Goal: Navigation & Orientation: Find specific page/section

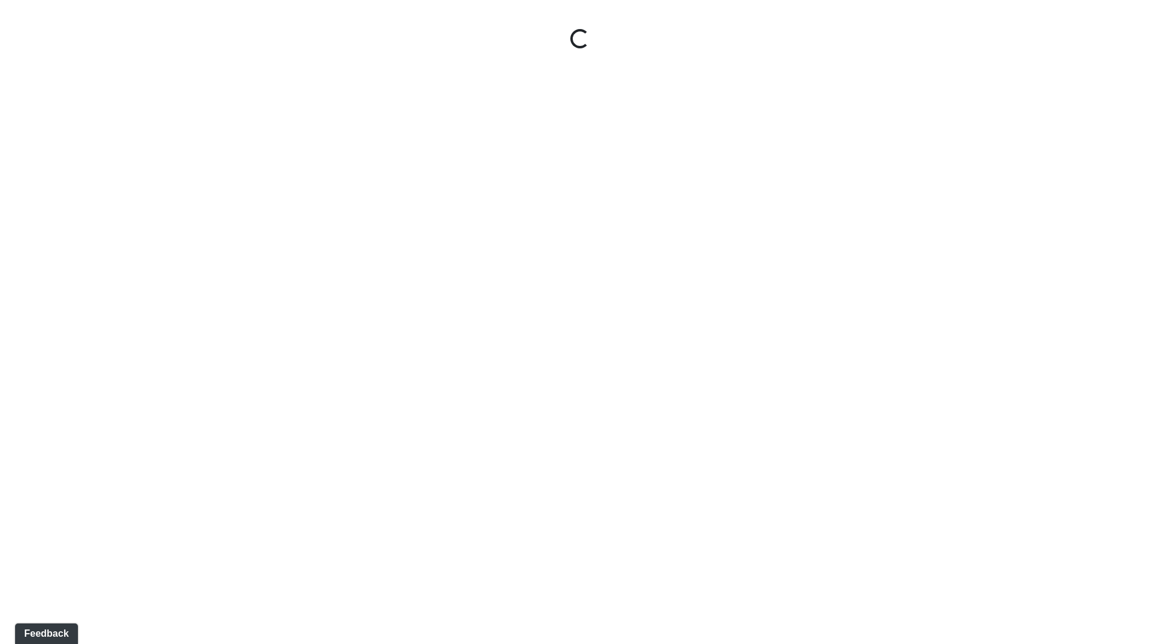
select select "ok5a3DN5DKaykbBBEtg6DG"
select select "wudMmRUKkNcJxyDemVtr2M"
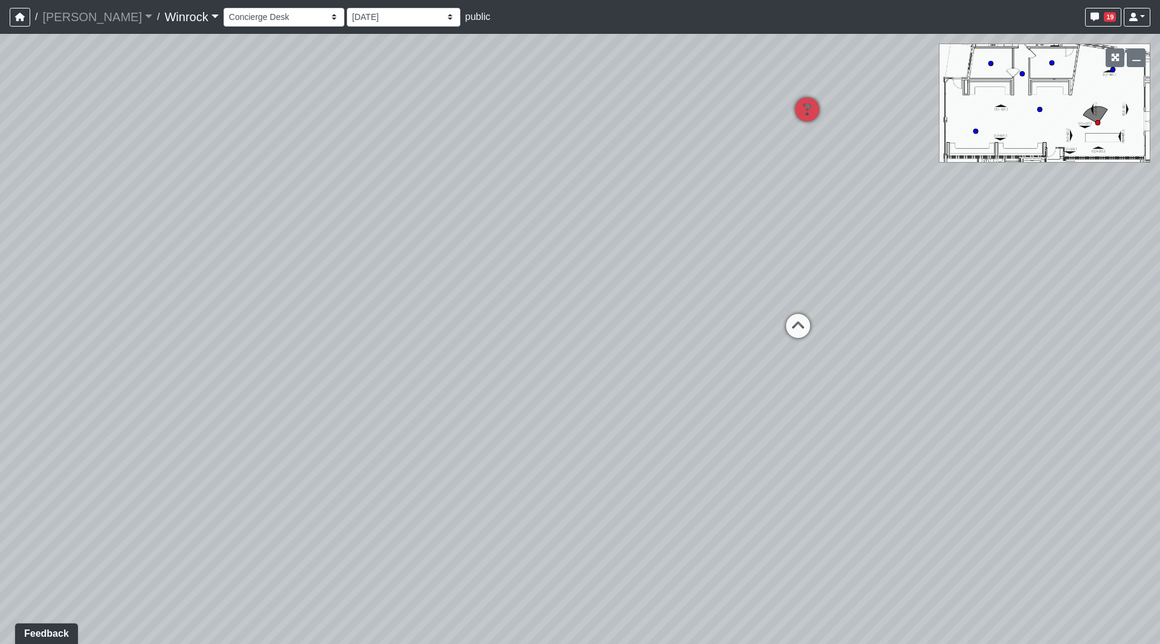
click at [164, 20] on link "Winrock" at bounding box center [191, 17] width 54 height 24
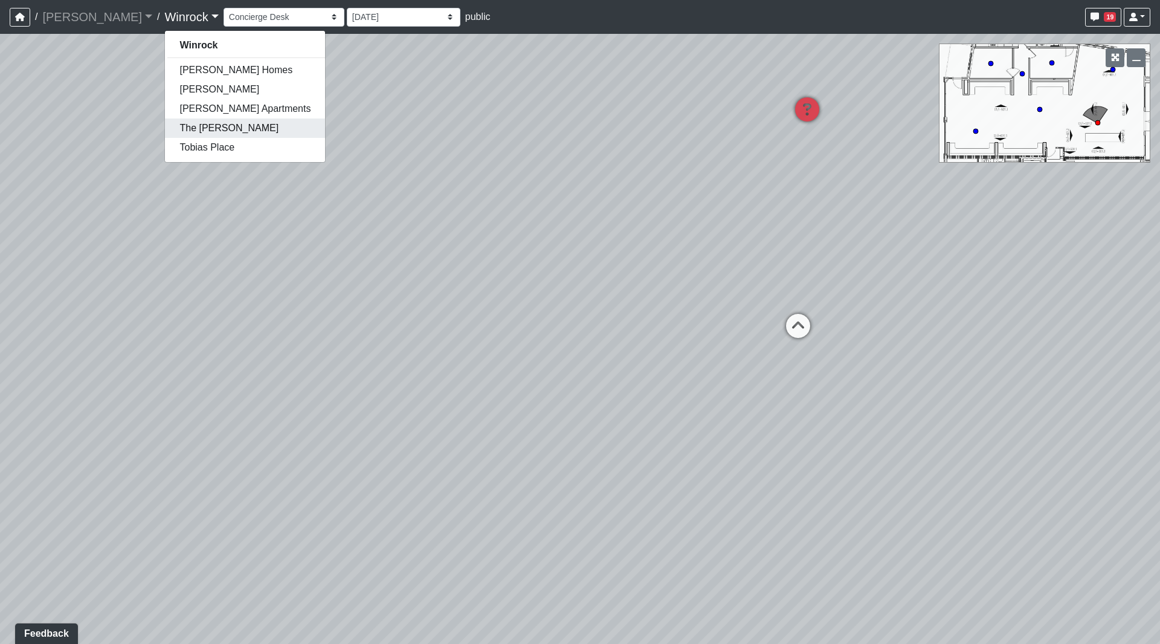
click at [165, 131] on link "The [PERSON_NAME]" at bounding box center [245, 127] width 160 height 19
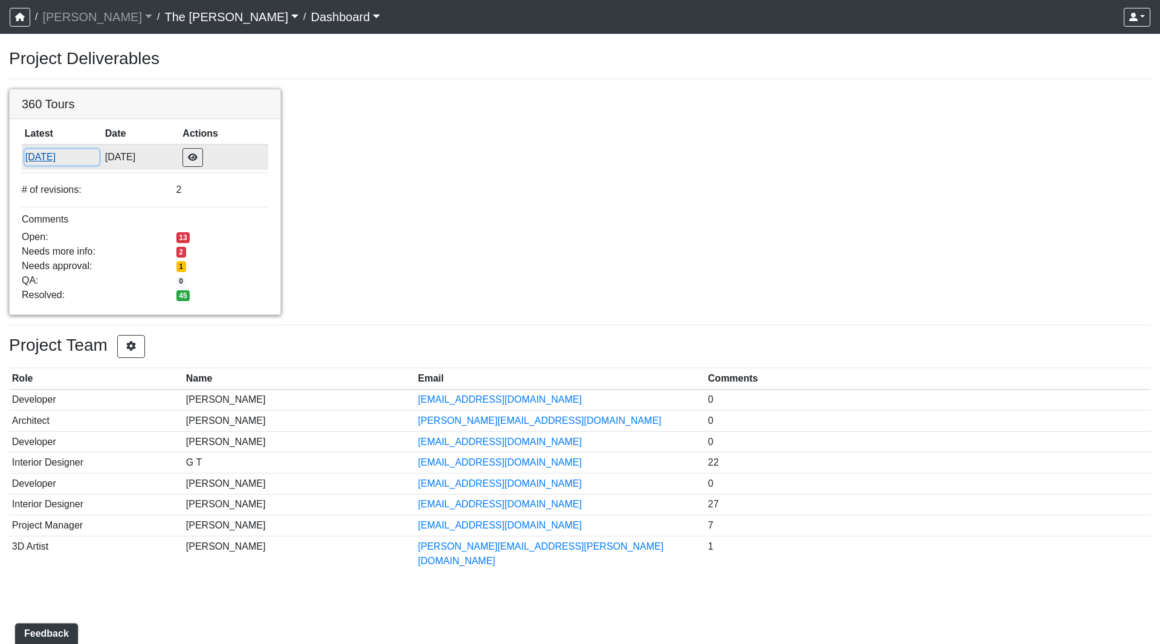
click at [38, 161] on button "[DATE]" at bounding box center [62, 157] width 74 height 16
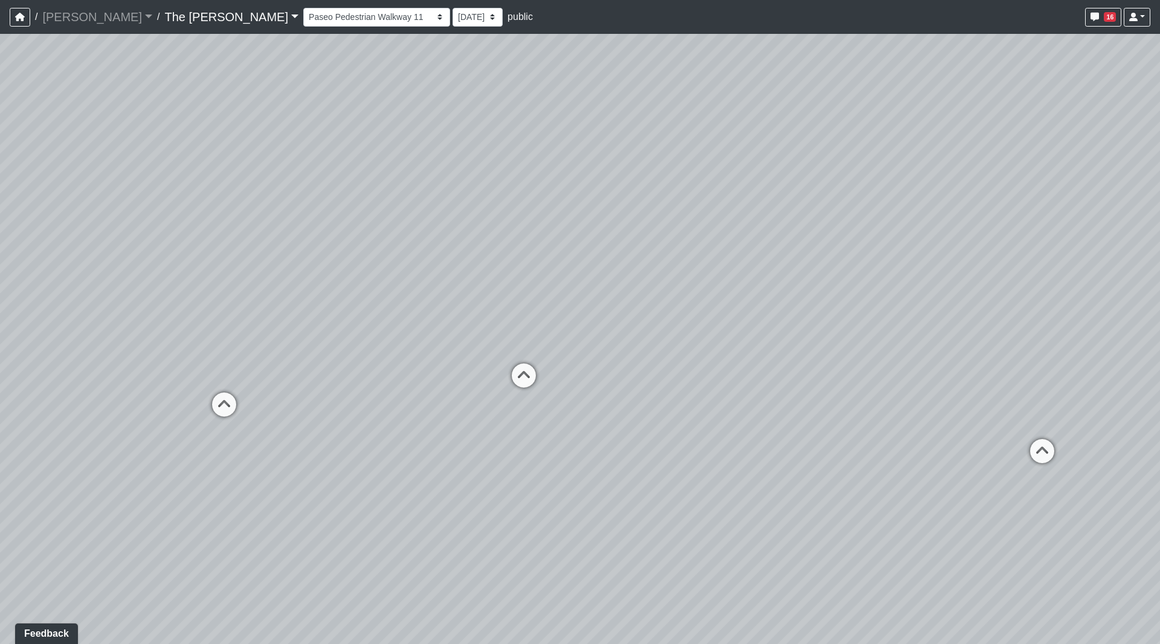
click at [510, 367] on icon at bounding box center [524, 381] width 36 height 36
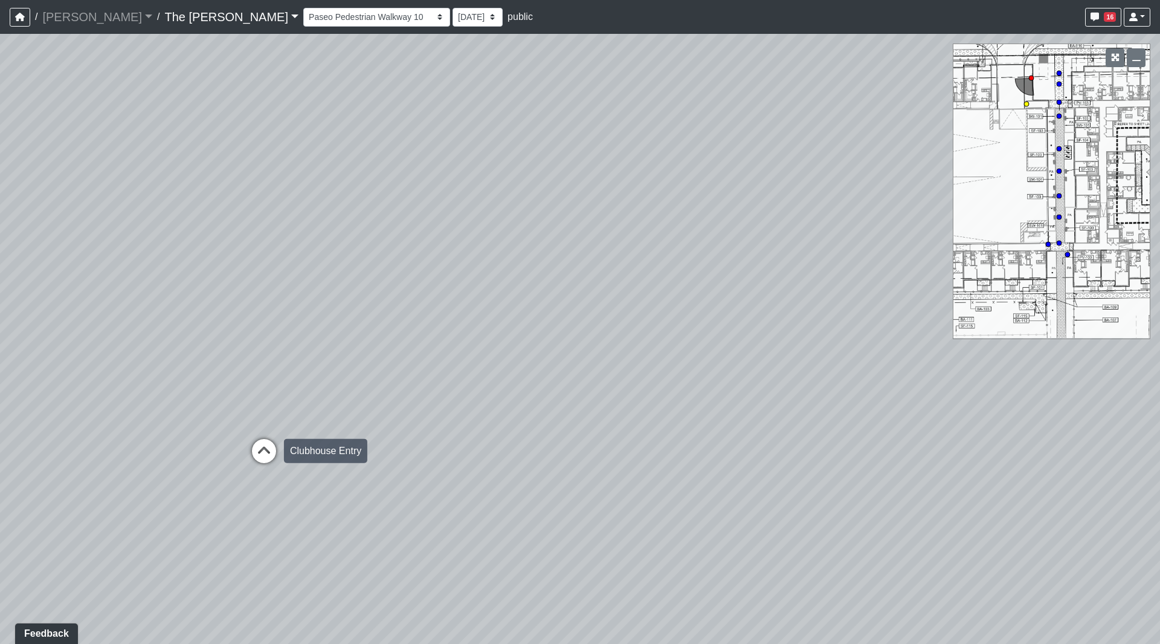
click at [262, 441] on icon at bounding box center [264, 457] width 36 height 36
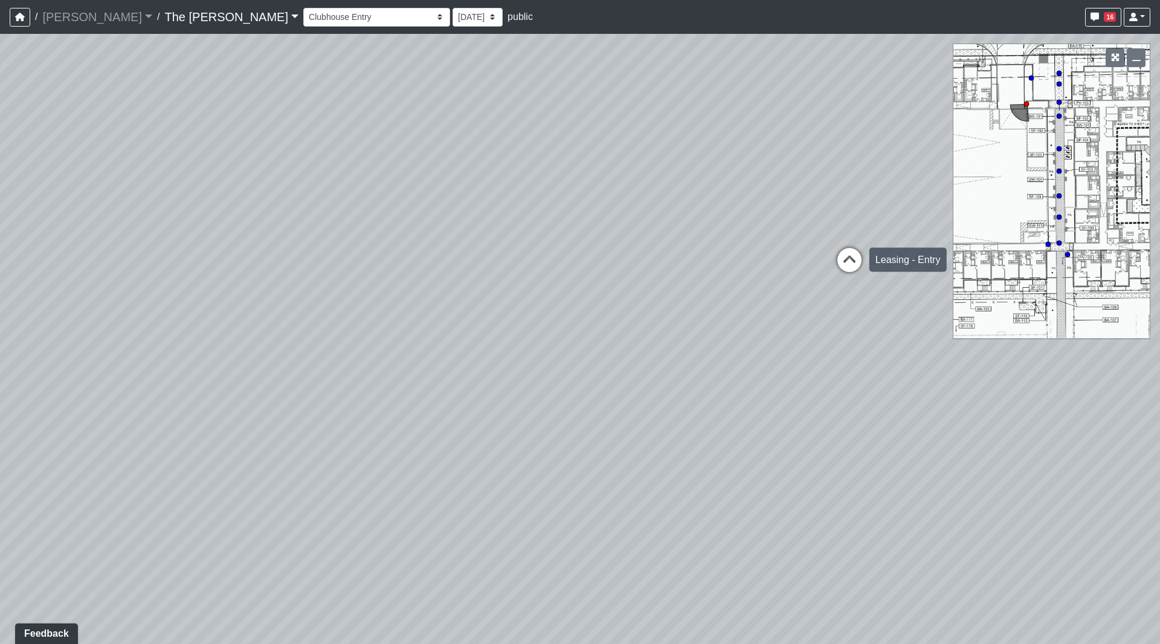
click at [837, 268] on icon at bounding box center [850, 266] width 36 height 36
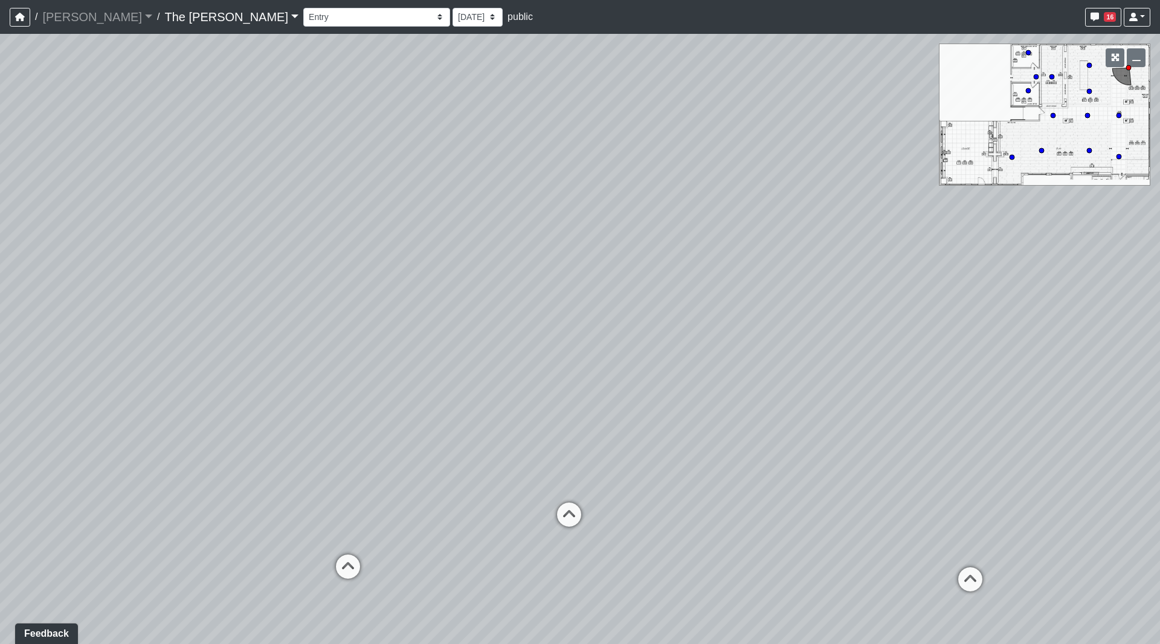
drag, startPoint x: 781, startPoint y: 451, endPoint x: 648, endPoint y: 265, distance: 228.7
click at [780, 547] on div "Loading... Paseo Pedestrian Walkway 9 Loading... Paseo Pedestrian Walkway 10 Lo…" at bounding box center [580, 339] width 1160 height 610
drag, startPoint x: 546, startPoint y: 415, endPoint x: 767, endPoint y: 376, distance: 225.0
click at [767, 376] on div "Loading... Paseo Pedestrian Walkway 9 Loading... Paseo Pedestrian Walkway 10 Lo…" at bounding box center [580, 339] width 1160 height 610
click at [712, 457] on icon at bounding box center [718, 463] width 36 height 36
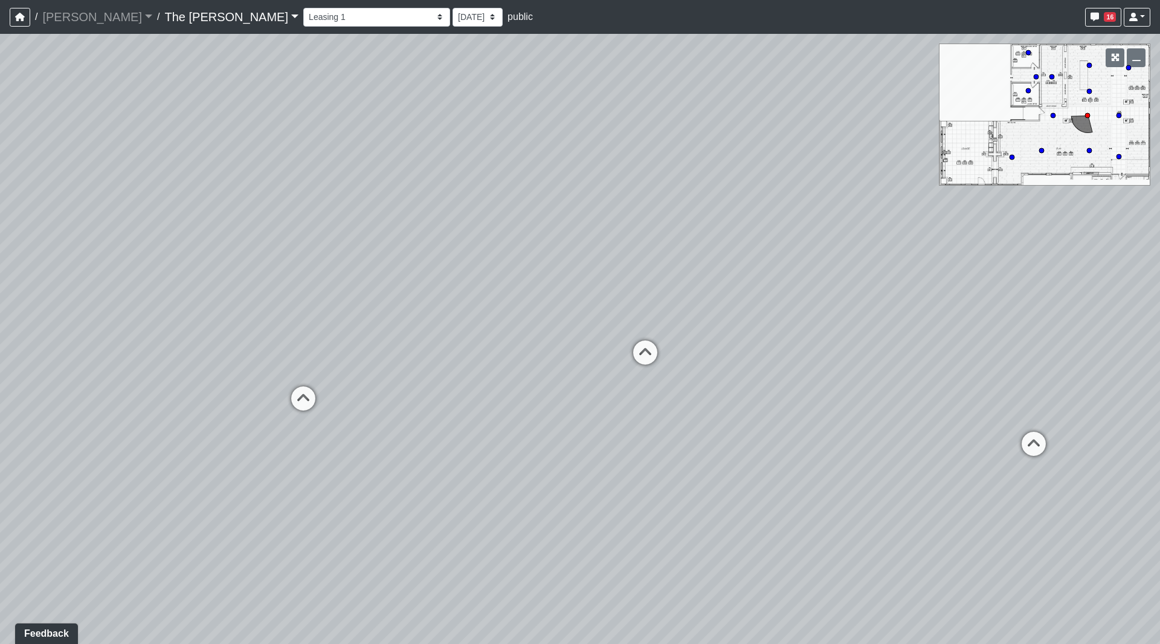
drag, startPoint x: 689, startPoint y: 302, endPoint x: 484, endPoint y: 165, distance: 246.7
click at [484, 165] on div "Loading... Paseo Pedestrian Walkway 9 Loading... Paseo Pedestrian Walkway 10 Lo…" at bounding box center [580, 339] width 1160 height 610
click at [631, 352] on icon at bounding box center [628, 356] width 36 height 36
drag, startPoint x: 768, startPoint y: 99, endPoint x: 705, endPoint y: 105, distance: 63.7
click at [616, 114] on div "Loading... Paseo Pedestrian Walkway 9 Loading... Paseo Pedestrian Walkway 10 Lo…" at bounding box center [580, 339] width 1160 height 610
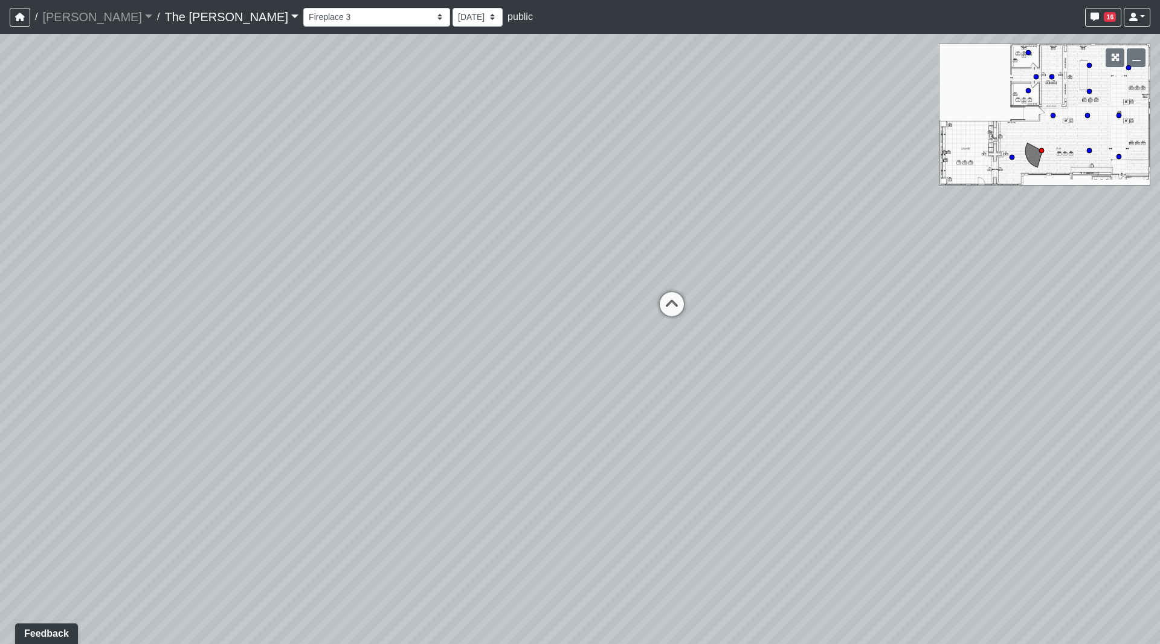
drag, startPoint x: 613, startPoint y: 128, endPoint x: 723, endPoint y: 109, distance: 112.3
click at [639, 134] on div "Loading... Paseo Pedestrian Walkway 9 Loading... Paseo Pedestrian Walkway 10 Lo…" at bounding box center [580, 339] width 1160 height 610
drag, startPoint x: 697, startPoint y: 241, endPoint x: 607, endPoint y: 258, distance: 92.3
click at [538, 258] on div "Loading... Paseo Pedestrian Walkway 9 Loading... Paseo Pedestrian Walkway 10 Lo…" at bounding box center [580, 339] width 1160 height 610
drag, startPoint x: 350, startPoint y: 239, endPoint x: 202, endPoint y: 218, distance: 149.6
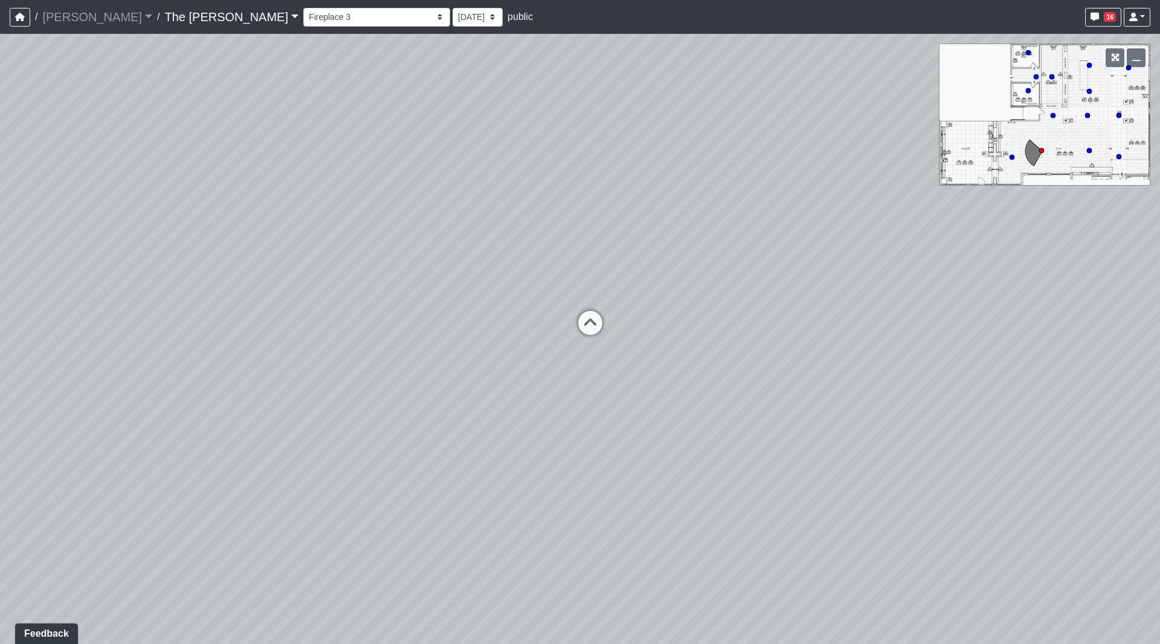
click at [119, 215] on div "Loading... Paseo Pedestrian Walkway 9 Loading... Paseo Pedestrian Walkway 10 Lo…" at bounding box center [580, 339] width 1160 height 610
drag, startPoint x: 575, startPoint y: 216, endPoint x: 109, endPoint y: 205, distance: 466.0
click at [109, 207] on div "Loading... Paseo Pedestrian Walkway 9 Loading... Paseo Pedestrian Walkway 10 Lo…" at bounding box center [580, 339] width 1160 height 610
drag, startPoint x: 635, startPoint y: 158, endPoint x: 372, endPoint y: 169, distance: 263.7
click at [262, 169] on div "Loading... Paseo Pedestrian Walkway 9 Loading... Paseo Pedestrian Walkway 10 Lo…" at bounding box center [580, 339] width 1160 height 610
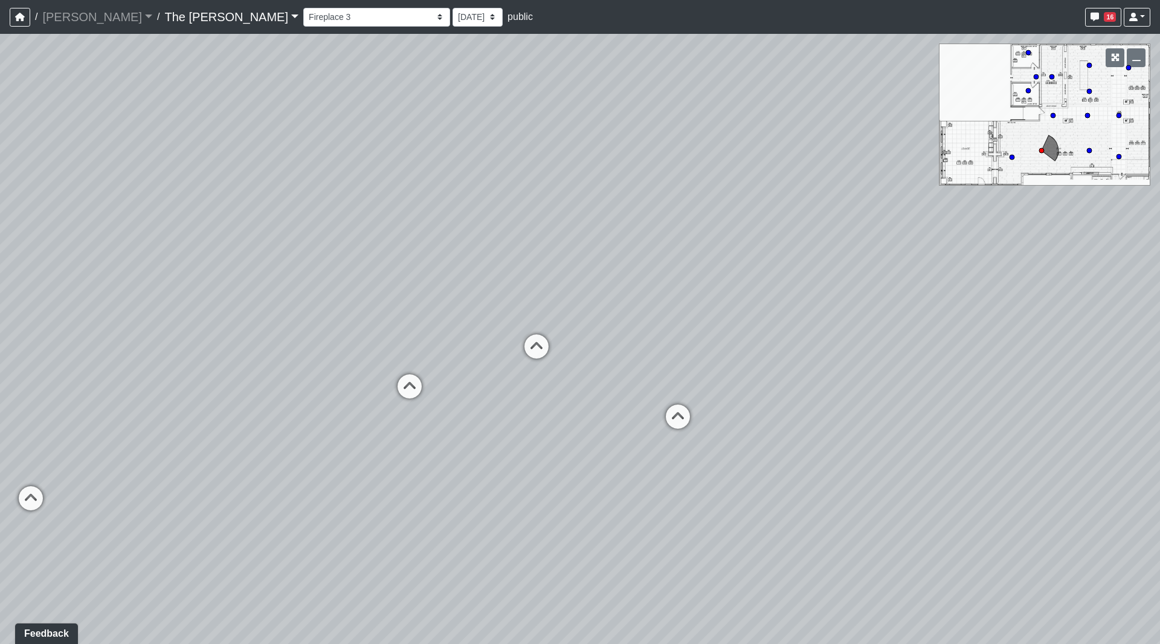
drag, startPoint x: 653, startPoint y: 184, endPoint x: 718, endPoint y: 190, distance: 64.9
click at [728, 186] on div "Loading... Paseo Pedestrian Walkway 9 Loading... Paseo Pedestrian Walkway 10 Lo…" at bounding box center [580, 339] width 1160 height 610
drag, startPoint x: 702, startPoint y: 155, endPoint x: 792, endPoint y: 155, distance: 90.6
click at [792, 155] on div "Loading... Paseo Pedestrian Walkway 9 Loading... Paseo Pedestrian Walkway 10 Lo…" at bounding box center [580, 339] width 1160 height 610
drag, startPoint x: 780, startPoint y: 169, endPoint x: 364, endPoint y: 280, distance: 430.5
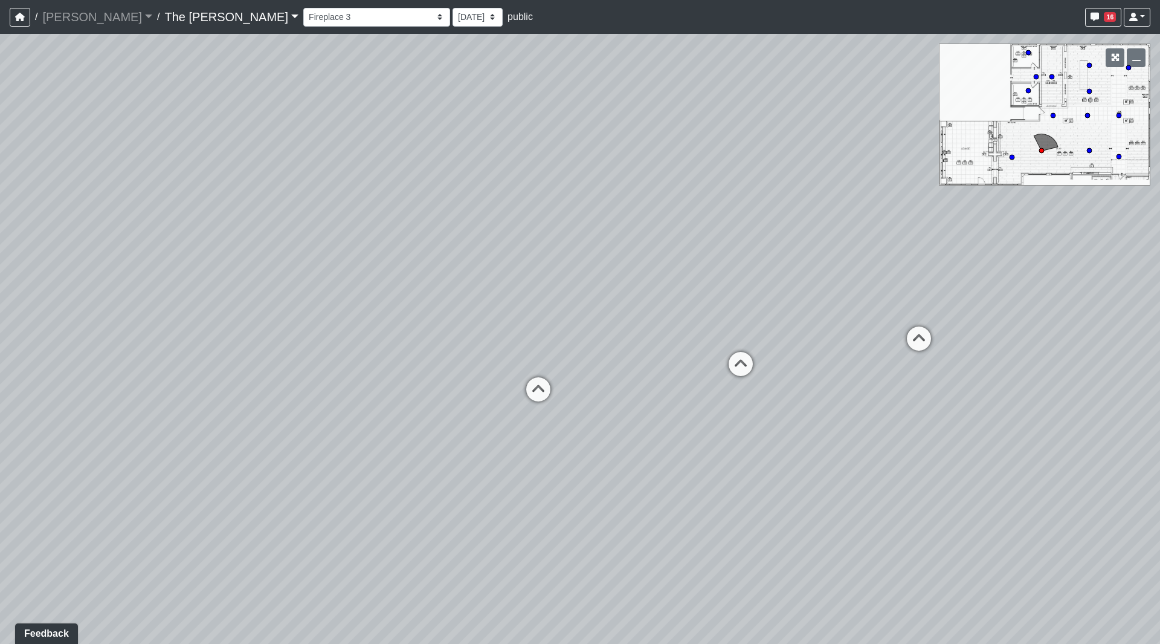
click at [364, 280] on div "Loading... Paseo Pedestrian Walkway 9 Loading... Paseo Pedestrian Walkway 10 Lo…" at bounding box center [580, 339] width 1160 height 610
drag, startPoint x: 574, startPoint y: 186, endPoint x: 254, endPoint y: 171, distance: 320.0
click at [226, 166] on div "Loading... Paseo Pedestrian Walkway 9 Loading... Paseo Pedestrian Walkway 10 Lo…" at bounding box center [580, 339] width 1160 height 610
drag, startPoint x: 607, startPoint y: 220, endPoint x: 71, endPoint y: 232, distance: 535.5
click at [25, 232] on div "Loading... Paseo Pedestrian Walkway 9 Loading... Paseo Pedestrian Walkway 10 Lo…" at bounding box center [580, 339] width 1160 height 610
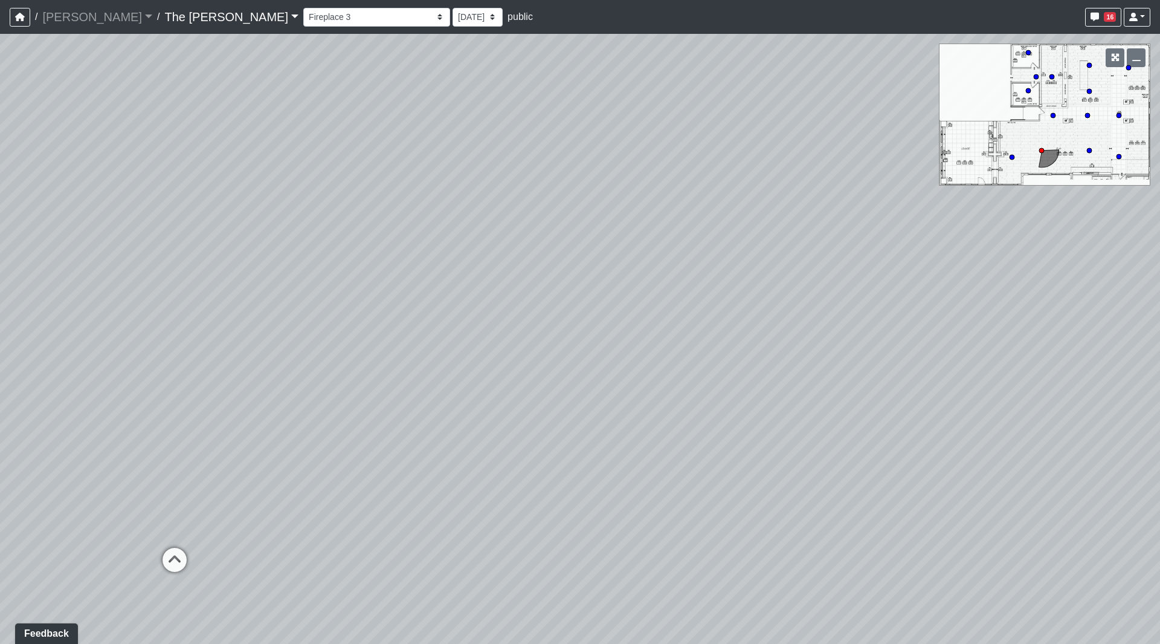
drag, startPoint x: 529, startPoint y: 224, endPoint x: 358, endPoint y: 202, distance: 173.0
click at [150, 225] on div "Loading... Paseo Pedestrian Walkway 9 Loading... Paseo Pedestrian Walkway 10 Lo…" at bounding box center [580, 339] width 1160 height 610
drag, startPoint x: 700, startPoint y: 252, endPoint x: 376, endPoint y: 248, distance: 323.9
click at [375, 249] on div "Loading... Paseo Pedestrian Walkway 9 Loading... Paseo Pedestrian Walkway 10 Lo…" at bounding box center [580, 339] width 1160 height 610
drag, startPoint x: 787, startPoint y: 311, endPoint x: 686, endPoint y: 275, distance: 107.0
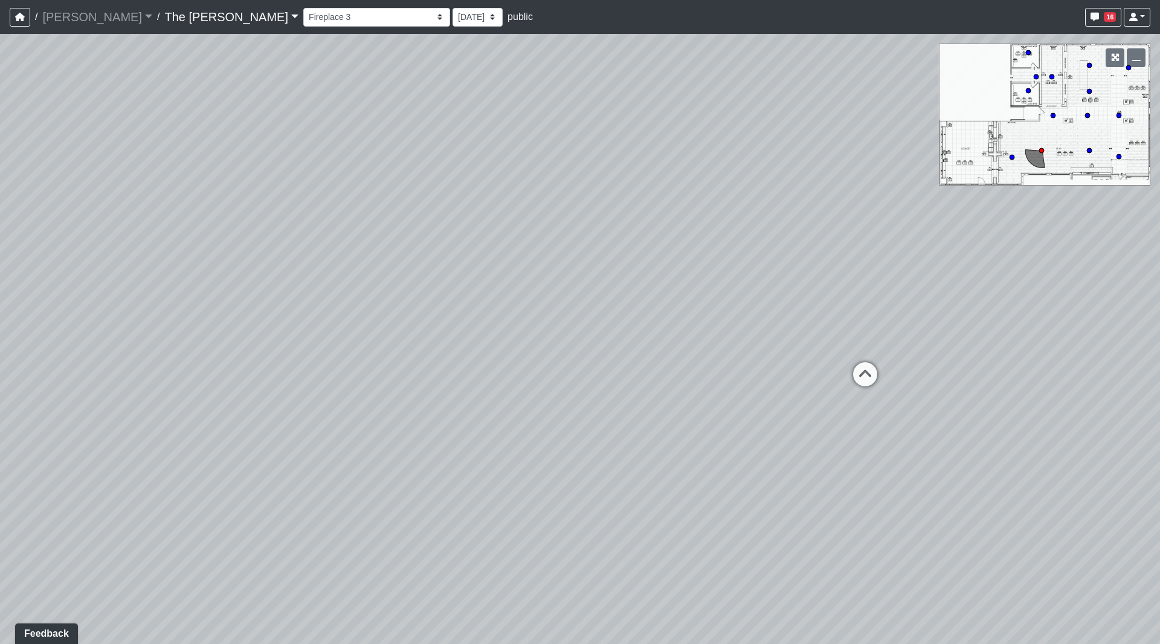
click at [686, 275] on div "Loading... Paseo Pedestrian Walkway 9 Loading... Paseo Pedestrian Walkway 10 Lo…" at bounding box center [580, 339] width 1160 height 610
drag, startPoint x: 714, startPoint y: 486, endPoint x: 672, endPoint y: 277, distance: 213.3
click at [672, 277] on div "Loading... Paseo Pedestrian Walkway 9 Loading... Paseo Pedestrian Walkway 10 Lo…" at bounding box center [580, 339] width 1160 height 610
drag, startPoint x: 520, startPoint y: 305, endPoint x: 1004, endPoint y: 321, distance: 484.9
click at [990, 321] on div "Loading... Paseo Pedestrian Walkway 9 Loading... Paseo Pedestrian Walkway 10 Lo…" at bounding box center [580, 339] width 1160 height 610
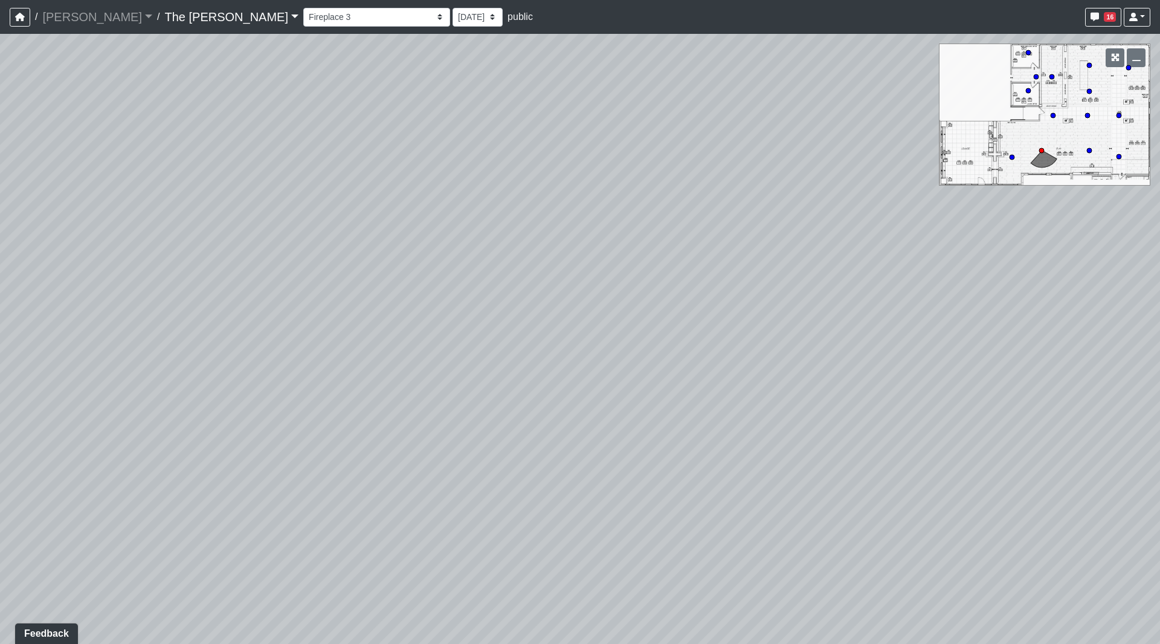
drag, startPoint x: 702, startPoint y: 327, endPoint x: 709, endPoint y: 327, distance: 7.3
click at [709, 327] on div "Loading... Paseo Pedestrian Walkway 9 Loading... Paseo Pedestrian Walkway 10 Lo…" at bounding box center [580, 339] width 1160 height 610
drag, startPoint x: 712, startPoint y: 283, endPoint x: 864, endPoint y: 309, distance: 153.8
click at [882, 309] on div "Loading... Paseo Pedestrian Walkway 9 Loading... Paseo Pedestrian Walkway 10 Lo…" at bounding box center [580, 339] width 1160 height 610
drag, startPoint x: 636, startPoint y: 367, endPoint x: 424, endPoint y: 315, distance: 219.0
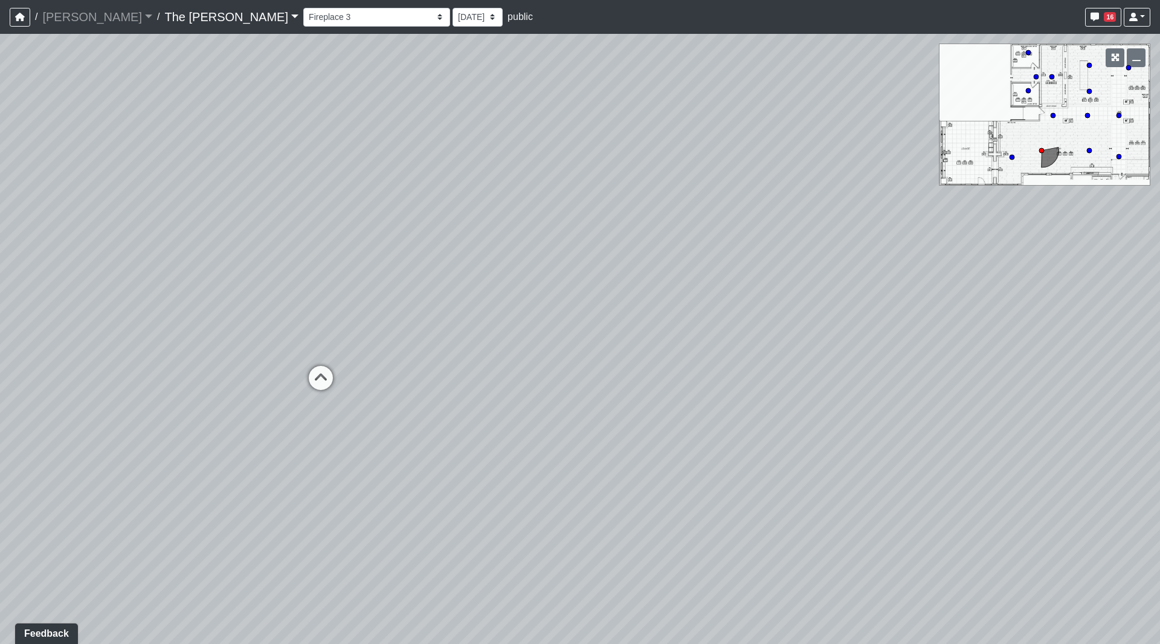
click at [419, 314] on div "Loading... Paseo Pedestrian Walkway 9 Loading... Paseo Pedestrian Walkway 10 Lo…" at bounding box center [580, 339] width 1160 height 610
drag, startPoint x: 525, startPoint y: 328, endPoint x: 448, endPoint y: 321, distance: 76.4
click at [212, 291] on div "Loading... Paseo Pedestrian Walkway 9 Loading... Paseo Pedestrian Walkway 10 Lo…" at bounding box center [580, 339] width 1160 height 610
drag, startPoint x: 644, startPoint y: 301, endPoint x: 326, endPoint y: 263, distance: 320.1
click at [297, 257] on div "Loading... Paseo Pedestrian Walkway 9 Loading... Paseo Pedestrian Walkway 10 Lo…" at bounding box center [580, 339] width 1160 height 610
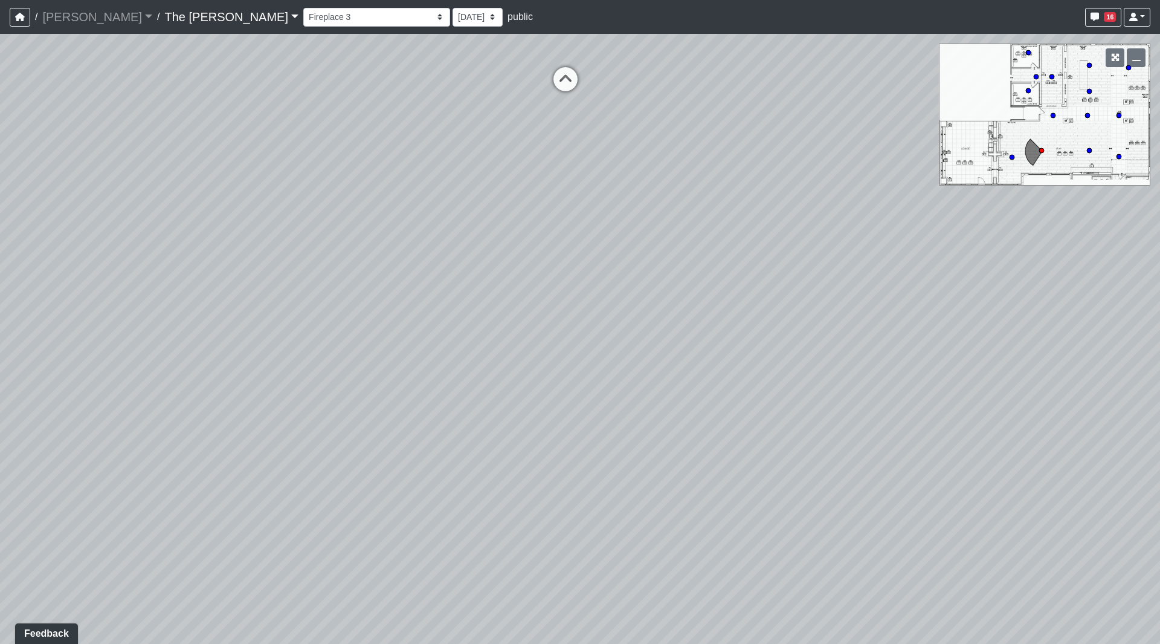
drag, startPoint x: 683, startPoint y: 250, endPoint x: 219, endPoint y: 257, distance: 464.2
click at [120, 253] on div "Loading... Paseo Pedestrian Walkway 9 Loading... Paseo Pedestrian Walkway 10 Lo…" at bounding box center [580, 339] width 1160 height 610
click at [275, 228] on div "Loading... Paseo Pedestrian Walkway 9 Loading... Paseo Pedestrian Walkway 10 Lo…" at bounding box center [580, 339] width 1160 height 610
drag, startPoint x: 351, startPoint y: 178, endPoint x: 776, endPoint y: 407, distance: 482.9
click at [774, 401] on div "Loading... Paseo Pedestrian Walkway 9 Loading... Paseo Pedestrian Walkway 10 Lo…" at bounding box center [580, 339] width 1160 height 610
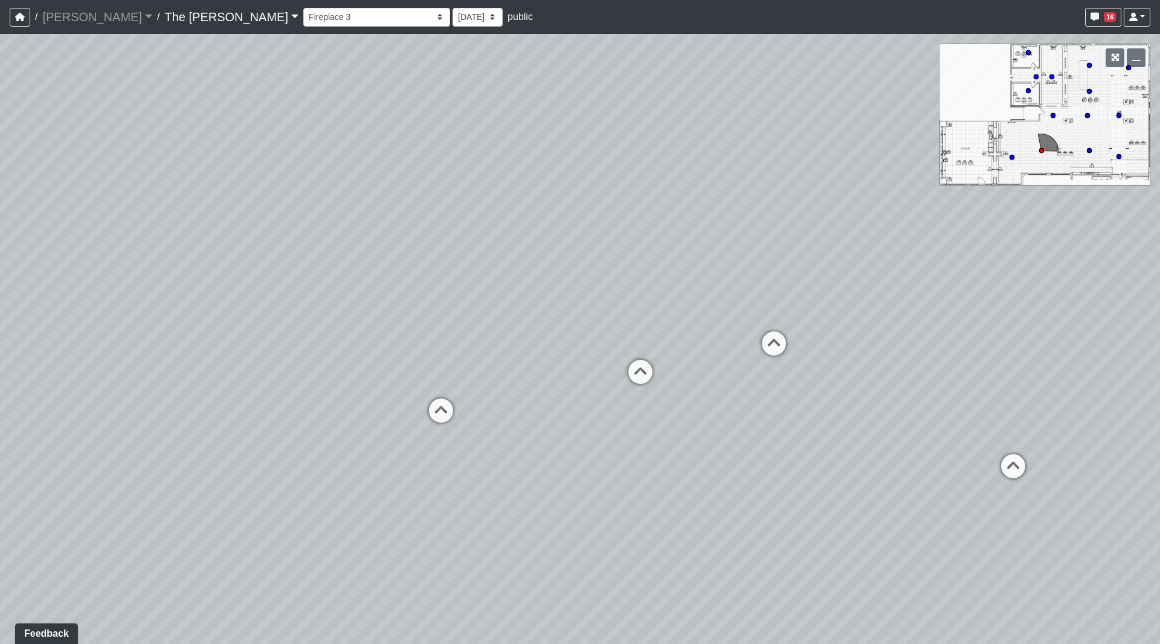
drag, startPoint x: 754, startPoint y: 299, endPoint x: 931, endPoint y: 373, distance: 192.6
click at [931, 373] on div "Loading... Paseo Pedestrian Walkway 9 Loading... Paseo Pedestrian Walkway 10 Lo…" at bounding box center [580, 339] width 1160 height 610
drag, startPoint x: 659, startPoint y: 336, endPoint x: 784, endPoint y: 357, distance: 126.2
click at [784, 357] on div "Loading... Paseo Pedestrian Walkway 9 Loading... Paseo Pedestrian Walkway 10 Lo…" at bounding box center [580, 339] width 1160 height 610
click at [876, 367] on icon at bounding box center [889, 373] width 36 height 36
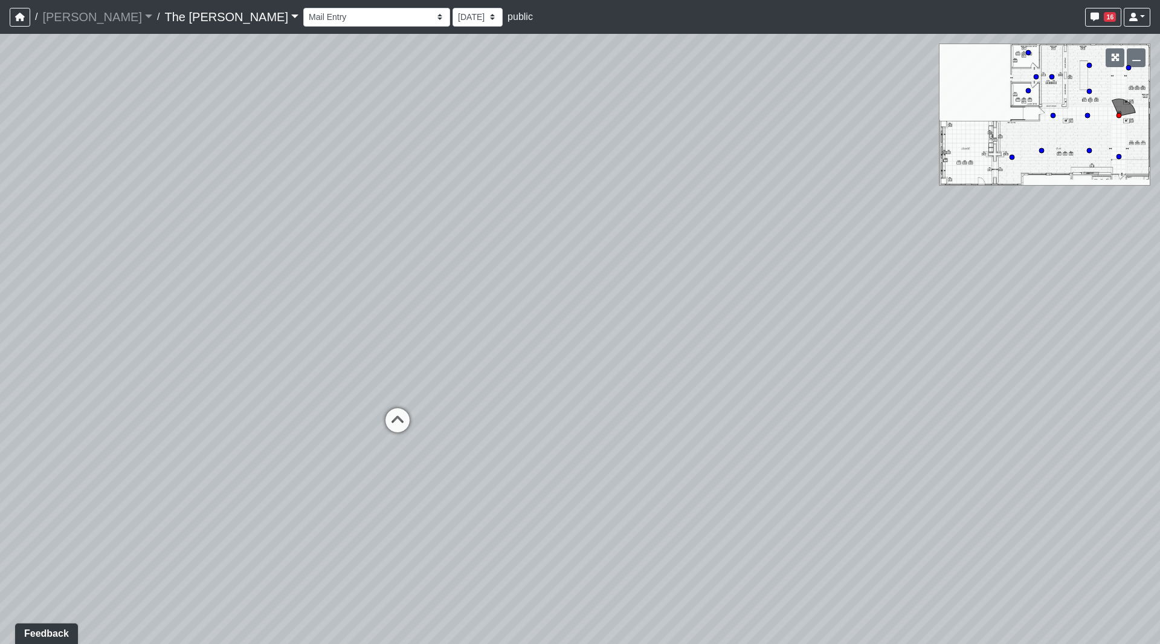
drag, startPoint x: 576, startPoint y: 347, endPoint x: 901, endPoint y: 371, distance: 325.4
click at [901, 371] on div "Loading... Paseo Pedestrian Walkway 9 Loading... Paseo Pedestrian Walkway 10 Lo…" at bounding box center [580, 339] width 1160 height 610
drag, startPoint x: 700, startPoint y: 370, endPoint x: 880, endPoint y: 385, distance: 181.3
click at [880, 385] on div "Loading... Paseo Pedestrian Walkway 9 Loading... Paseo Pedestrian Walkway 10 Lo…" at bounding box center [580, 339] width 1160 height 610
click at [719, 441] on icon at bounding box center [732, 457] width 36 height 36
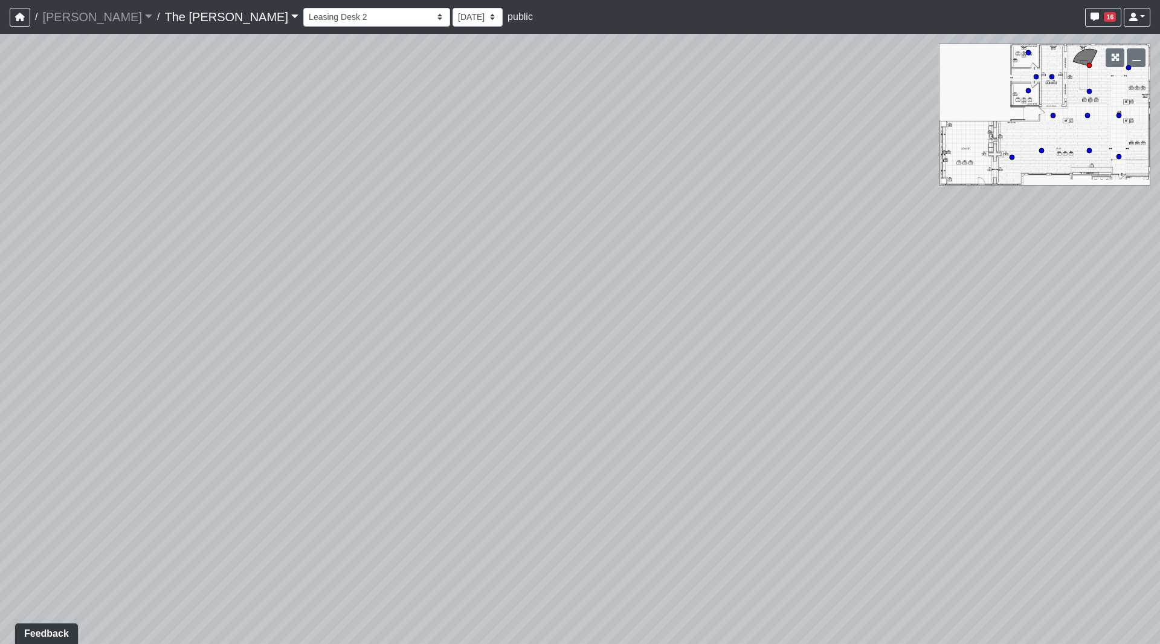
drag, startPoint x: 740, startPoint y: 414, endPoint x: 945, endPoint y: 422, distance: 204.4
click at [940, 422] on div "Loading... Paseo Pedestrian Walkway 9 Loading... Paseo Pedestrian Walkway 10 Lo…" at bounding box center [580, 339] width 1160 height 610
drag, startPoint x: 548, startPoint y: 438, endPoint x: 590, endPoint y: 458, distance: 46.8
click at [590, 458] on div "Loading... Paseo Pedestrian Walkway 9 Loading... Paseo Pedestrian Walkway 10 Lo…" at bounding box center [580, 339] width 1160 height 610
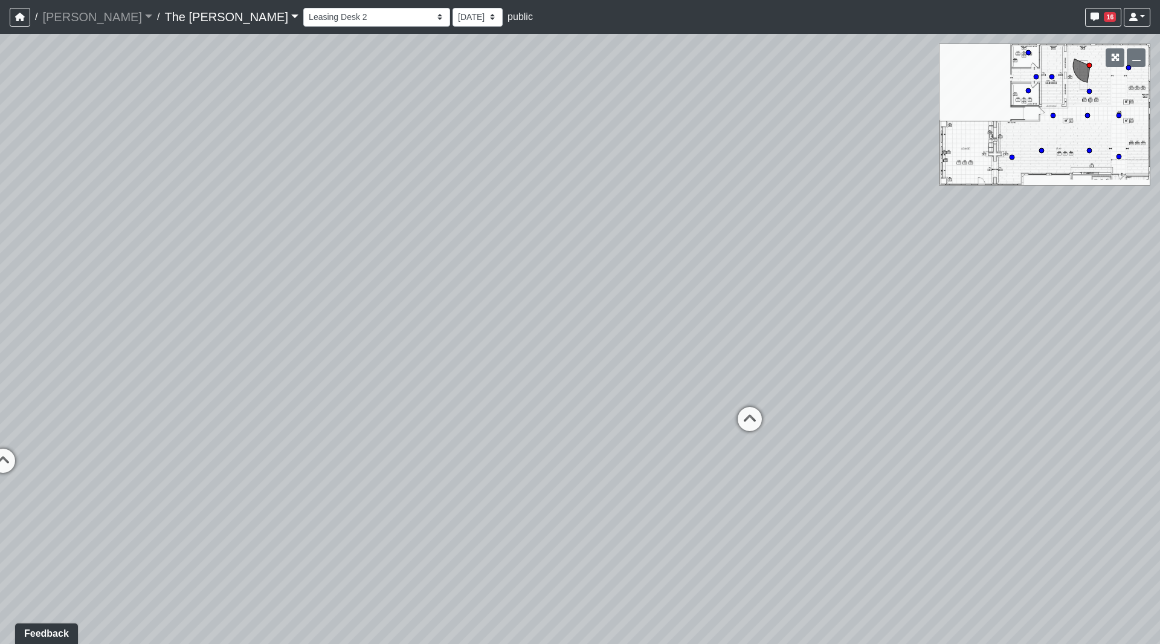
drag, startPoint x: 507, startPoint y: 474, endPoint x: 561, endPoint y: 273, distance: 208.4
click at [561, 273] on div "Loading... Paseo Pedestrian Walkway 9 Loading... Paseo Pedestrian Walkway 10 Lo…" at bounding box center [580, 339] width 1160 height 610
drag, startPoint x: 475, startPoint y: 282, endPoint x: 831, endPoint y: 233, distance: 359.2
click at [831, 233] on div "Loading... Paseo Pedestrian Walkway 9 Loading... Paseo Pedestrian Walkway 10 Lo…" at bounding box center [580, 339] width 1160 height 610
drag, startPoint x: 543, startPoint y: 241, endPoint x: 1048, endPoint y: 315, distance: 510.7
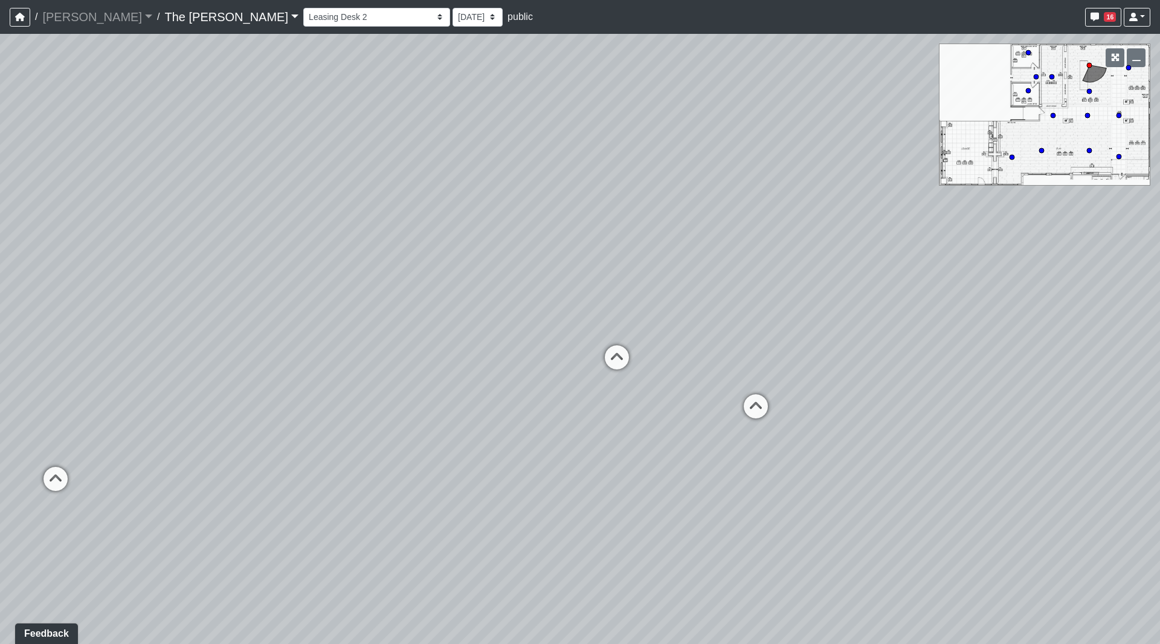
click at [1048, 315] on div "Loading... Paseo Pedestrian Walkway 9 Loading... Paseo Pedestrian Walkway 10 Lo…" at bounding box center [580, 339] width 1160 height 610
drag, startPoint x: 651, startPoint y: 323, endPoint x: 747, endPoint y: 320, distance: 96.1
click at [747, 320] on div "Loading... Paseo Pedestrian Walkway 9 Loading... Paseo Pedestrian Walkway 10 Lo…" at bounding box center [580, 339] width 1160 height 610
drag, startPoint x: 640, startPoint y: 181, endPoint x: 636, endPoint y: 209, distance: 28.7
click at [636, 209] on div "Loading... Paseo Pedestrian Walkway 9 Loading... Paseo Pedestrian Walkway 10 Lo…" at bounding box center [580, 339] width 1160 height 610
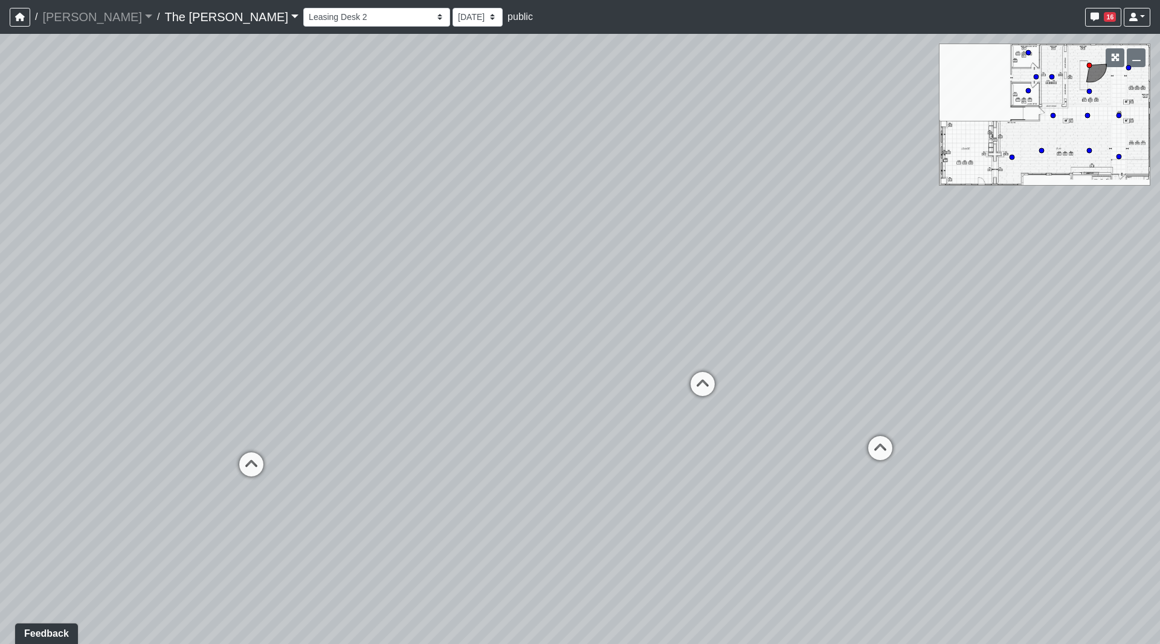
drag, startPoint x: 456, startPoint y: 401, endPoint x: 646, endPoint y: 349, distance: 196.7
click at [646, 349] on div "Loading... Paseo Pedestrian Walkway 9 Loading... Paseo Pedestrian Walkway 10 Lo…" at bounding box center [580, 339] width 1160 height 610
click at [436, 384] on icon at bounding box center [428, 400] width 36 height 36
click at [494, 318] on icon at bounding box center [511, 312] width 36 height 36
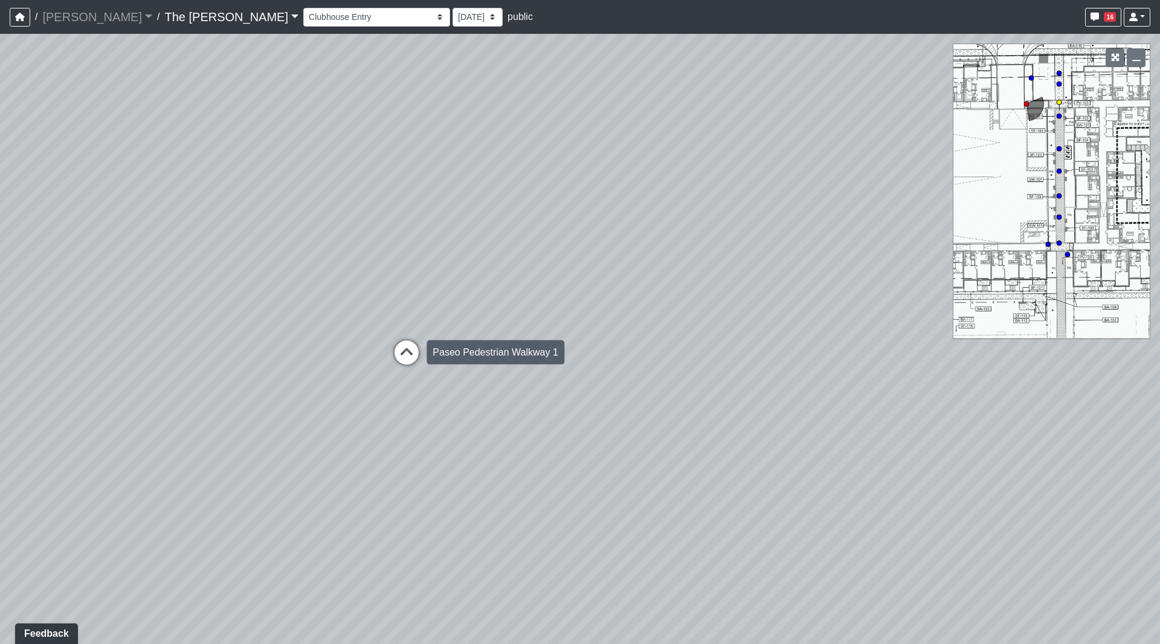
click at [412, 354] on icon at bounding box center [407, 358] width 36 height 36
drag, startPoint x: 608, startPoint y: 314, endPoint x: 175, endPoint y: 330, distance: 433.0
click at [175, 330] on div "Loading... Paseo Pedestrian Walkway 9 Loading... Paseo Pedestrian Walkway 10 Lo…" at bounding box center [580, 339] width 1160 height 610
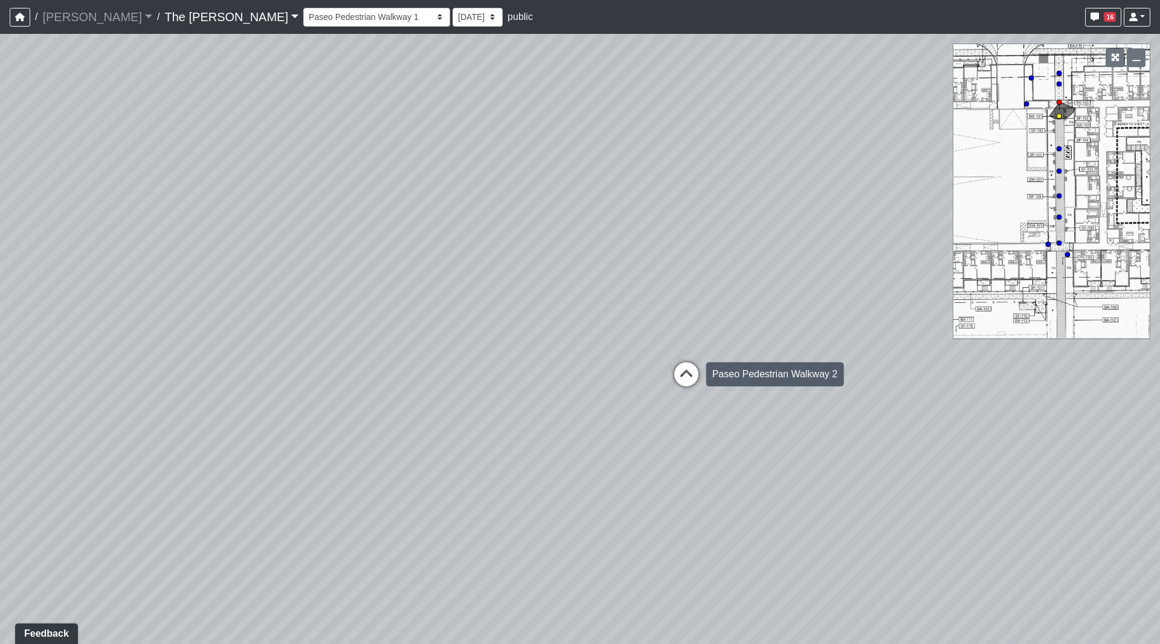
click at [676, 373] on icon at bounding box center [686, 380] width 36 height 36
click at [679, 374] on icon at bounding box center [686, 370] width 36 height 36
drag, startPoint x: 617, startPoint y: 320, endPoint x: 173, endPoint y: 487, distance: 474.1
click at [77, 519] on div "Loading... Paseo Pedestrian Walkway 9 Loading... Paseo Pedestrian Walkway 10 Lo…" at bounding box center [580, 339] width 1160 height 610
drag, startPoint x: 590, startPoint y: 401, endPoint x: 545, endPoint y: 434, distance: 56.1
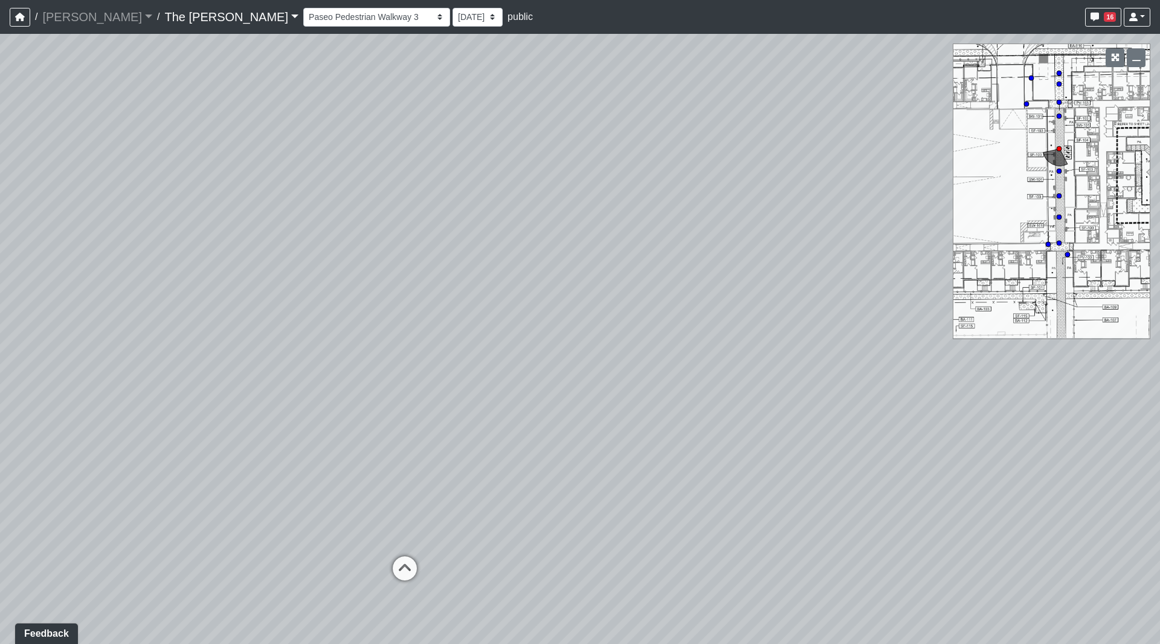
click at [892, 399] on div "Loading... Paseo Pedestrian Walkway 9 Loading... Paseo Pedestrian Walkway 10 Lo…" at bounding box center [580, 339] width 1160 height 610
click at [459, 565] on icon at bounding box center [459, 572] width 36 height 36
drag, startPoint x: 401, startPoint y: 470, endPoint x: 565, endPoint y: 454, distance: 164.6
click at [825, 469] on div "Loading... Paseo Pedestrian Walkway 9 Loading... Paseo Pedestrian Walkway 10 Lo…" at bounding box center [580, 339] width 1160 height 610
drag, startPoint x: 492, startPoint y: 384, endPoint x: 378, endPoint y: 308, distance: 137.6
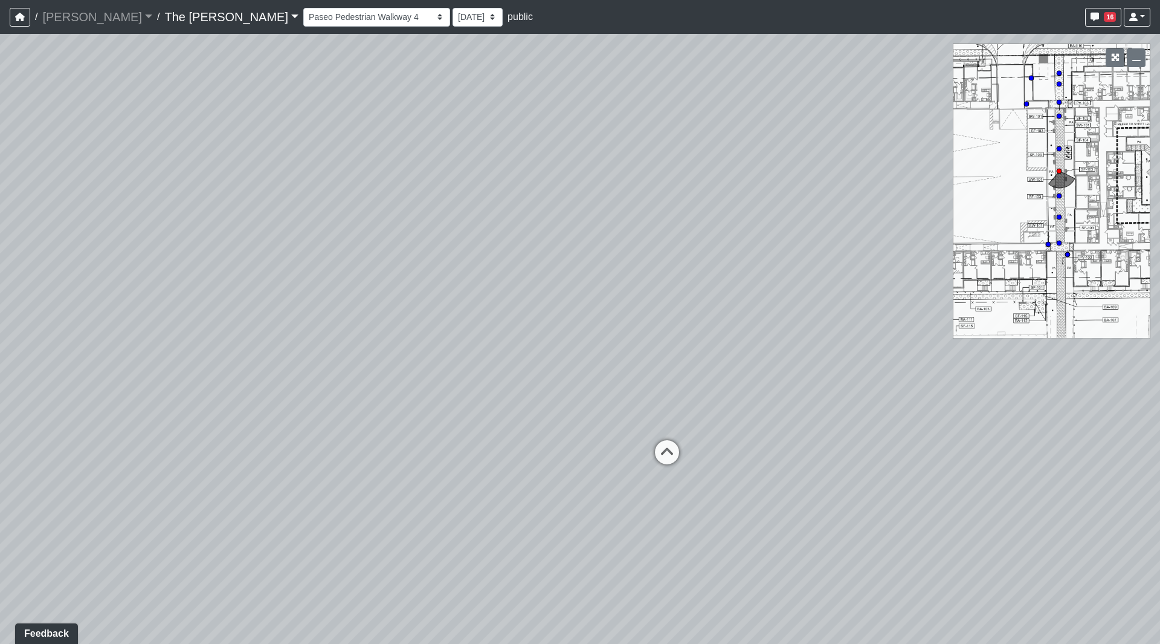
click at [355, 259] on div "Loading... Paseo Pedestrian Walkway 9 Loading... Paseo Pedestrian Walkway 10 Lo…" at bounding box center [580, 339] width 1160 height 610
drag, startPoint x: 299, startPoint y: 390, endPoint x: 456, endPoint y: 379, distance: 157.5
click at [549, 380] on div "Loading... Paseo Pedestrian Walkway 9 Loading... Paseo Pedestrian Walkway 10 Lo…" at bounding box center [580, 339] width 1160 height 610
drag, startPoint x: 392, startPoint y: 379, endPoint x: 434, endPoint y: 393, distance: 45.3
click at [486, 382] on div "Loading... Paseo Pedestrian Walkway 9 Loading... Paseo Pedestrian Walkway 10 Lo…" at bounding box center [580, 339] width 1160 height 610
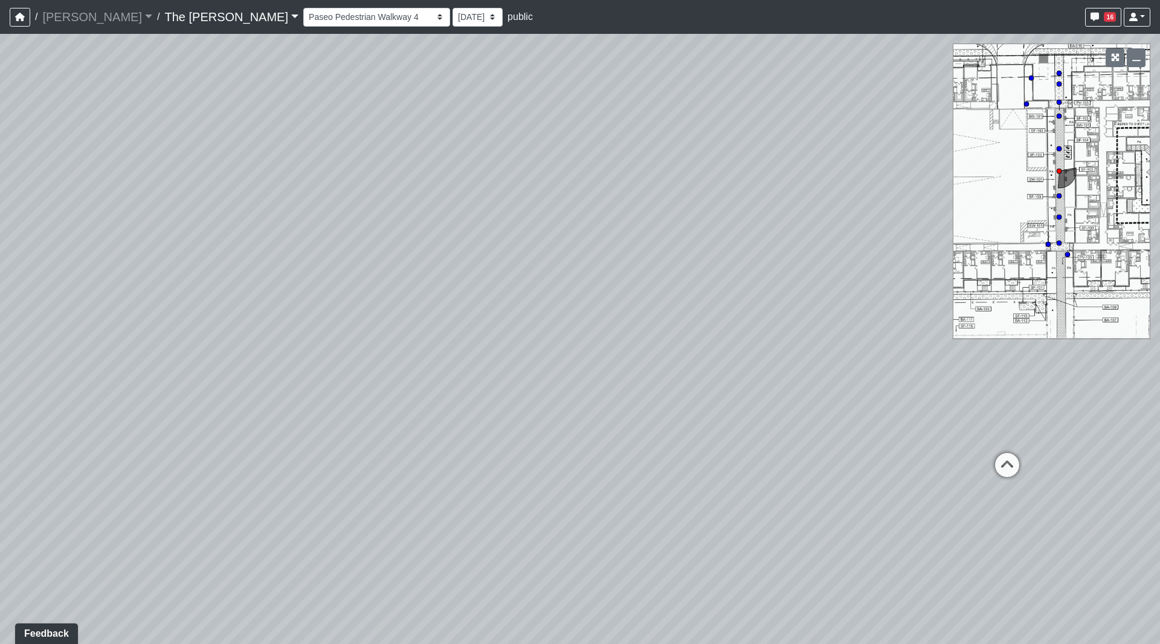
drag, startPoint x: 449, startPoint y: 396, endPoint x: 956, endPoint y: 378, distance: 507.3
click at [967, 379] on div "Loading... Paseo Pedestrian Walkway 9 Loading... Paseo Pedestrian Walkway 10 Lo…" at bounding box center [580, 339] width 1160 height 610
drag, startPoint x: 613, startPoint y: 392, endPoint x: 65, endPoint y: 383, distance: 548.2
click at [65, 383] on div "Loading... Paseo Pedestrian Walkway 9 Loading... Paseo Pedestrian Walkway 10 Lo…" at bounding box center [580, 339] width 1160 height 610
drag, startPoint x: 0, startPoint y: 375, endPoint x: 340, endPoint y: 328, distance: 343.5
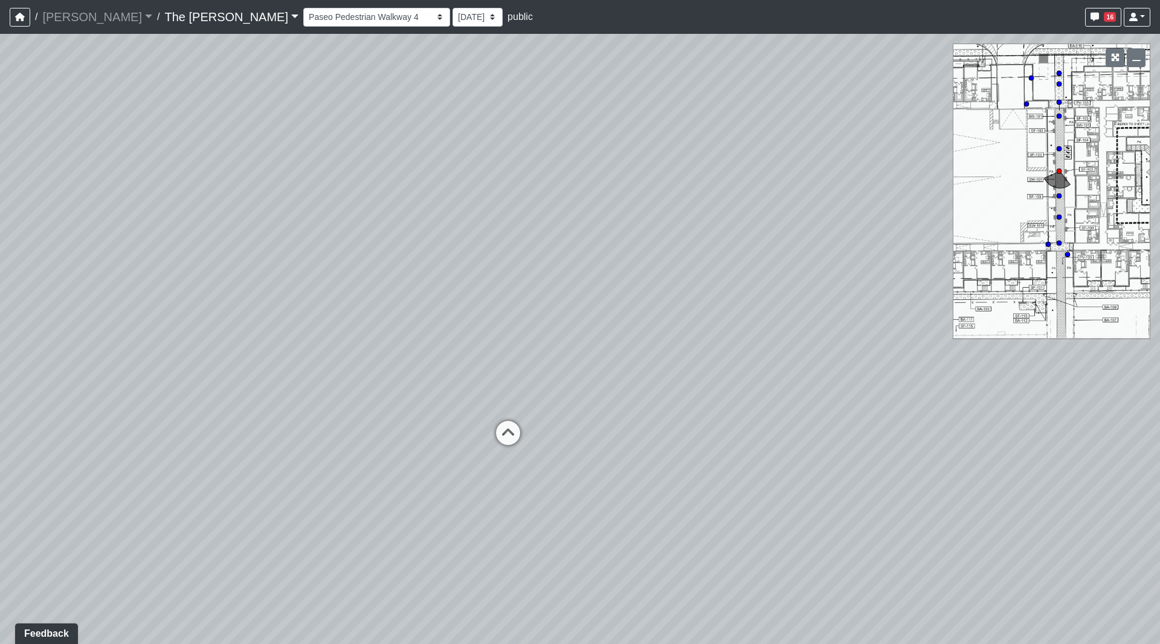
click at [0, 376] on div "Loading... Paseo Pedestrian Walkway 9 Loading... Paseo Pedestrian Walkway 10 Lo…" at bounding box center [580, 339] width 1160 height 610
drag, startPoint x: 282, startPoint y: 315, endPoint x: 376, endPoint y: 337, distance: 96.6
click at [207, 330] on div "Loading... Paseo Pedestrian Walkway 9 Loading... Paseo Pedestrian Walkway 10 Lo…" at bounding box center [580, 339] width 1160 height 610
drag, startPoint x: 583, startPoint y: 364, endPoint x: 776, endPoint y: 320, distance: 197.8
click at [1010, 325] on div "Loading... Paseo Pedestrian Walkway 9 Loading... Paseo Pedestrian Walkway 10 Lo…" at bounding box center [580, 339] width 1160 height 610
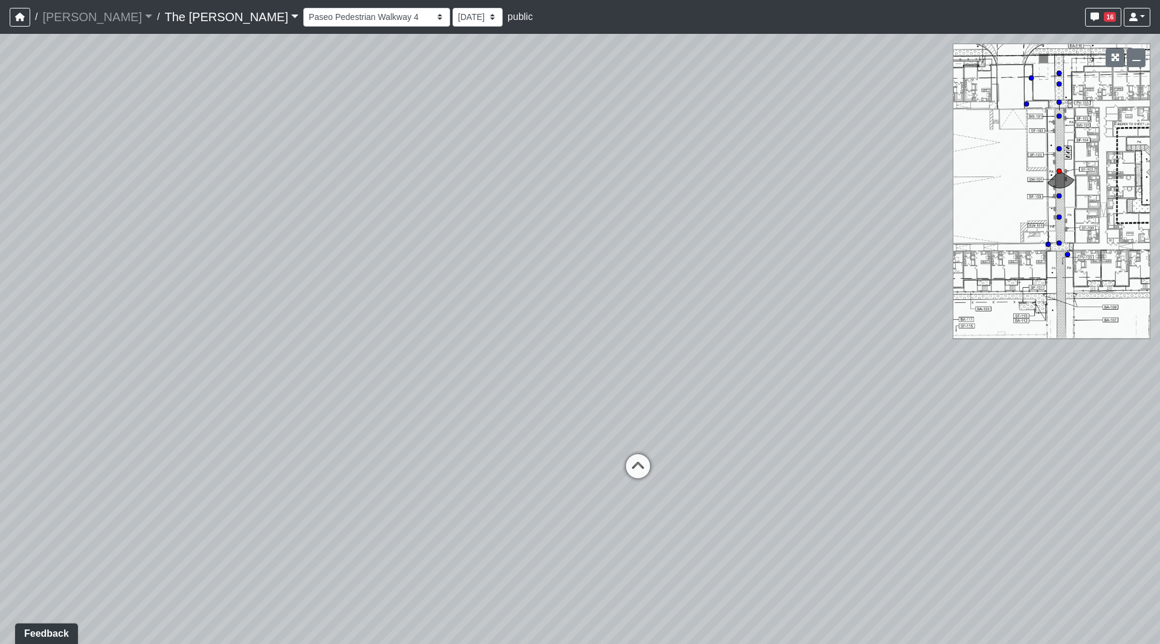
drag, startPoint x: 688, startPoint y: 306, endPoint x: 787, endPoint y: 357, distance: 111.3
click at [867, 365] on div "Loading... Paseo Pedestrian Walkway 9 Loading... Paseo Pedestrian Walkway 10 Lo…" at bounding box center [580, 339] width 1160 height 610
drag, startPoint x: 356, startPoint y: 271, endPoint x: 624, endPoint y: 309, distance: 270.4
click at [625, 308] on div "Loading... Paseo Pedestrian Walkway 9 Loading... Paseo Pedestrian Walkway 10 Lo…" at bounding box center [580, 339] width 1160 height 610
drag, startPoint x: 463, startPoint y: 274, endPoint x: 311, endPoint y: 274, distance: 152.3
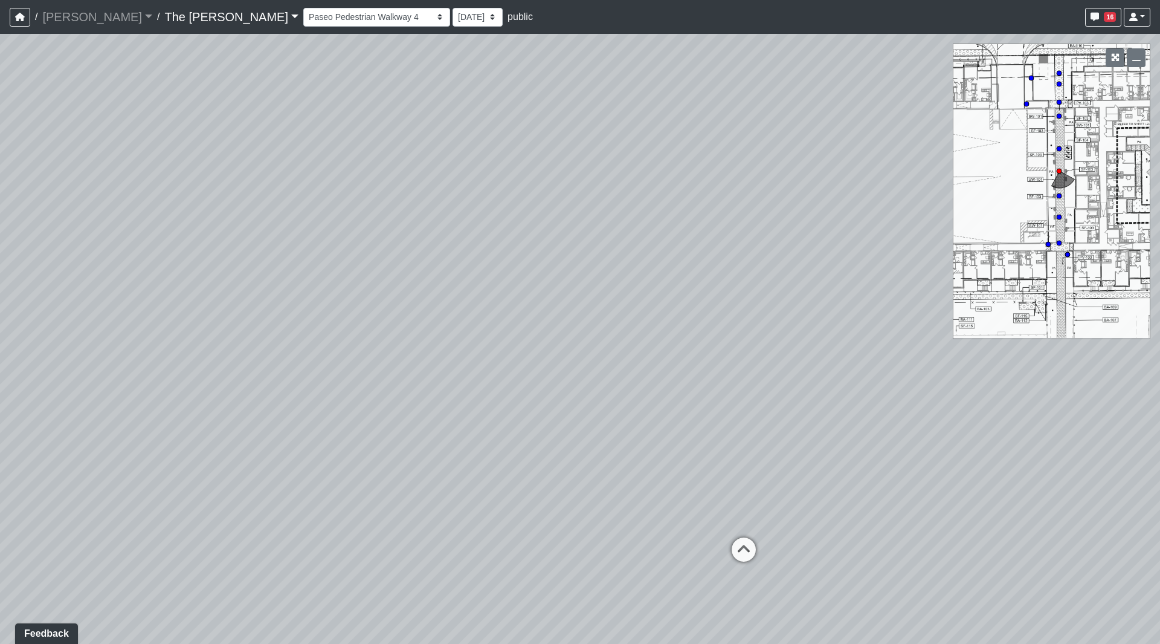
click at [311, 274] on div "Loading... Paseo Pedestrian Walkway 9 Loading... Paseo Pedestrian Walkway 10 Lo…" at bounding box center [580, 339] width 1160 height 610
drag, startPoint x: 606, startPoint y: 276, endPoint x: 225, endPoint y: 273, distance: 380.1
click at [185, 270] on div "Loading... Paseo Pedestrian Walkway 9 Loading... Paseo Pedestrian Walkway 10 Lo…" at bounding box center [580, 339] width 1160 height 610
drag, startPoint x: 413, startPoint y: 285, endPoint x: 305, endPoint y: 285, distance: 108.2
click at [289, 285] on div "Loading... Paseo Pedestrian Walkway 9 Loading... Paseo Pedestrian Walkway 10 Lo…" at bounding box center [580, 339] width 1160 height 610
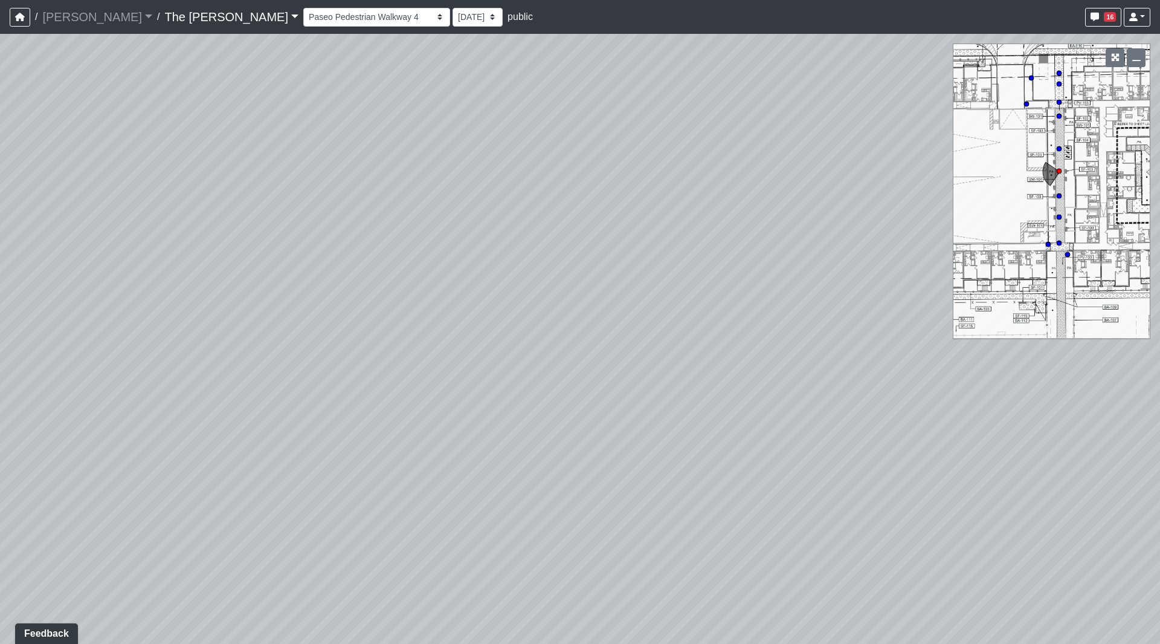
drag, startPoint x: 644, startPoint y: 300, endPoint x: 537, endPoint y: 254, distance: 115.8
click at [456, 245] on div "Loading... Paseo Pedestrian Walkway 9 Loading... Paseo Pedestrian Walkway 10 Lo…" at bounding box center [580, 339] width 1160 height 610
drag, startPoint x: 488, startPoint y: 262, endPoint x: 381, endPoint y: 259, distance: 107.6
click at [381, 259] on div "Loading... Paseo Pedestrian Walkway 9 Loading... Paseo Pedestrian Walkway 10 Lo…" at bounding box center [580, 339] width 1160 height 610
drag, startPoint x: 288, startPoint y: 236, endPoint x: 410, endPoint y: 378, distance: 187.7
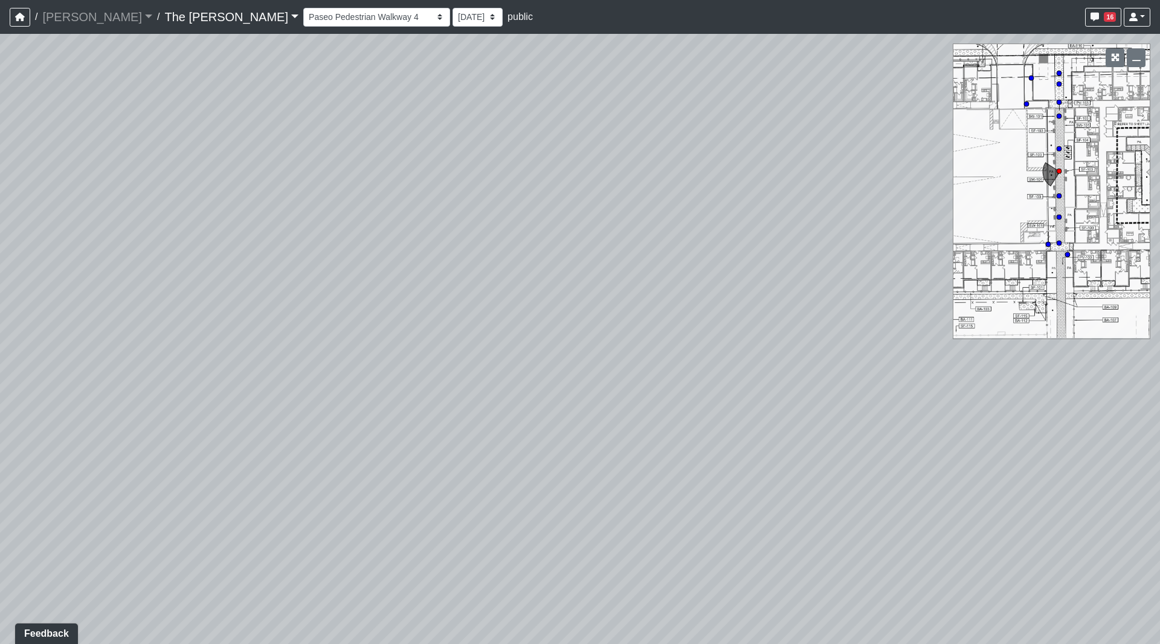
click at [410, 378] on div "Loading... Paseo Pedestrian Walkway 9 Loading... Paseo Pedestrian Walkway 10 Lo…" at bounding box center [580, 339] width 1160 height 610
drag, startPoint x: 241, startPoint y: 319, endPoint x: 163, endPoint y: 291, distance: 83.0
click at [114, 320] on div "Loading... Paseo Pedestrian Walkway 9 Loading... Paseo Pedestrian Walkway 10 Lo…" at bounding box center [580, 339] width 1160 height 610
drag, startPoint x: 280, startPoint y: 190, endPoint x: 486, endPoint y: 167, distance: 207.3
click at [532, 184] on div "Loading... Paseo Pedestrian Walkway 9 Loading... Paseo Pedestrian Walkway 10 Lo…" at bounding box center [580, 339] width 1160 height 610
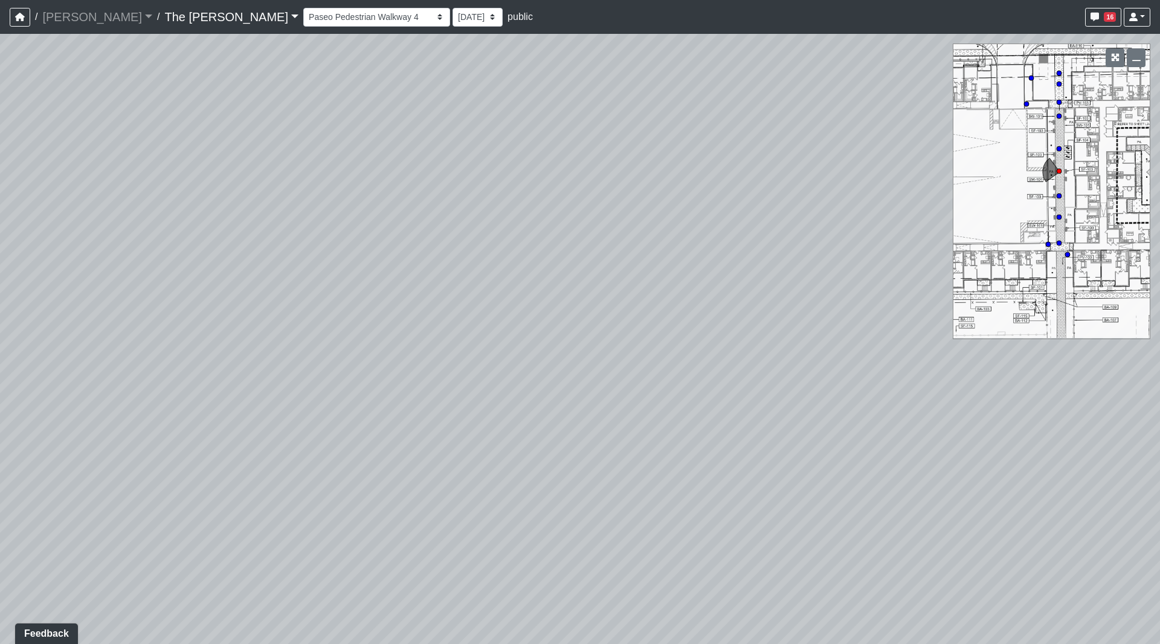
drag, startPoint x: 430, startPoint y: 202, endPoint x: 432, endPoint y: 88, distance: 113.6
click at [441, 67] on div "Loading... Paseo Pedestrian Walkway 9 Loading... Paseo Pedestrian Walkway 10 Lo…" at bounding box center [580, 339] width 1160 height 610
drag, startPoint x: 376, startPoint y: 230, endPoint x: 360, endPoint y: 163, distance: 68.4
click at [292, 163] on div "Loading... Paseo Pedestrian Walkway 9 Loading... Paseo Pedestrian Walkway 10 Lo…" at bounding box center [580, 339] width 1160 height 610
drag, startPoint x: 562, startPoint y: 247, endPoint x: 233, endPoint y: 254, distance: 328.8
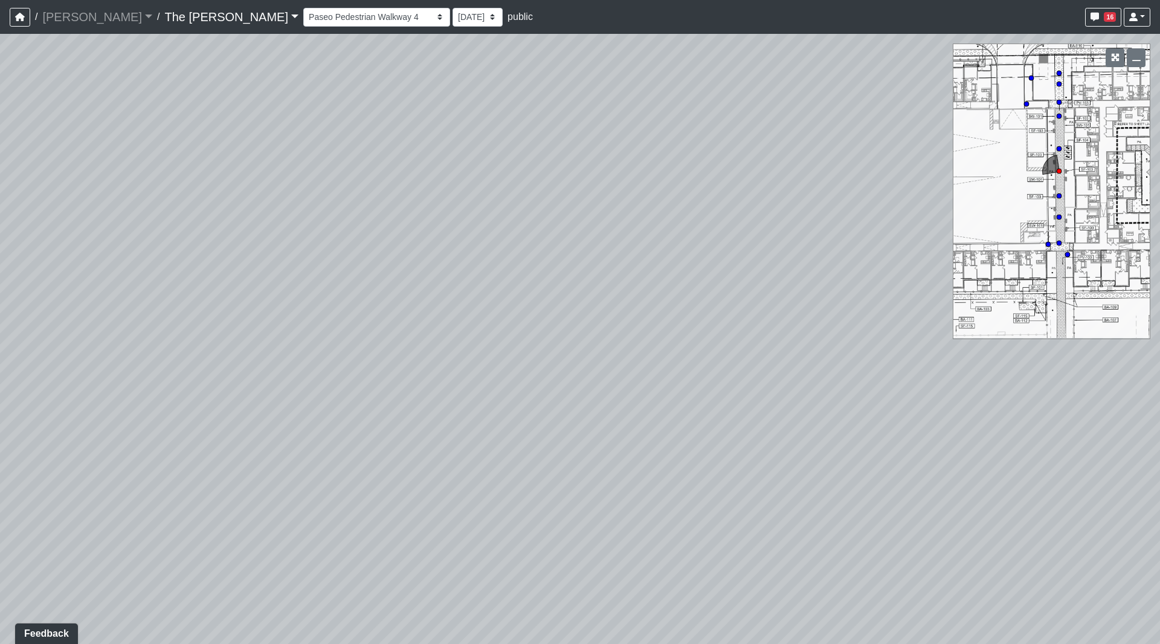
click at [222, 255] on div "Loading... Paseo Pedestrian Walkway 9 Loading... Paseo Pedestrian Walkway 10 Lo…" at bounding box center [580, 339] width 1160 height 610
drag, startPoint x: 530, startPoint y: 206, endPoint x: 439, endPoint y: 330, distance: 153.5
click at [438, 330] on div "Loading... Paseo Pedestrian Walkway 9 Loading... Paseo Pedestrian Walkway 10 Lo…" at bounding box center [580, 339] width 1160 height 610
drag, startPoint x: 440, startPoint y: 283, endPoint x: 403, endPoint y: 338, distance: 66.2
click at [719, 387] on div "Loading... Paseo Pedestrian Walkway 9 Loading... Paseo Pedestrian Walkway 10 Lo…" at bounding box center [580, 339] width 1160 height 610
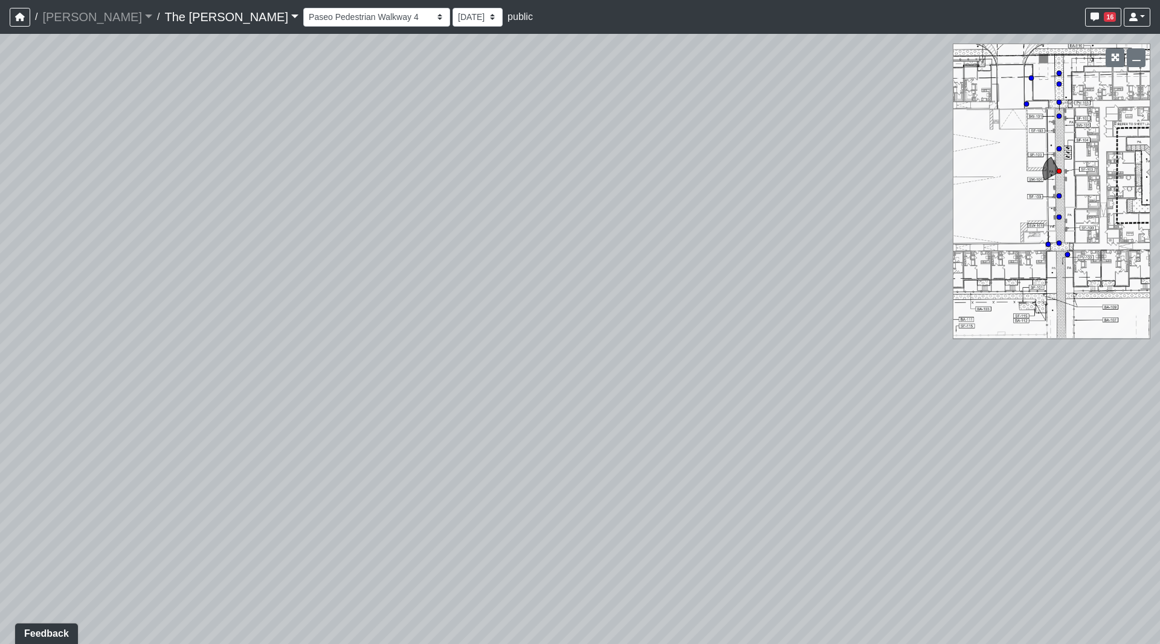
drag, startPoint x: 554, startPoint y: 343, endPoint x: 599, endPoint y: 343, distance: 44.7
click at [599, 343] on div "Loading... Paseo Pedestrian Walkway 9 Loading... Paseo Pedestrian Walkway 10 Lo…" at bounding box center [580, 339] width 1160 height 610
drag, startPoint x: 621, startPoint y: 345, endPoint x: 659, endPoint y: 345, distance: 38.1
click at [660, 345] on div "Loading... Paseo Pedestrian Walkway 9 Loading... Paseo Pedestrian Walkway 10 Lo…" at bounding box center [580, 339] width 1160 height 610
drag
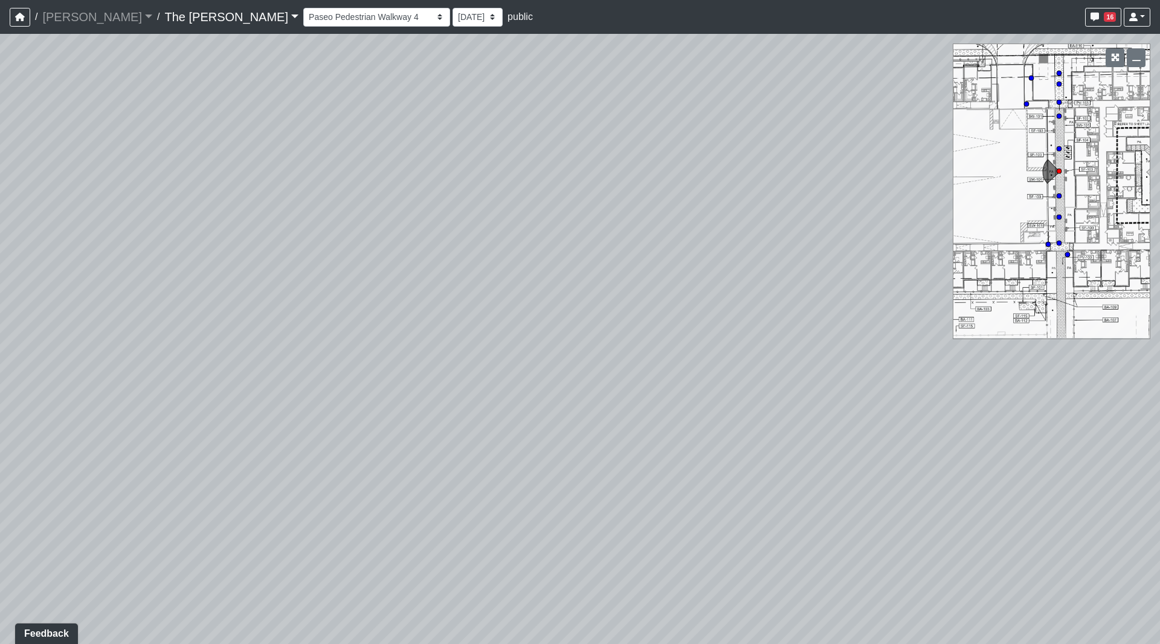
click at [837, 310] on div "Loading... Paseo Pedestrian Walkway 9 Loading... Paseo Pedestrian Walkway 10 Lo…" at bounding box center [580, 339] width 1160 height 610
click at [389, 274] on div "Loading... Paseo Pedestrian Walkway 9 Loading... Paseo Pedestrian Walkway 10 Lo…" at bounding box center [580, 339] width 1160 height 610
click at [364, 238] on div "Loading... Paseo Pedestrian Walkway 9 Loading... Paseo Pedestrian Walkway 10 Lo…" at bounding box center [580, 339] width 1160 height 610
click at [257, 134] on div "Loading... Paseo Pedestrian Walkway 9 Loading... Paseo Pedestrian Walkway 10 Lo…" at bounding box center [580, 339] width 1160 height 610
click at [7, 54] on div "Loading... Paseo Pedestrian Walkway 9 Loading... Paseo Pedestrian Walkway 10 Lo…" at bounding box center [580, 339] width 1160 height 610
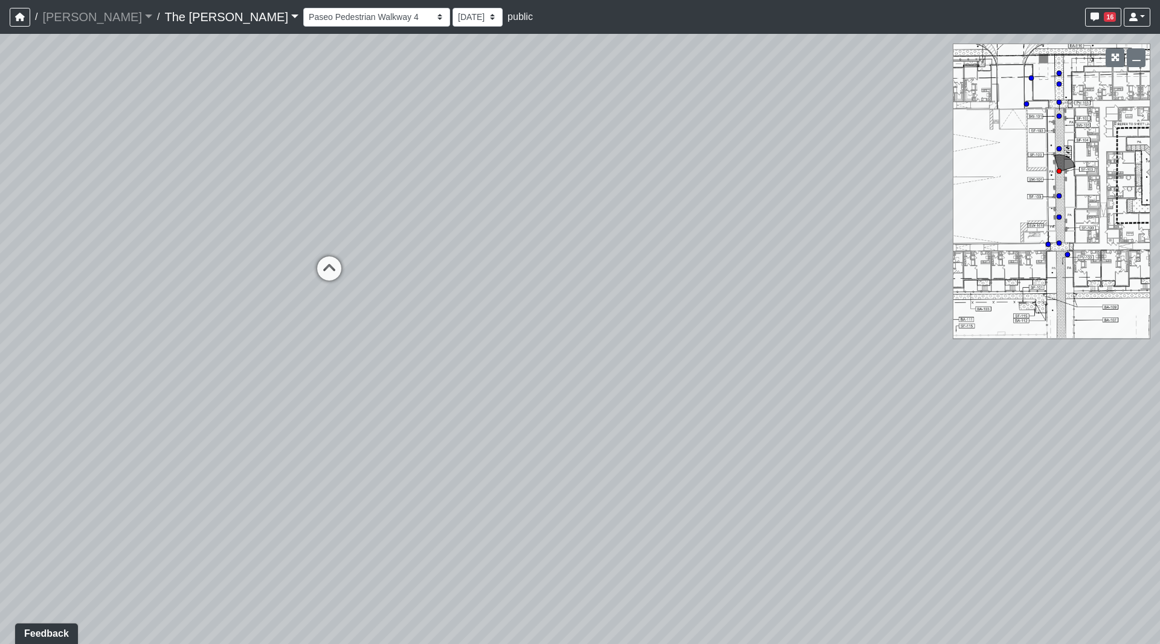
click at [87, 149] on div "Loading... Paseo Pedestrian Walkway 9 Loading... Paseo Pedestrian Walkway 10 Lo…" at bounding box center [580, 339] width 1160 height 610
click at [0, 137] on div "Loading... Paseo Pedestrian Walkway 9 Loading... Paseo Pedestrian Walkway 10 Lo…" at bounding box center [580, 339] width 1160 height 610
click at [0, 297] on div "Loading... Paseo Pedestrian Walkway 9 Loading... Paseo Pedestrian Walkway 10 Lo…" at bounding box center [580, 339] width 1160 height 610
click at [155, 273] on div "Loading... Paseo Pedestrian Walkway 9 Loading... Paseo Pedestrian Walkway 10 Lo…" at bounding box center [580, 339] width 1160 height 610
click at [466, 266] on div "Loading... Paseo Pedestrian Walkway 9 Loading... Paseo Pedestrian Walkway 10 Lo…" at bounding box center [580, 339] width 1160 height 610
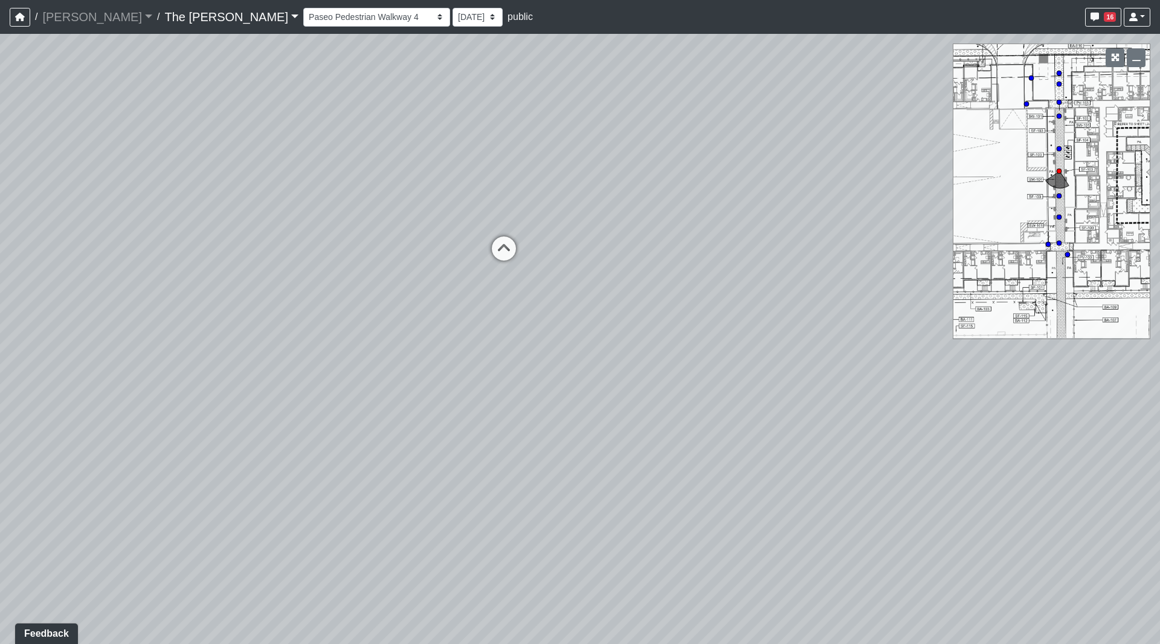
click at [670, 421] on div "Loading... Paseo Pedestrian Walkway 9 Loading... Paseo Pedestrian Walkway 10 Lo…" at bounding box center [580, 339] width 1160 height 610
click at [548, 299] on icon at bounding box center [547, 304] width 36 height 36
click at [537, 289] on icon at bounding box center [539, 289] width 36 height 36
click at [434, 450] on div "Loading... Paseo Pedestrian Walkway 9 Loading... Paseo Pedestrian Walkway 10 Lo…" at bounding box center [580, 339] width 1160 height 610
click at [756, 463] on div "Loading... Paseo Pedestrian Walkway 9 Loading... Paseo Pedestrian Walkway 10 Lo…" at bounding box center [580, 339] width 1160 height 610
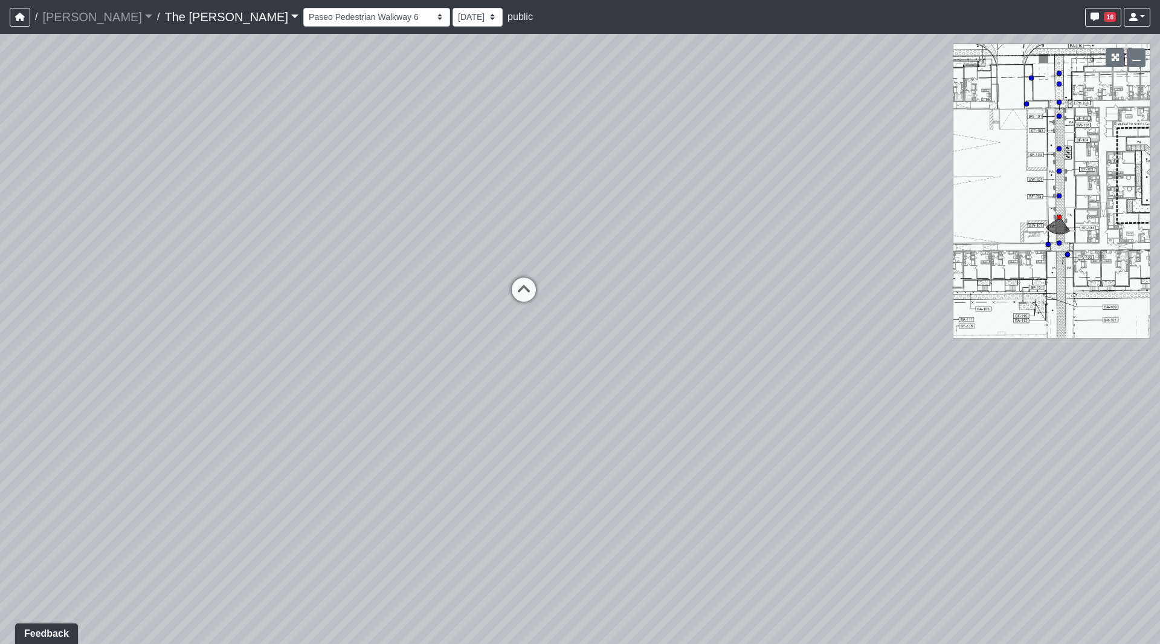
click at [657, 534] on div "Loading... Paseo Pedestrian Walkway 9 Loading... Paseo Pedestrian Walkway 10 Lo…" at bounding box center [580, 339] width 1160 height 610
click at [489, 270] on icon at bounding box center [491, 277] width 36 height 36
click at [482, 415] on div "Loading... Paseo Pedestrian Walkway 9 Loading... Paseo Pedestrian Walkway 10 Lo…" at bounding box center [580, 339] width 1160 height 610
click at [623, 264] on div "Loading... Paseo Pedestrian Walkway 9 Loading... Paseo Pedestrian Walkway 10 Lo…" at bounding box center [580, 339] width 1160 height 610
click at [486, 323] on div "Loading... Paseo Pedestrian Walkway 9 Loading... Paseo Pedestrian Walkway 10 Lo…" at bounding box center [580, 339] width 1160 height 610
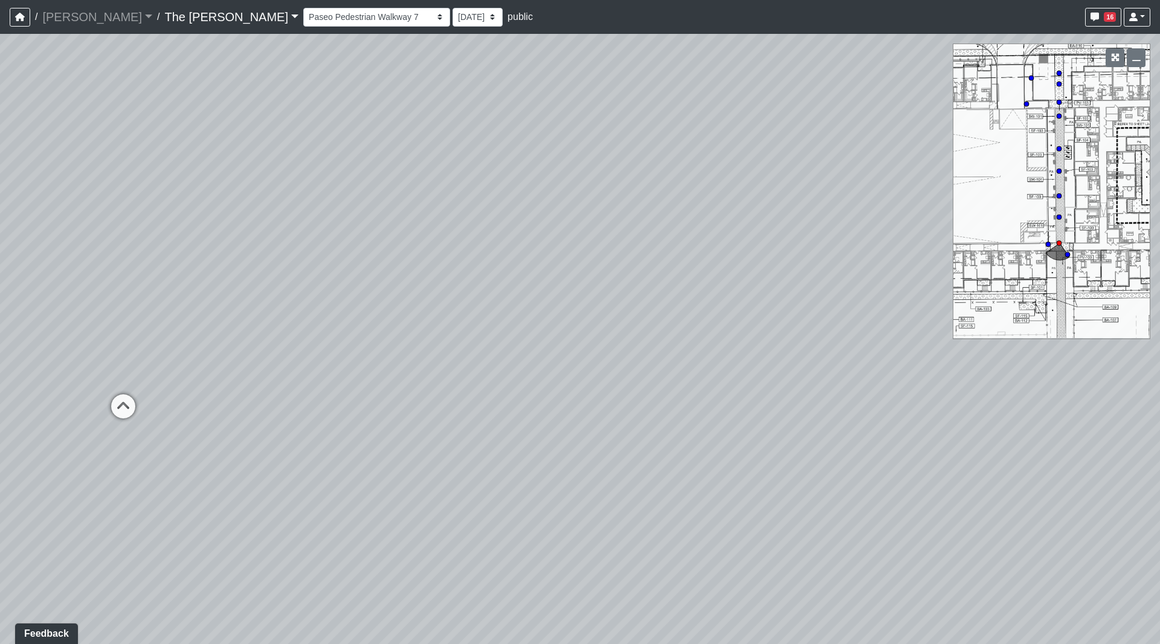
click at [96, 299] on div "Loading... Paseo Pedestrian Walkway 9 Loading... Paseo Pedestrian Walkway 10 Lo…" at bounding box center [580, 339] width 1160 height 610
click at [247, 314] on div "Loading... Paseo Pedestrian Walkway 9 Loading... Paseo Pedestrian Walkway 10 Lo…" at bounding box center [580, 339] width 1160 height 610
click at [281, 328] on div "Loading... Paseo Pedestrian Walkway 9 Loading... Paseo Pedestrian Walkway 10 Lo…" at bounding box center [580, 339] width 1160 height 610
click at [103, 283] on div "Loading... Paseo Pedestrian Walkway 9 Loading... Paseo Pedestrian Walkway 10 Lo…" at bounding box center [580, 339] width 1160 height 610
click at [26, 280] on div "Loading... Paseo Pedestrian Walkway 9 Loading... Paseo Pedestrian Walkway 10 Lo…" at bounding box center [580, 339] width 1160 height 610
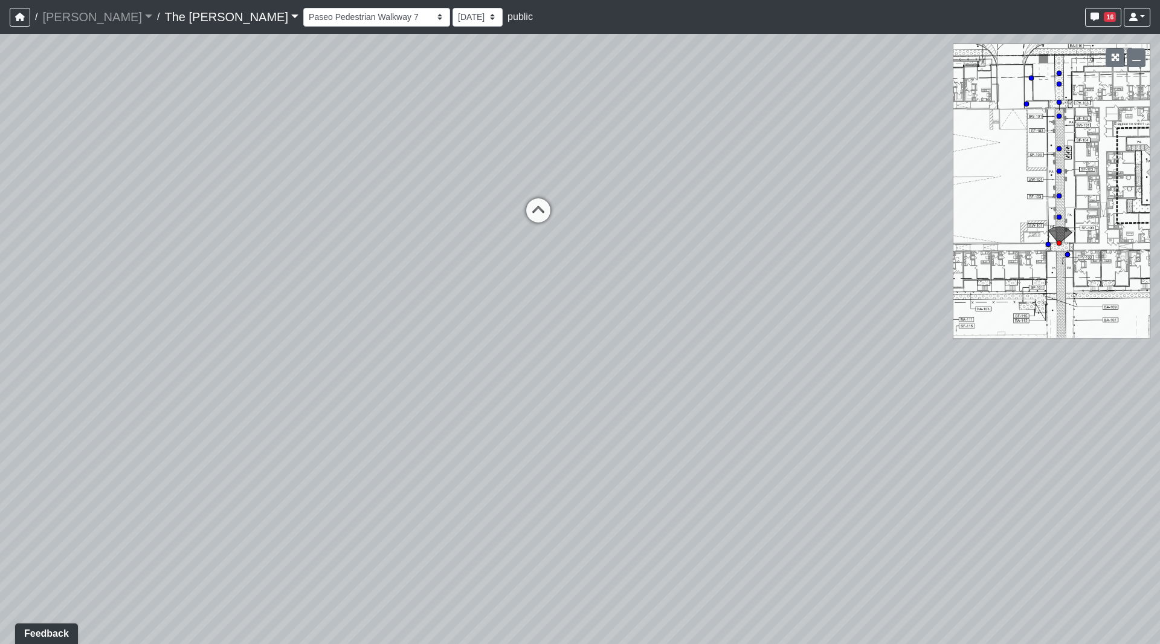
click at [80, 332] on div "Loading... Paseo Pedestrian Walkway 9 Loading... Paseo Pedestrian Walkway 10 Lo…" at bounding box center [580, 339] width 1160 height 610
drag, startPoint x: 422, startPoint y: 354, endPoint x: 373, endPoint y: 364, distance: 50.1
click at [373, 364] on div "Loading... Paseo Pedestrian Walkway 9 Loading... Paseo Pedestrian Walkway 10 Lo…" at bounding box center [580, 339] width 1160 height 610
drag, startPoint x: 419, startPoint y: 341, endPoint x: 355, endPoint y: 350, distance: 64.6
click at [347, 350] on div "Loading... Paseo Pedestrian Walkway 9 Loading... Paseo Pedestrian Walkway 10 Lo…" at bounding box center [580, 339] width 1160 height 610
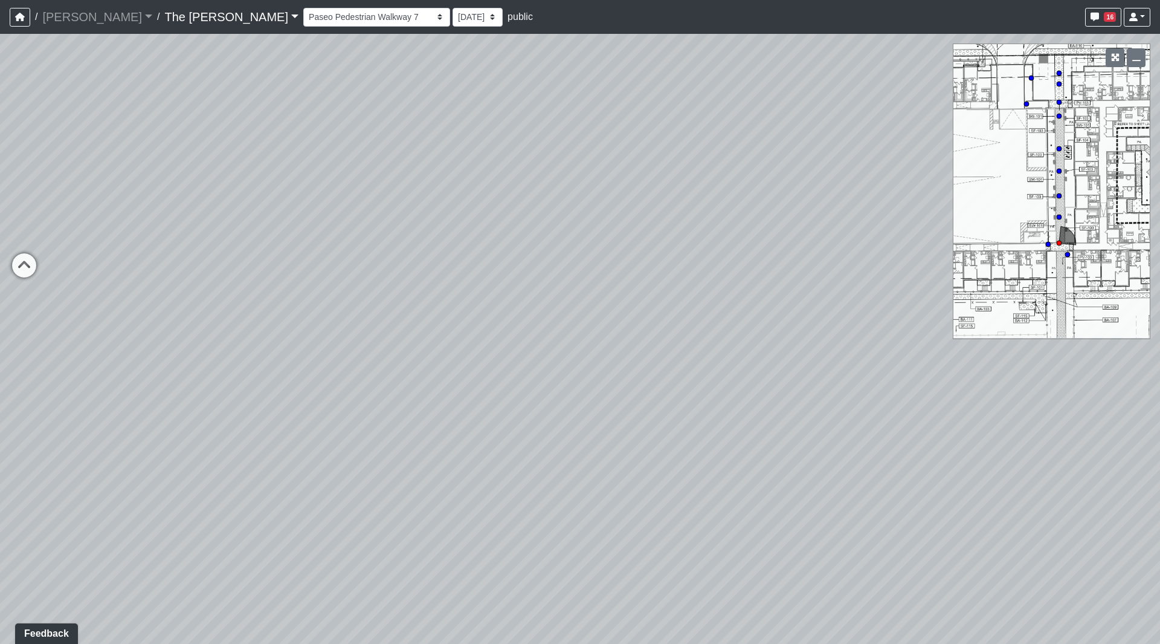
drag, startPoint x: 534, startPoint y: 324, endPoint x: 179, endPoint y: 328, distance: 354.1
click at [179, 328] on div "Loading... Paseo Pedestrian Walkway 9 Loading... Paseo Pedestrian Walkway 10 Lo…" at bounding box center [580, 339] width 1160 height 610
drag, startPoint x: 505, startPoint y: 329, endPoint x: 33, endPoint y: 364, distance: 473.2
click at [35, 364] on div "Loading... Paseo Pedestrian Walkway 9 Loading... Paseo Pedestrian Walkway 10 Lo…" at bounding box center [580, 339] width 1160 height 610
drag, startPoint x: 528, startPoint y: 367, endPoint x: 149, endPoint y: 363, distance: 378.3
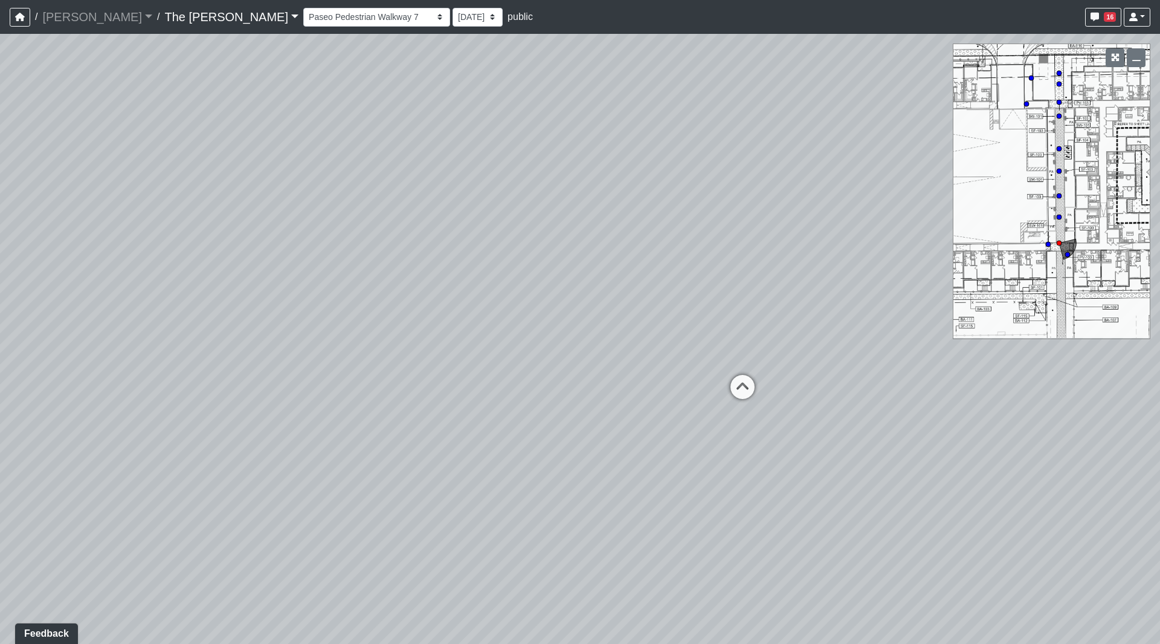
click at [149, 363] on div "Loading... Paseo Pedestrian Walkway 9 Loading... Paseo Pedestrian Walkway 10 Lo…" at bounding box center [580, 339] width 1160 height 610
click at [709, 308] on div "Loading... Paseo Pedestrian Walkway 9 Loading... Paseo Pedestrian Walkway 10 Lo…" at bounding box center [580, 339] width 1160 height 610
drag, startPoint x: 565, startPoint y: 364, endPoint x: 463, endPoint y: 387, distance: 104.7
click at [457, 386] on div "Loading... Paseo Pedestrian Walkway 9 Loading... Paseo Pedestrian Walkway 10 Lo…" at bounding box center [580, 339] width 1160 height 610
drag, startPoint x: 538, startPoint y: 326, endPoint x: 492, endPoint y: 331, distance: 46.8
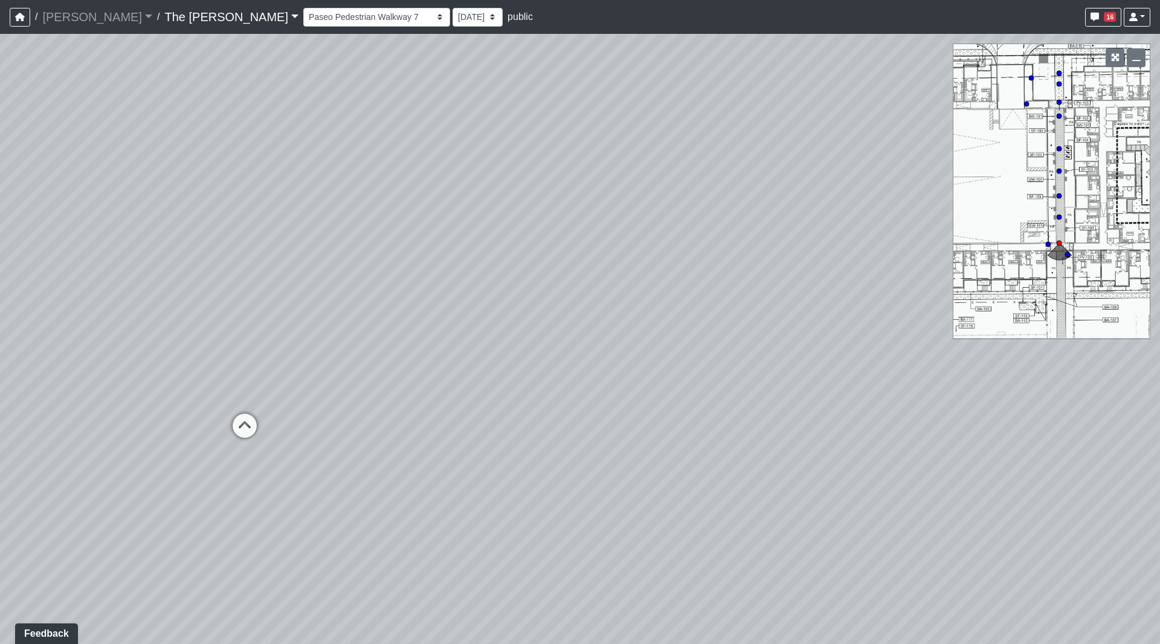
click at [492, 331] on div "Loading... Paseo Pedestrian Walkway 9 Loading... Paseo Pedestrian Walkway 10 Lo…" at bounding box center [580, 339] width 1160 height 610
click at [508, 335] on div "Loading... Paseo Pedestrian Walkway 9 Loading... Paseo Pedestrian Walkway 10 Lo…" at bounding box center [580, 339] width 1160 height 610
drag, startPoint x: 446, startPoint y: 308, endPoint x: 0, endPoint y: 273, distance: 447.3
click at [0, 273] on div "Loading... Paseo Pedestrian Walkway 9 Loading... Paseo Pedestrian Walkway 10 Lo…" at bounding box center [580, 339] width 1160 height 610
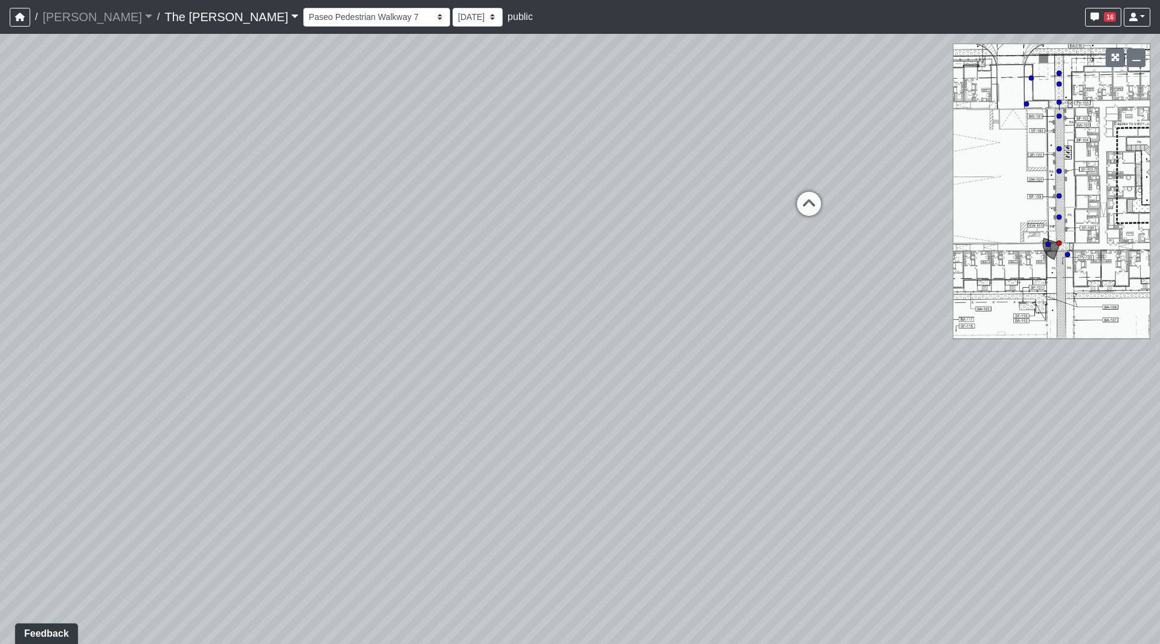
drag, startPoint x: 492, startPoint y: 270, endPoint x: 232, endPoint y: 260, distance: 260.0
click at [230, 260] on div "Loading... Paseo Pedestrian Walkway 9 Loading... Paseo Pedestrian Walkway 10 Lo…" at bounding box center [580, 339] width 1160 height 610
drag, startPoint x: 625, startPoint y: 247, endPoint x: 418, endPoint y: 273, distance: 208.2
click at [418, 273] on div "Loading... Paseo Pedestrian Walkway 9 Loading... Paseo Pedestrian Walkway 10 Lo…" at bounding box center [580, 339] width 1160 height 610
click at [511, 230] on icon at bounding box center [507, 237] width 36 height 36
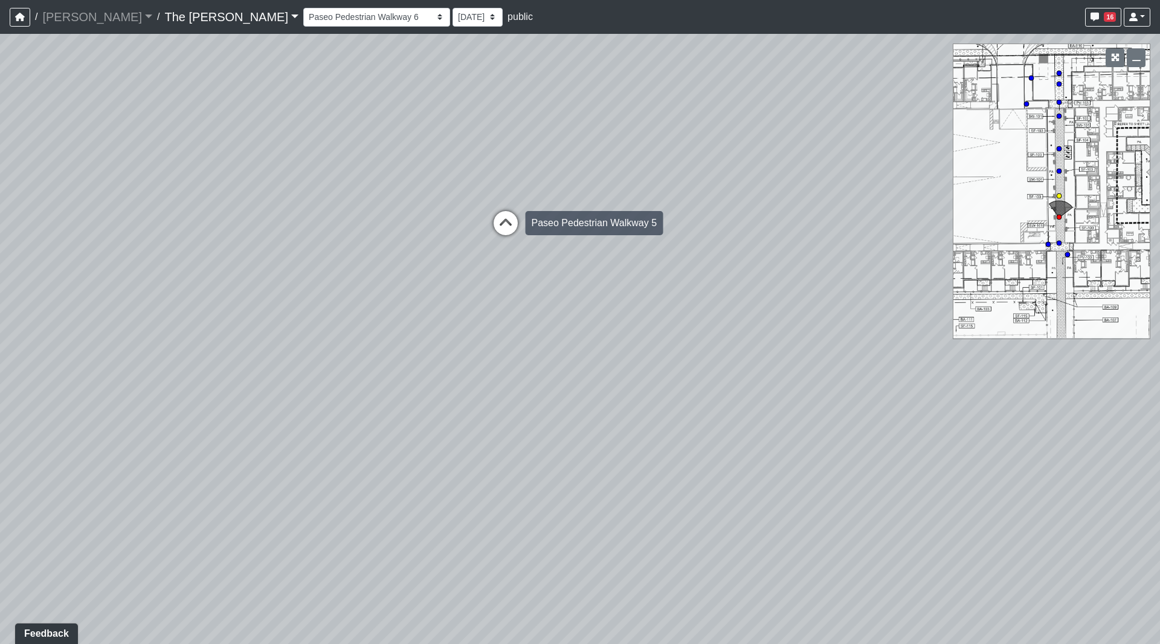
click at [509, 233] on icon at bounding box center [506, 229] width 36 height 36
click at [509, 231] on icon at bounding box center [505, 241] width 36 height 36
click at [509, 231] on icon at bounding box center [507, 236] width 36 height 36
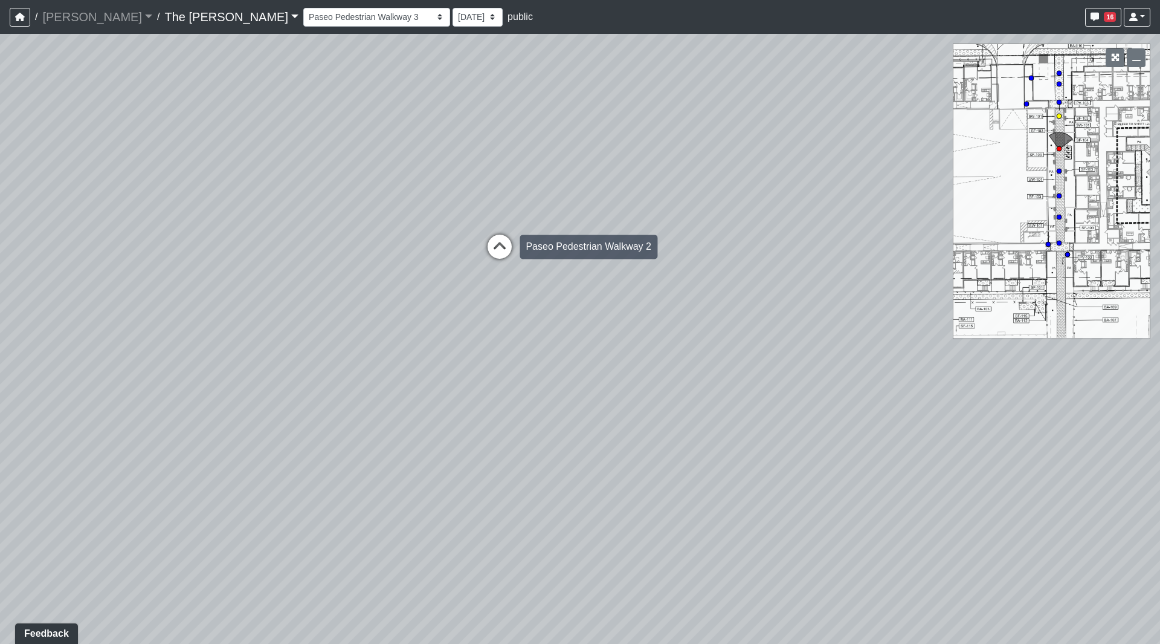
click at [508, 231] on div "Loading... [STREET_ADDRESS]" at bounding box center [500, 246] width 36 height 36
click at [519, 256] on icon at bounding box center [535, 266] width 36 height 36
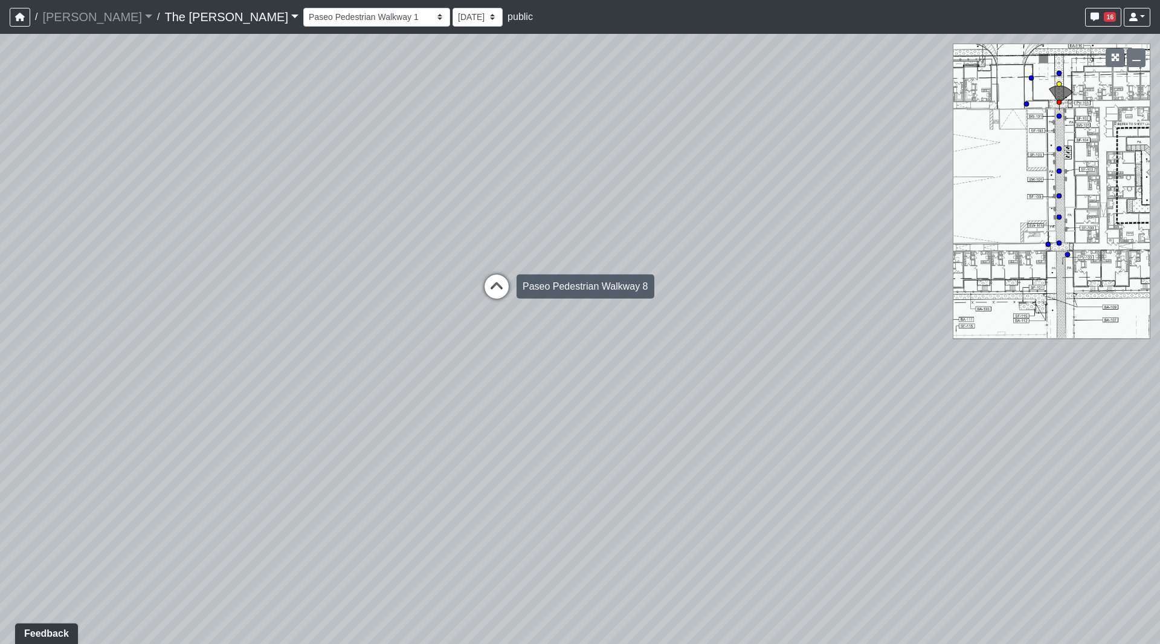
click at [494, 283] on icon at bounding box center [497, 292] width 36 height 36
drag, startPoint x: 552, startPoint y: 269, endPoint x: 802, endPoint y: 265, distance: 250.8
click at [801, 265] on div "Loading... Paseo Pedestrian Walkway 9 Loading... Paseo Pedestrian Walkway 10 Lo…" at bounding box center [580, 339] width 1160 height 610
drag, startPoint x: 629, startPoint y: 265, endPoint x: 658, endPoint y: 257, distance: 30.2
click at [658, 257] on div "Loading... Paseo Pedestrian Walkway 9 Loading... Paseo Pedestrian Walkway 10 Lo…" at bounding box center [580, 339] width 1160 height 610
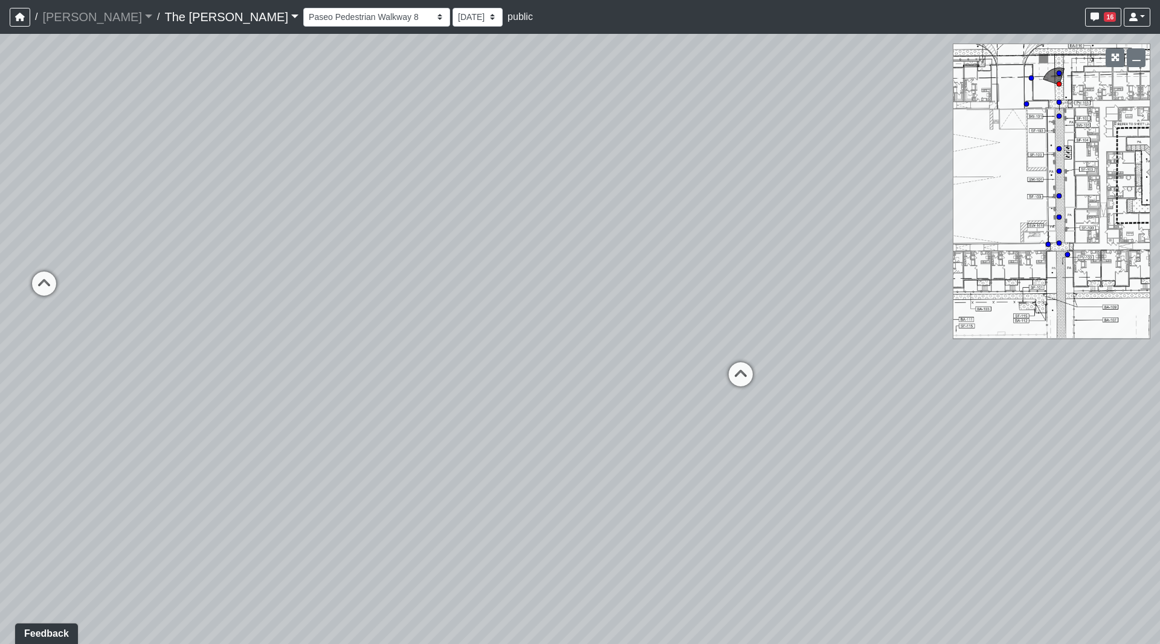
drag, startPoint x: 525, startPoint y: 266, endPoint x: 850, endPoint y: 273, distance: 325.8
click at [869, 271] on div "Loading... Paseo Pedestrian Walkway 9 Loading... Paseo Pedestrian Walkway 10 Lo…" at bounding box center [580, 339] width 1160 height 610
drag, startPoint x: 486, startPoint y: 274, endPoint x: 760, endPoint y: 274, distance: 273.7
click at [754, 274] on div "Loading... Paseo Pedestrian Walkway 9 Loading... Paseo Pedestrian Walkway 10 Lo…" at bounding box center [580, 339] width 1160 height 610
drag, startPoint x: 552, startPoint y: 384, endPoint x: 732, endPoint y: 476, distance: 201.6
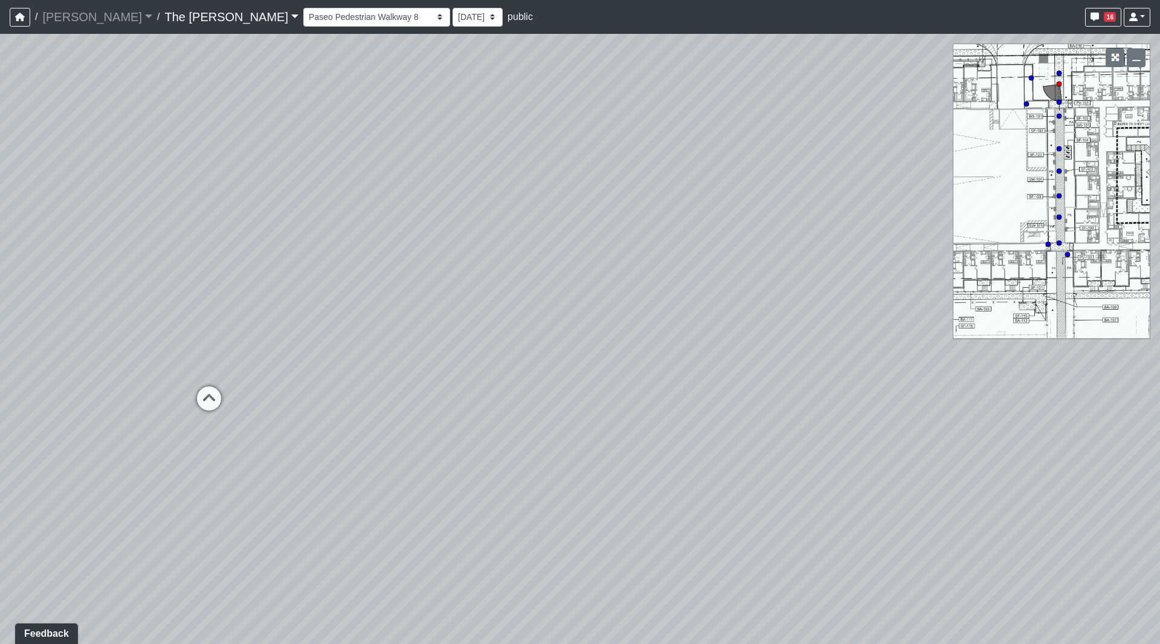
click at [732, 476] on div "Loading... Paseo Pedestrian Walkway 9 Loading... Paseo Pedestrian Walkway 10 Lo…" at bounding box center [580, 339] width 1160 height 610
drag, startPoint x: 675, startPoint y: 383, endPoint x: 877, endPoint y: 470, distance: 219.8
click at [877, 470] on div "Loading... Paseo Pedestrian Walkway 9 Loading... Paseo Pedestrian Walkway 10 Lo…" at bounding box center [580, 339] width 1160 height 610
drag, startPoint x: 621, startPoint y: 391, endPoint x: 961, endPoint y: 473, distance: 350.0
click at [961, 473] on div "Loading... Paseo Pedestrian Walkway 9 Loading... Paseo Pedestrian Walkway 10 Lo…" at bounding box center [580, 339] width 1160 height 610
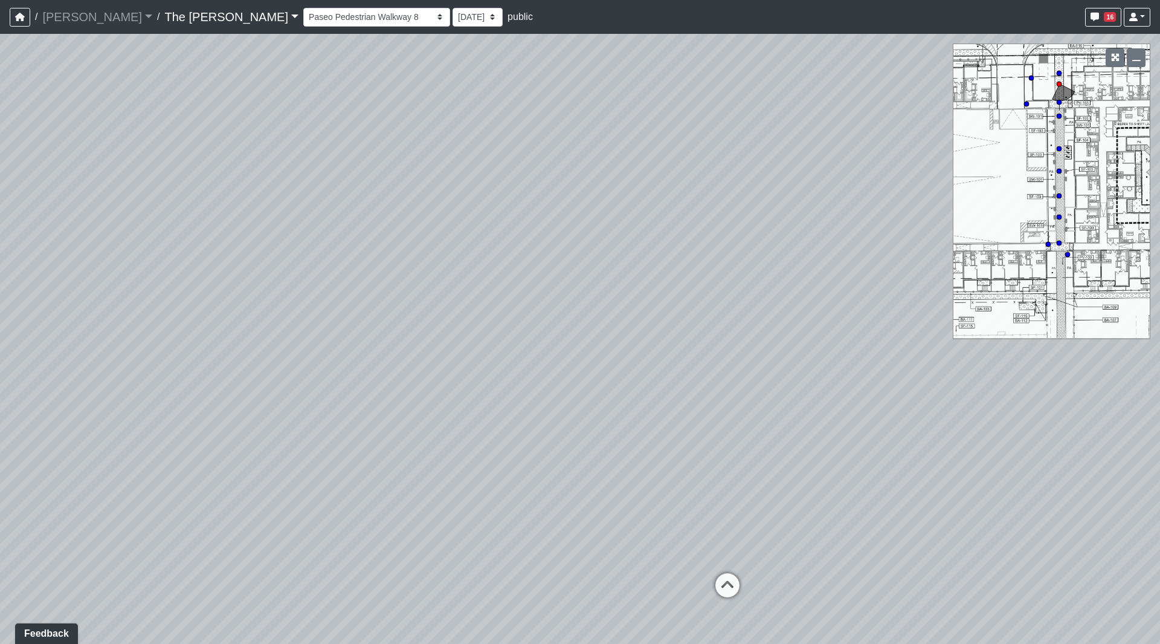
drag, startPoint x: 573, startPoint y: 388, endPoint x: 934, endPoint y: 402, distance: 360.4
click at [886, 398] on div "Loading... Paseo Pedestrian Walkway 9 Loading... Paseo Pedestrian Walkway 10 Lo…" at bounding box center [580, 339] width 1160 height 610
drag, startPoint x: 830, startPoint y: 393, endPoint x: 444, endPoint y: 347, distance: 388.9
click at [444, 347] on div "Loading... Paseo Pedestrian Walkway 9 Loading... Paseo Pedestrian Walkway 10 Lo…" at bounding box center [580, 339] width 1160 height 610
drag, startPoint x: 751, startPoint y: 302, endPoint x: 193, endPoint y: 221, distance: 563.0
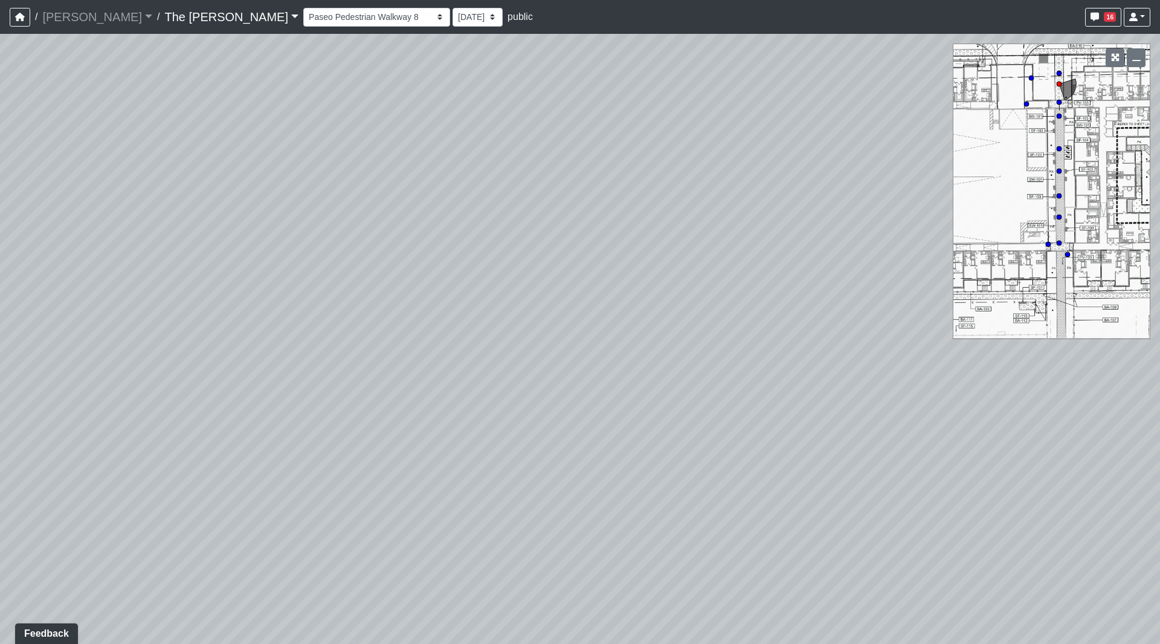
click at [194, 221] on div "Loading... Paseo Pedestrian Walkway 9 Loading... Paseo Pedestrian Walkway 10 Lo…" at bounding box center [580, 339] width 1160 height 610
drag, startPoint x: 452, startPoint y: 262, endPoint x: 66, endPoint y: 212, distance: 389.5
click at [2, 212] on div "Loading... Paseo Pedestrian Walkway 9 Loading... Paseo Pedestrian Walkway 10 Lo…" at bounding box center [580, 339] width 1160 height 610
click at [691, 337] on icon at bounding box center [682, 345] width 36 height 36
drag, startPoint x: 581, startPoint y: 298, endPoint x: 735, endPoint y: 349, distance: 162.8
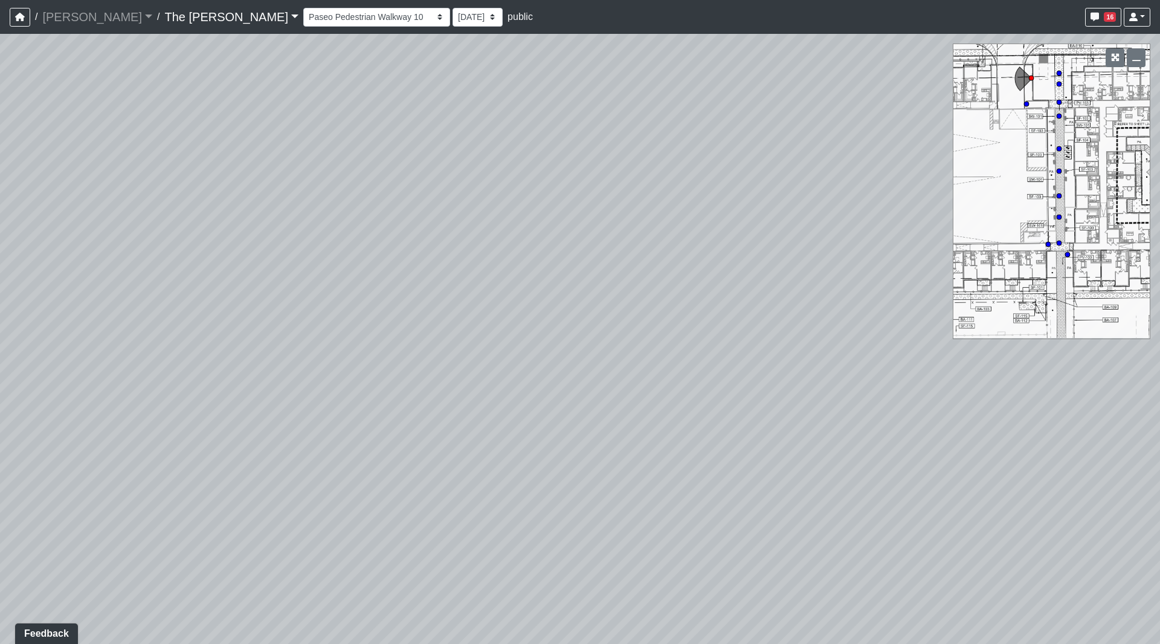
click at [734, 347] on div "Loading... Paseo Pedestrian Walkway 9 Loading... Paseo Pedestrian Walkway 10 Lo…" at bounding box center [580, 339] width 1160 height 610
drag, startPoint x: 450, startPoint y: 325, endPoint x: 421, endPoint y: 320, distance: 29.3
click at [423, 320] on div "Loading... Paseo Pedestrian Walkway 9 Loading... Paseo Pedestrian Walkway 10 Lo…" at bounding box center [580, 339] width 1160 height 610
click at [945, 350] on icon at bounding box center [955, 364] width 36 height 36
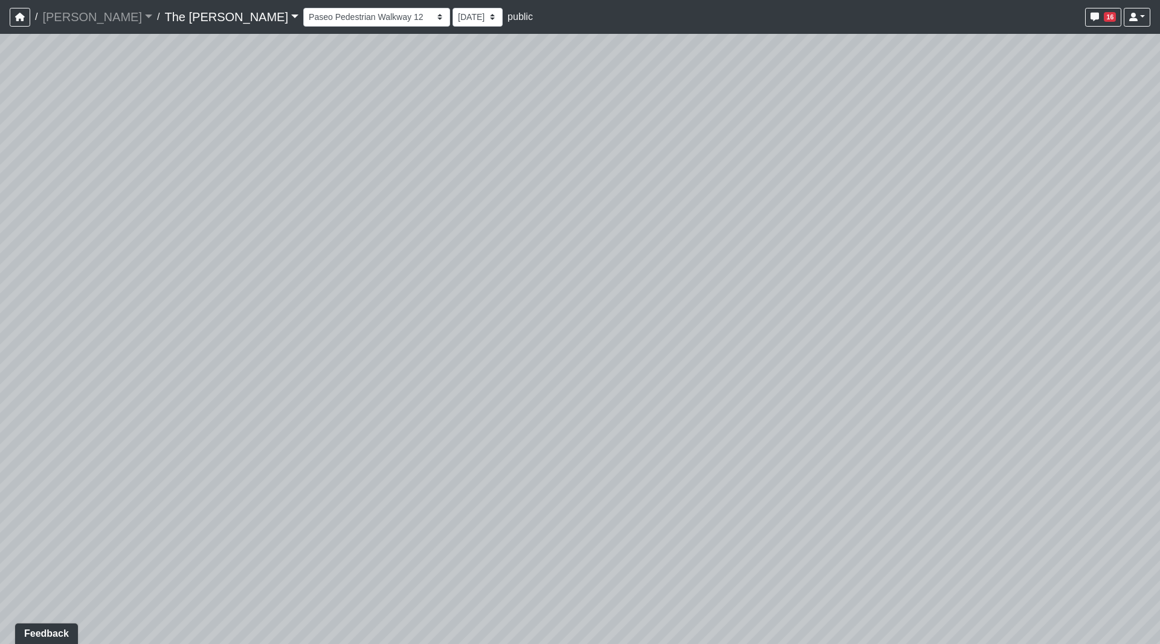
drag, startPoint x: 497, startPoint y: 226, endPoint x: 1106, endPoint y: 313, distance: 614.7
click at [975, 280] on div "Loading... Paseo Pedestrian Walkway 9 Loading... Paseo Pedestrian Walkway 10 Lo…" at bounding box center [580, 339] width 1160 height 610
drag, startPoint x: 869, startPoint y: 273, endPoint x: 320, endPoint y: 260, distance: 549.4
click at [337, 254] on div "Loading... Paseo Pedestrian Walkway 9 Loading... Paseo Pedestrian Walkway 10 Lo…" at bounding box center [580, 339] width 1160 height 610
drag, startPoint x: 681, startPoint y: 360, endPoint x: 438, endPoint y: 316, distance: 246.8
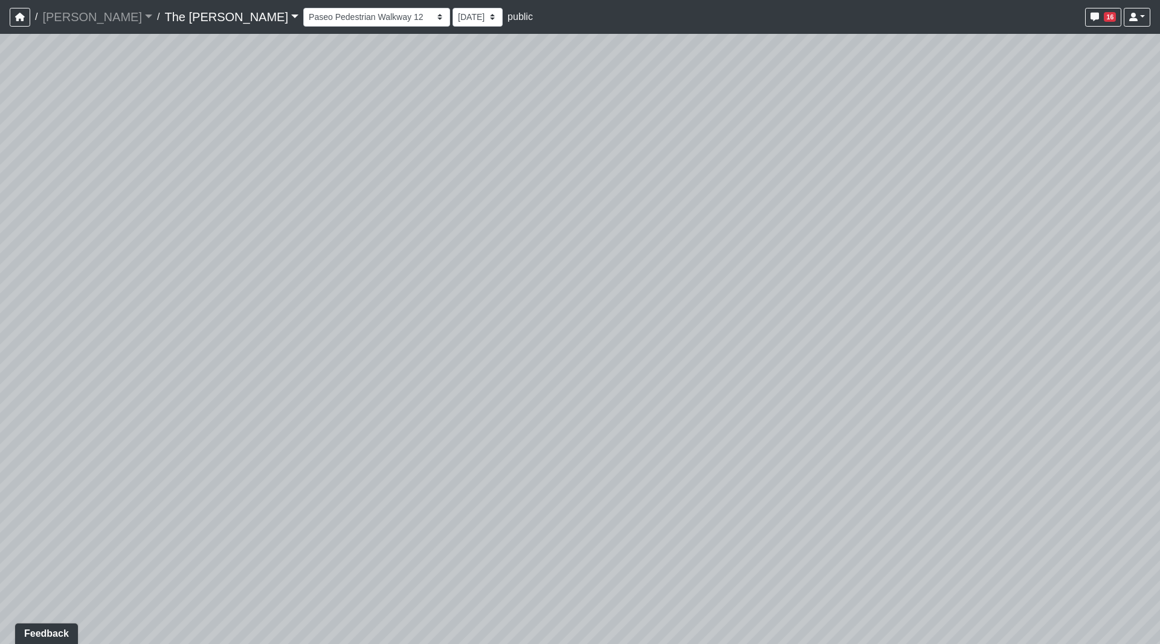
click at [309, 278] on div "Loading... Paseo Pedestrian Walkway 9 Loading... Paseo Pedestrian Walkway 10 Lo…" at bounding box center [580, 339] width 1160 height 610
drag, startPoint x: 508, startPoint y: 461, endPoint x: 1064, endPoint y: 402, distance: 558.4
click at [1064, 402] on div "Loading... Paseo Pedestrian Walkway 9 Loading... Paseo Pedestrian Walkway 10 Lo…" at bounding box center [580, 339] width 1160 height 610
drag, startPoint x: 477, startPoint y: 362, endPoint x: 833, endPoint y: 331, distance: 357.3
click at [832, 334] on div "Loading... Paseo Pedestrian Walkway 9 Loading... Paseo Pedestrian Walkway 10 Lo…" at bounding box center [580, 339] width 1160 height 610
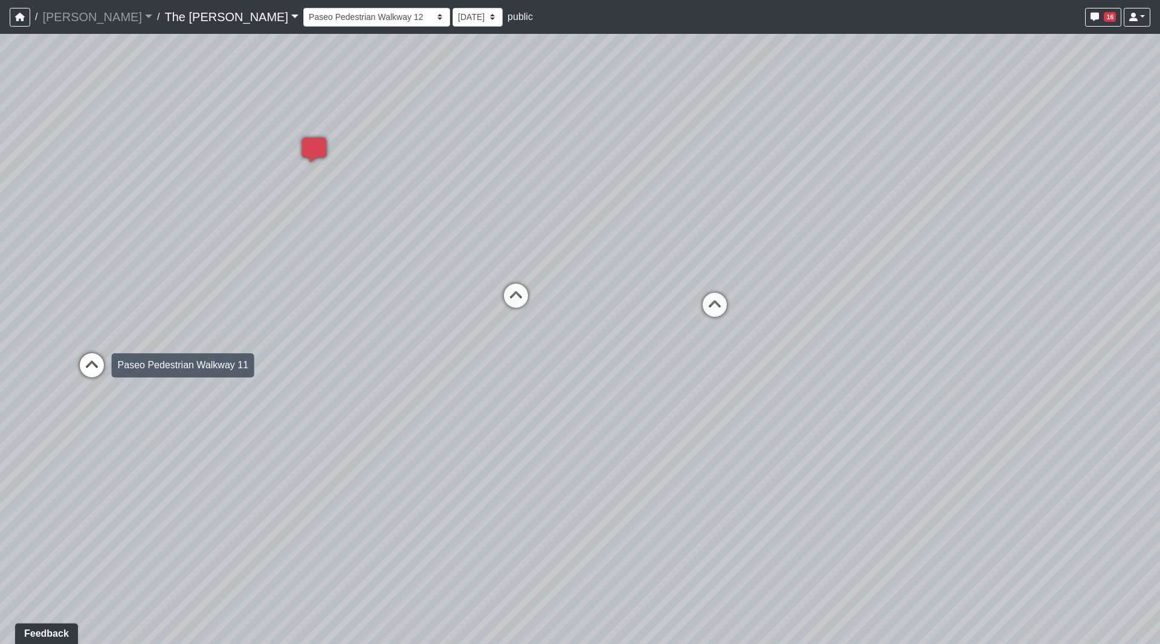
click at [85, 358] on icon at bounding box center [92, 371] width 36 height 36
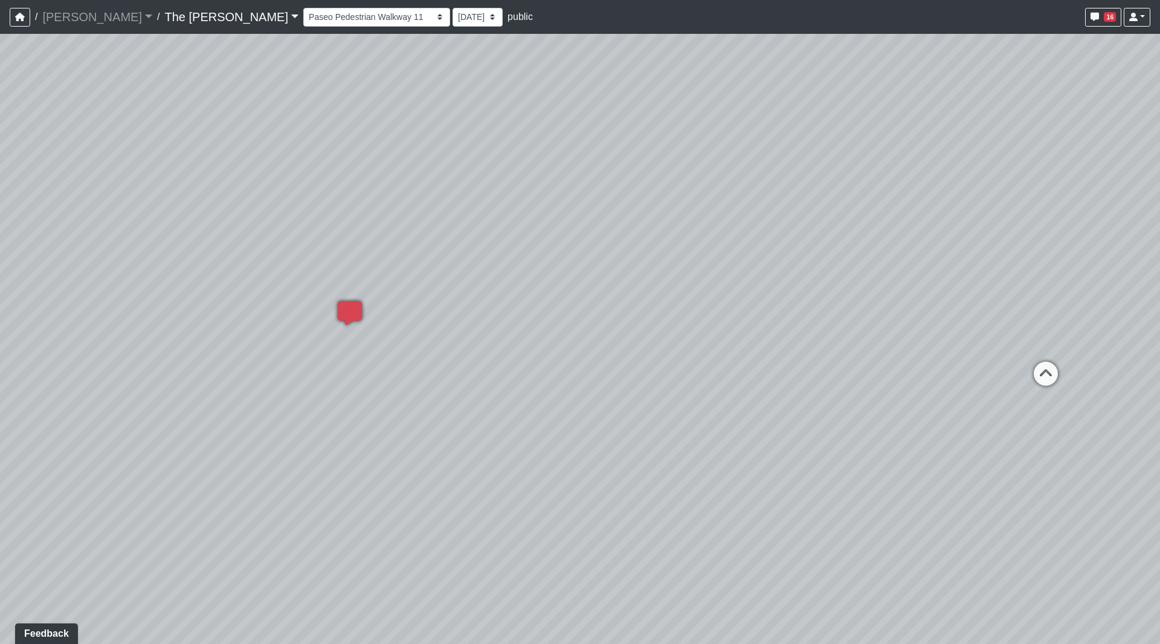
drag, startPoint x: 505, startPoint y: 230, endPoint x: 600, endPoint y: 243, distance: 95.8
click at [600, 243] on div "Loading... Paseo Pedestrian Walkway 9 Loading... Paseo Pedestrian Walkway 10 Lo…" at bounding box center [580, 339] width 1160 height 610
click at [403, 260] on div "Loading... Paseo Pedestrian Walkway 9 Loading... Paseo Pedestrian Walkway 10 Lo…" at bounding box center [580, 339] width 1160 height 610
click at [416, 297] on div "Loading... Paseo Pedestrian Walkway 9 Loading... Paseo Pedestrian Walkway 10 Lo…" at bounding box center [580, 339] width 1160 height 610
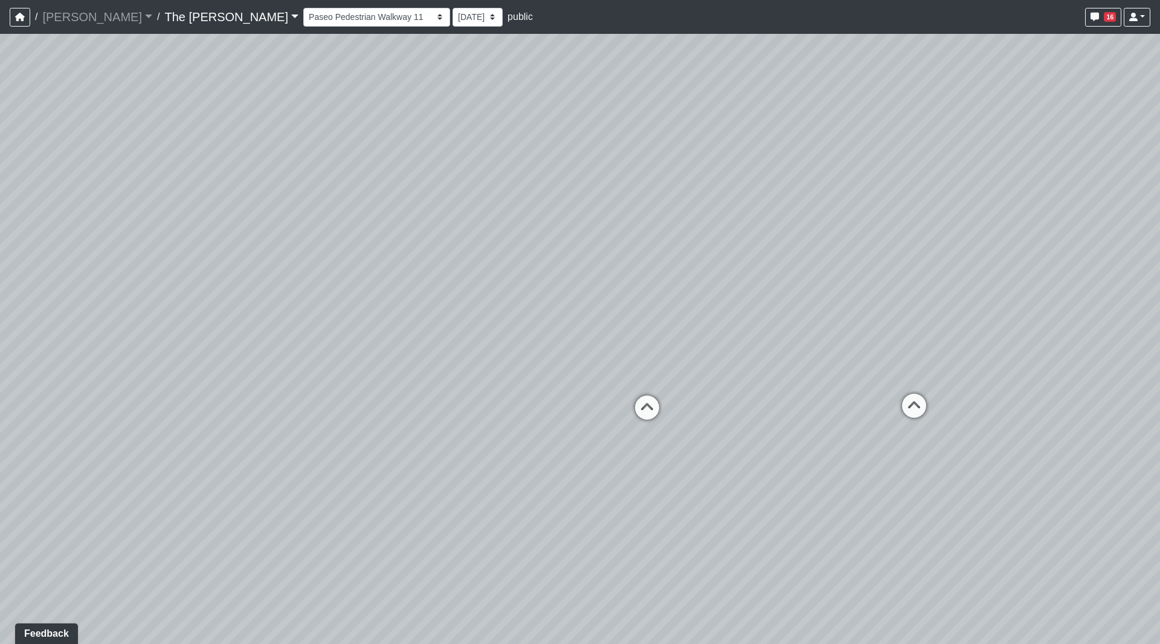
drag, startPoint x: 416, startPoint y: 298, endPoint x: 29, endPoint y: 396, distance: 399.1
click at [0, 415] on div "Loading... Paseo Pedestrian Walkway 9 Loading... Paseo Pedestrian Walkway 10 Lo…" at bounding box center [580, 339] width 1160 height 610
drag, startPoint x: 565, startPoint y: 306, endPoint x: 71, endPoint y: 269, distance: 495.1
click at [71, 269] on div "Loading... Paseo Pedestrian Walkway 9 Loading... Paseo Pedestrian Walkway 10 Lo…" at bounding box center [580, 339] width 1160 height 610
click at [998, 470] on icon at bounding box center [1005, 476] width 36 height 36
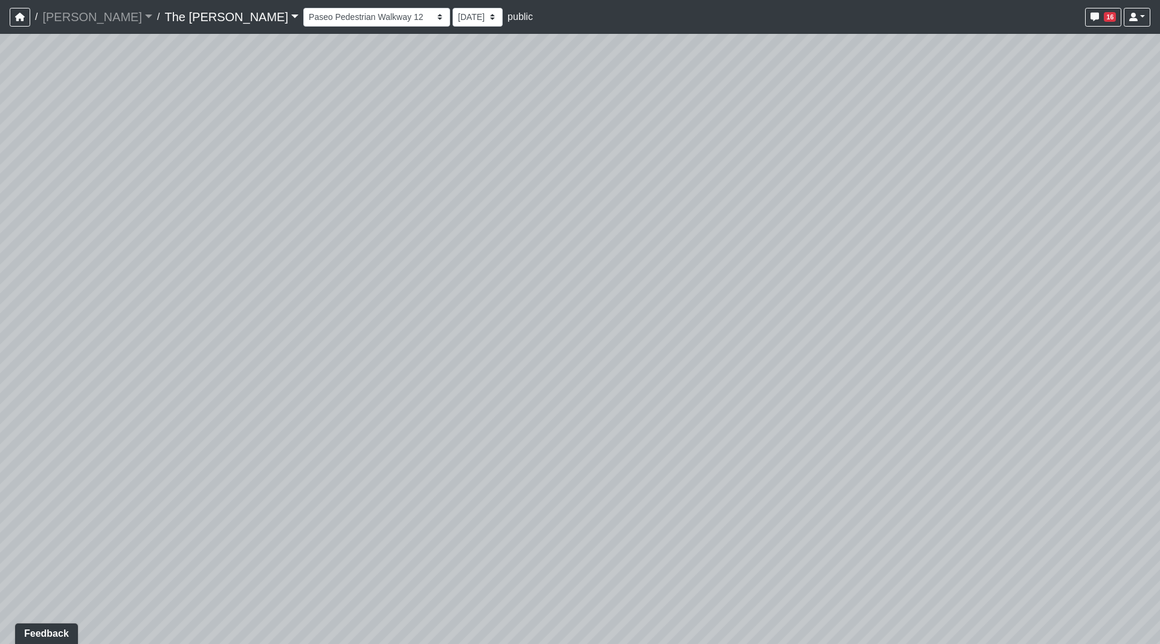
drag, startPoint x: 810, startPoint y: 229, endPoint x: 946, endPoint y: 144, distance: 161.0
click at [944, 145] on div "Loading... Paseo Pedestrian Walkway 9 Loading... Paseo Pedestrian Walkway 10 Lo…" at bounding box center [580, 339] width 1160 height 610
drag, startPoint x: 325, startPoint y: 204, endPoint x: 581, endPoint y: 323, distance: 282.8
click at [781, 321] on div "Loading... Paseo Pedestrian Walkway 9 Loading... Paseo Pedestrian Walkway 10 Lo…" at bounding box center [580, 339] width 1160 height 610
drag, startPoint x: 387, startPoint y: 357, endPoint x: 550, endPoint y: 352, distance: 163.2
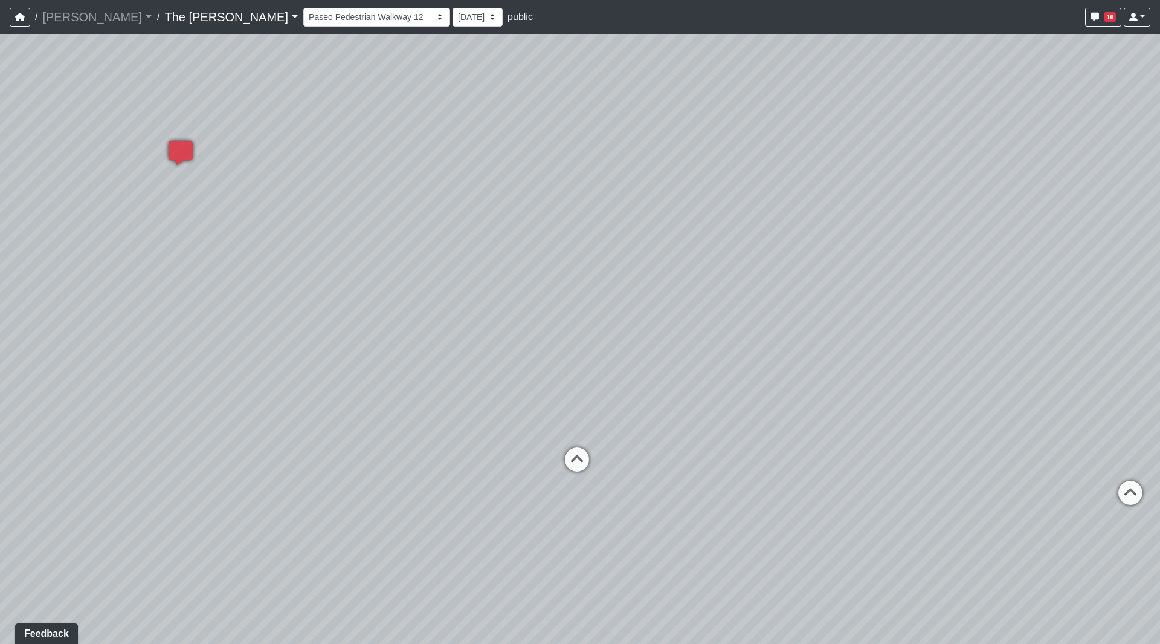
click at [627, 364] on div "Loading... Paseo Pedestrian Walkway 9 Loading... Paseo Pedestrian Walkway 10 Lo…" at bounding box center [580, 339] width 1160 height 610
drag, startPoint x: 206, startPoint y: 323, endPoint x: 204, endPoint y: 316, distance: 6.9
click at [273, 320] on div "Loading... Paseo Pedestrian Walkway 9 Loading... Paseo Pedestrian Walkway 10 Lo…" at bounding box center [580, 339] width 1160 height 610
click at [77, 534] on icon at bounding box center [70, 544] width 36 height 36
drag, startPoint x: 210, startPoint y: 381, endPoint x: 148, endPoint y: 404, distance: 65.8
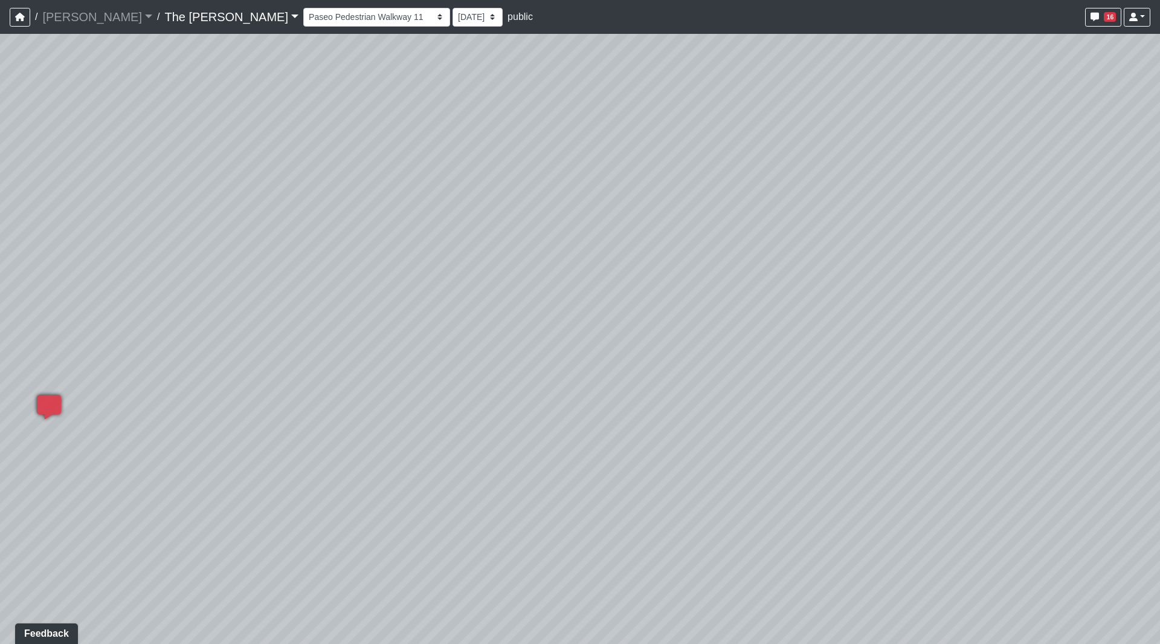
click at [144, 409] on div "Loading... Paseo Pedestrian Walkway 9 Loading... Paseo Pedestrian Walkway 10 Lo…" at bounding box center [580, 339] width 1160 height 610
drag, startPoint x: 328, startPoint y: 271, endPoint x: 111, endPoint y: 380, distance: 242.1
click at [111, 380] on div "Loading... Paseo Pedestrian Walkway 9 Loading... Paseo Pedestrian Walkway 10 Lo…" at bounding box center [580, 339] width 1160 height 610
drag, startPoint x: 172, startPoint y: 320, endPoint x: 60, endPoint y: 303, distance: 113.7
click at [60, 303] on div "Loading... Paseo Pedestrian Walkway 9 Loading... Paseo Pedestrian Walkway 10 Lo…" at bounding box center [580, 339] width 1160 height 610
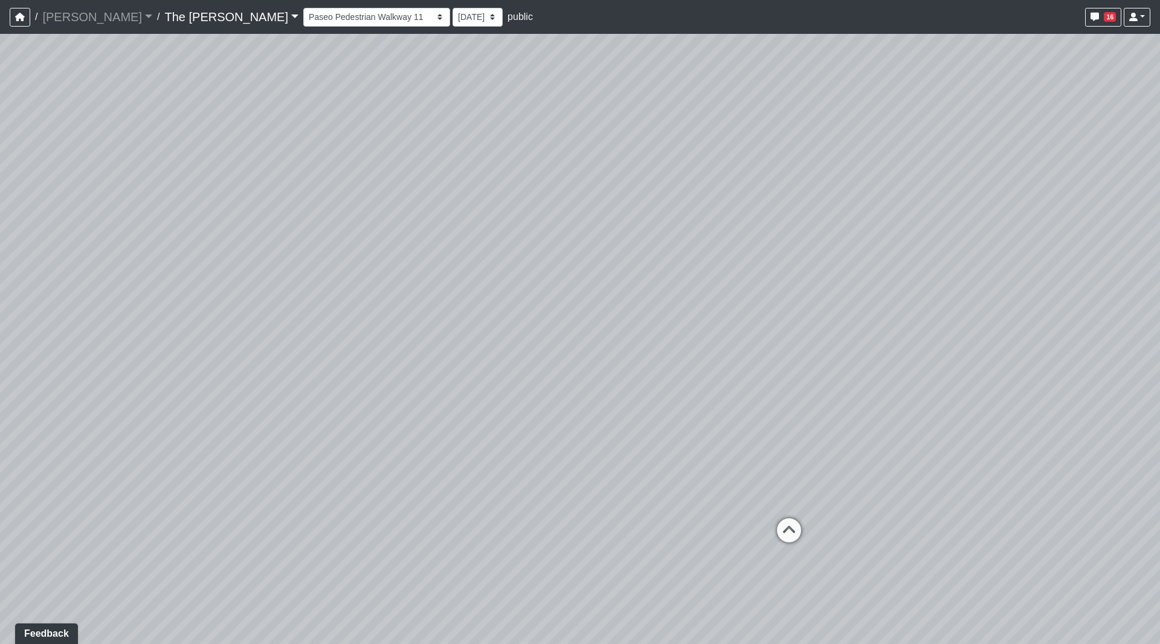
drag, startPoint x: 295, startPoint y: 292, endPoint x: 92, endPoint y: 259, distance: 205.1
click at [31, 262] on div "Loading... Paseo Pedestrian Walkway 9 Loading... Paseo Pedestrian Walkway 10 Lo…" at bounding box center [580, 339] width 1160 height 610
drag, startPoint x: 314, startPoint y: 229, endPoint x: 48, endPoint y: 216, distance: 266.2
click at [48, 216] on div "Loading... Paseo Pedestrian Walkway 9 Loading... Paseo Pedestrian Walkway 10 Lo…" at bounding box center [580, 339] width 1160 height 610
drag, startPoint x: 609, startPoint y: 351, endPoint x: 964, endPoint y: 529, distance: 397.3
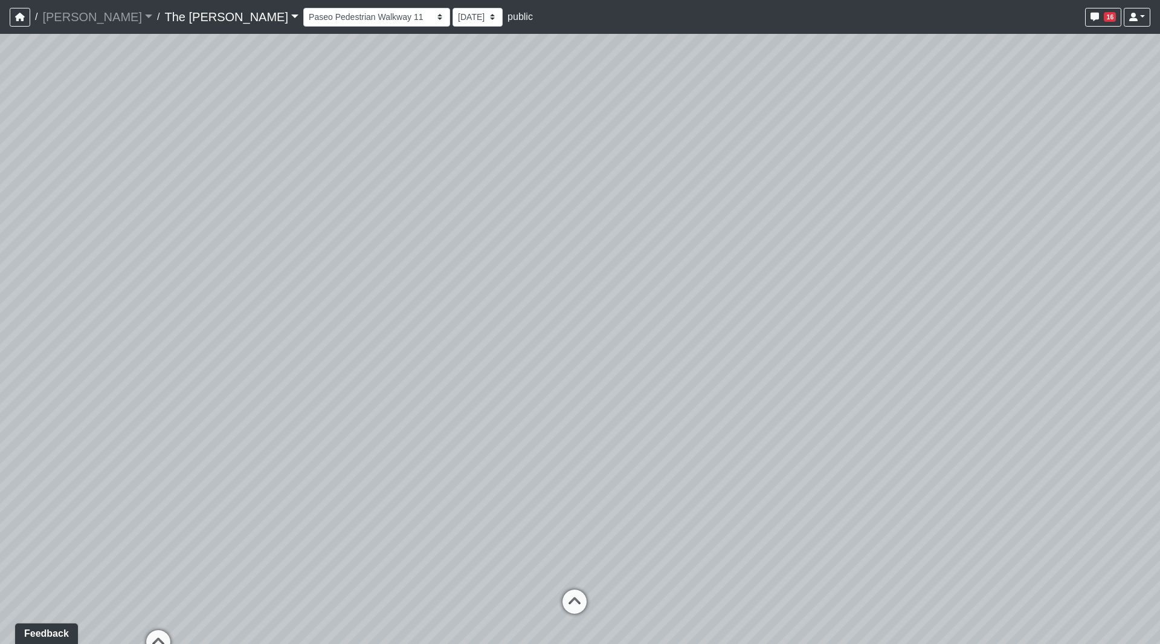
click at [964, 529] on div "Loading... Paseo Pedestrian Walkway 9 Loading... Paseo Pedestrian Walkway 10 Lo…" at bounding box center [580, 339] width 1160 height 610
drag, startPoint x: 520, startPoint y: 467, endPoint x: 98, endPoint y: 354, distance: 436.1
click at [2, 352] on div "Loading... Paseo Pedestrian Walkway 9 Loading... Paseo Pedestrian Walkway 10 Lo…" at bounding box center [580, 339] width 1160 height 610
click at [720, 538] on icon at bounding box center [736, 549] width 36 height 36
drag, startPoint x: 534, startPoint y: 413, endPoint x: 665, endPoint y: 480, distance: 146.8
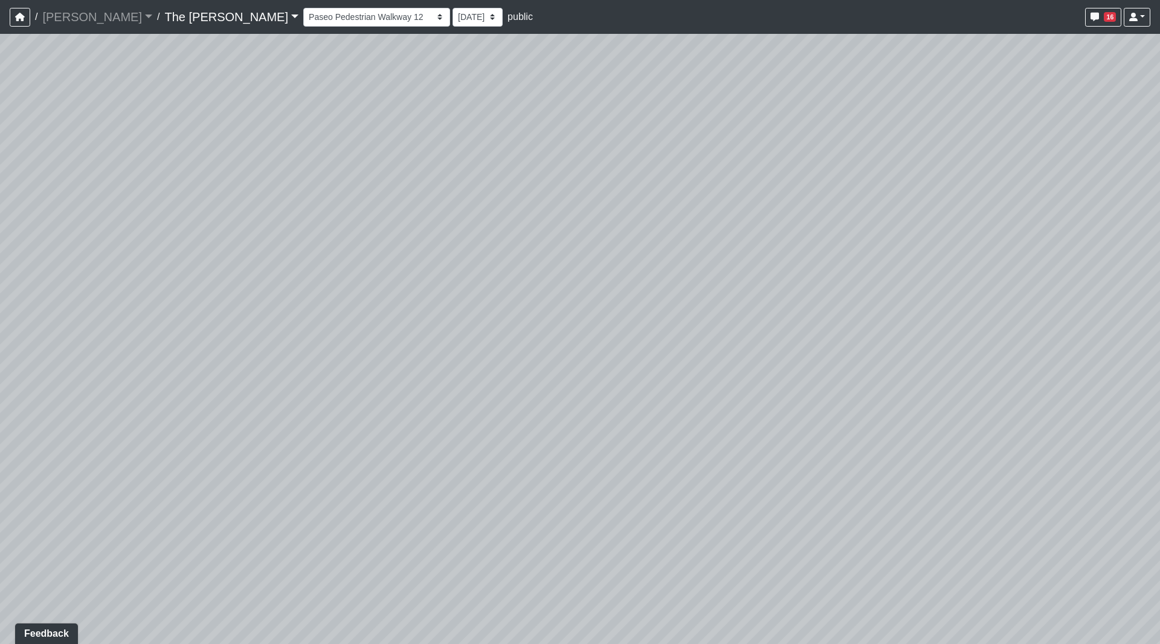
click at [665, 480] on div "Loading... Paseo Pedestrian Walkway 9 Loading... Paseo Pedestrian Walkway 10 Lo…" at bounding box center [580, 339] width 1160 height 610
drag, startPoint x: 572, startPoint y: 354, endPoint x: 506, endPoint y: 214, distance: 154.1
click at [506, 216] on div "Loading... Paseo Pedestrian Walkway 9 Loading... Paseo Pedestrian Walkway 10 Lo…" at bounding box center [580, 339] width 1160 height 610
drag, startPoint x: 543, startPoint y: 241, endPoint x: 880, endPoint y: 324, distance: 347.2
click at [880, 324] on div "Loading... Paseo Pedestrian Walkway 9 Loading... Paseo Pedestrian Walkway 10 Lo…" at bounding box center [580, 339] width 1160 height 610
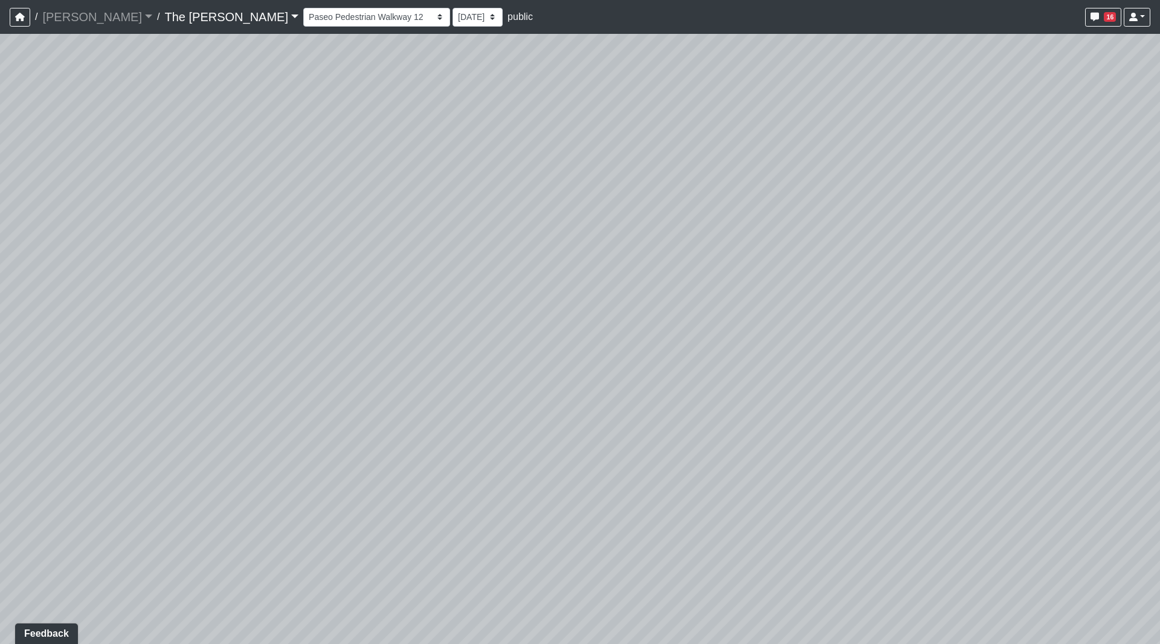
drag, startPoint x: 591, startPoint y: 329, endPoint x: 930, endPoint y: 346, distance: 339.5
click at [930, 346] on div "Loading... Paseo Pedestrian Walkway 9 Loading... Paseo Pedestrian Walkway 10 Lo…" at bounding box center [580, 339] width 1160 height 610
drag, startPoint x: 534, startPoint y: 302, endPoint x: 732, endPoint y: 329, distance: 200.1
click at [830, 329] on div "Loading... Paseo Pedestrian Walkway 9 Loading... Paseo Pedestrian Walkway 10 Lo…" at bounding box center [580, 339] width 1160 height 610
drag, startPoint x: 589, startPoint y: 334, endPoint x: 902, endPoint y: 260, distance: 321.6
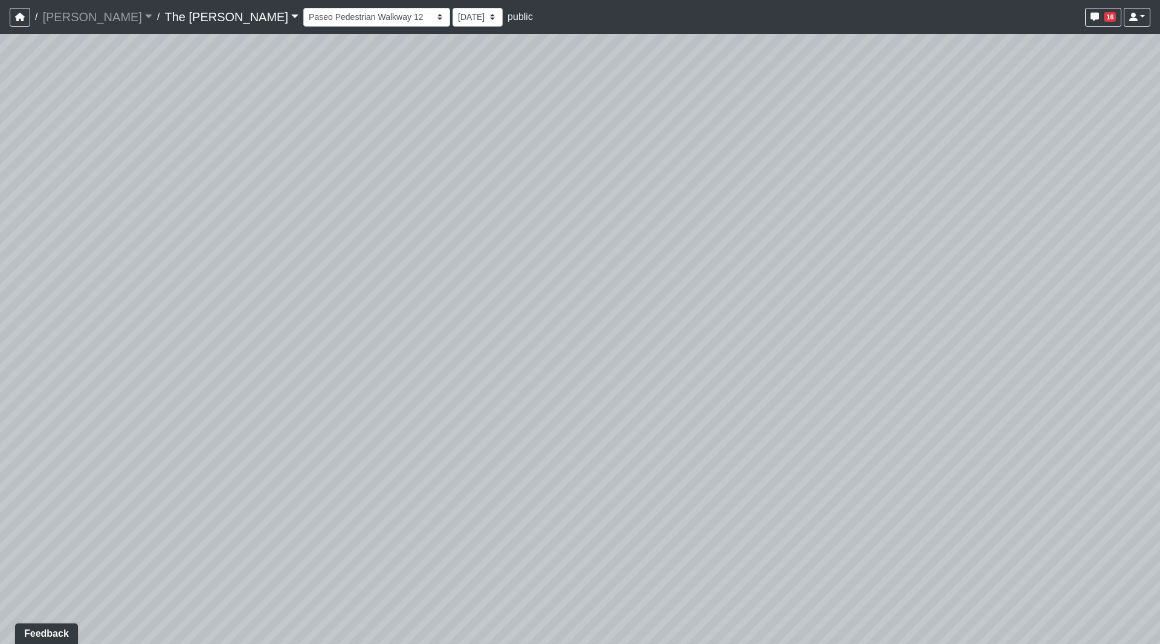
click at [902, 260] on div "Loading... Paseo Pedestrian Walkway 9 Loading... Paseo Pedestrian Walkway 10 Lo…" at bounding box center [580, 339] width 1160 height 610
drag, startPoint x: 602, startPoint y: 337, endPoint x: 807, endPoint y: 320, distance: 205.0
click at [807, 320] on div "Loading... Paseo Pedestrian Walkway 9 Loading... Paseo Pedestrian Walkway 10 Lo…" at bounding box center [580, 339] width 1160 height 610
drag, startPoint x: 715, startPoint y: 347, endPoint x: 889, endPoint y: 320, distance: 176.1
click at [891, 319] on div "Loading... Paseo Pedestrian Walkway 9 Loading... Paseo Pedestrian Walkway 10 Lo…" at bounding box center [580, 339] width 1160 height 610
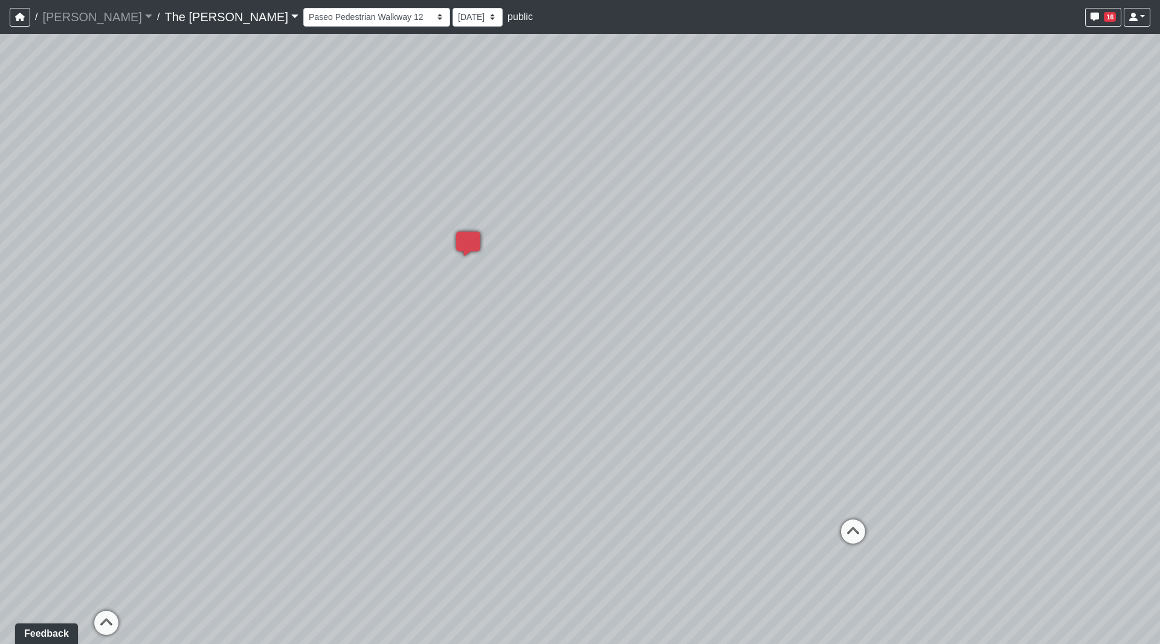
drag, startPoint x: 864, startPoint y: 330, endPoint x: 661, endPoint y: 230, distance: 225.7
click at [659, 230] on div "Loading... Paseo Pedestrian Walkway 9 Loading... Paseo Pedestrian Walkway 10 Lo…" at bounding box center [580, 339] width 1160 height 610
click at [657, 432] on icon at bounding box center [663, 439] width 36 height 36
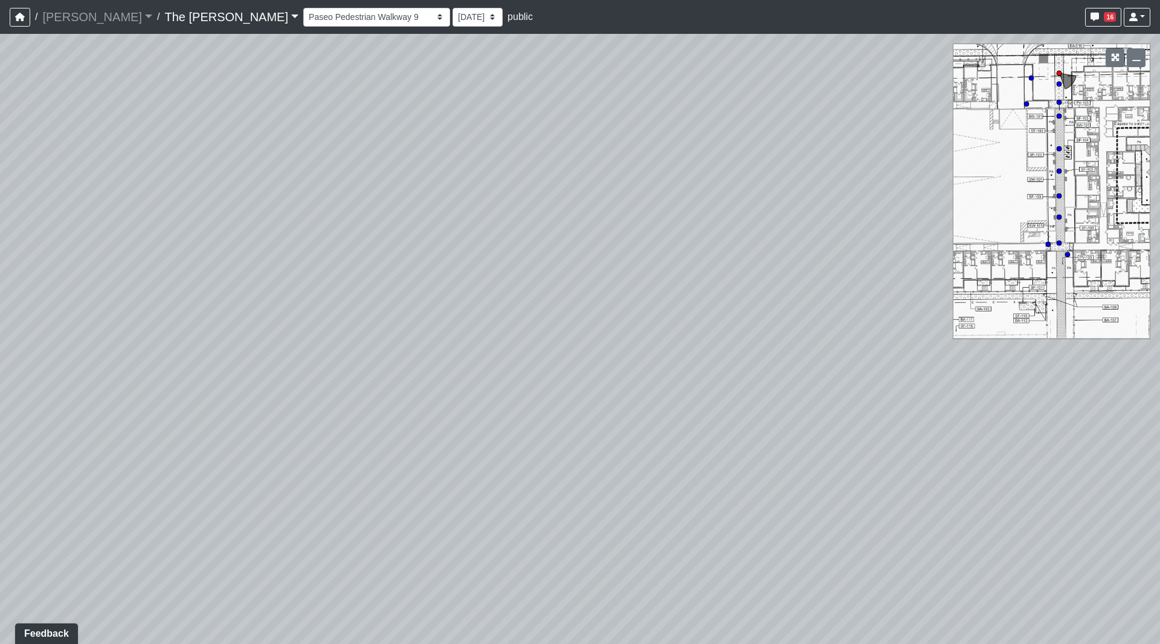
drag, startPoint x: 409, startPoint y: 372, endPoint x: 794, endPoint y: 382, distance: 385.1
click at [799, 383] on div "Loading... Paseo Pedestrian Walkway 9 Loading... Paseo Pedestrian Walkway 10 Lo…" at bounding box center [580, 339] width 1160 height 610
click at [482, 308] on div "Loading... Paseo Pedestrian Walkway 9 Loading... Paseo Pedestrian Walkway 10 Lo…" at bounding box center [580, 339] width 1160 height 610
click at [480, 311] on div "Loading... Paseo Pedestrian Walkway 9 Loading... Paseo Pedestrian Walkway 10 Lo…" at bounding box center [580, 339] width 1160 height 610
drag, startPoint x: 480, startPoint y: 311, endPoint x: 473, endPoint y: 335, distance: 25.4
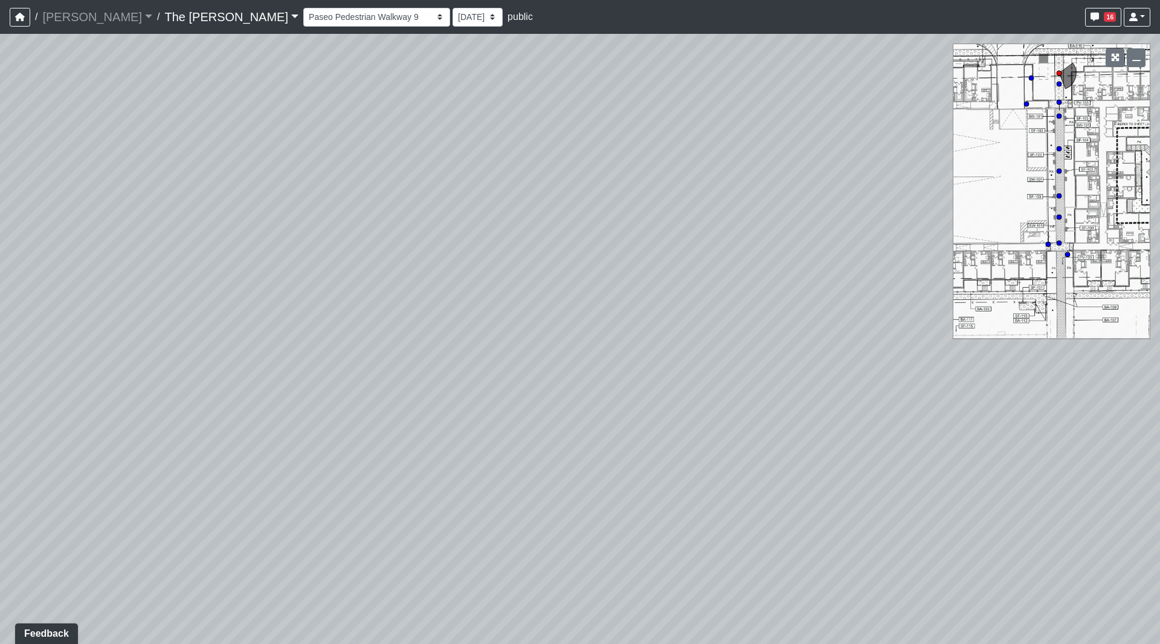
click at [480, 312] on div "Loading... Paseo Pedestrian Walkway 9 Loading... Paseo Pedestrian Walkway 10 Lo…" at bounding box center [580, 339] width 1160 height 610
click at [401, 386] on div "Loading... Paseo Pedestrian Walkway 9 Loading... Paseo Pedestrian Walkway 10 Lo…" at bounding box center [580, 339] width 1160 height 610
drag, startPoint x: 418, startPoint y: 383, endPoint x: 483, endPoint y: 360, distance: 69.4
click at [483, 360] on div "Loading... Paseo Pedestrian Walkway 9 Loading... Paseo Pedestrian Walkway 10 Lo…" at bounding box center [580, 339] width 1160 height 610
click at [482, 360] on div "Loading... Paseo Pedestrian Walkway 9 Loading... Paseo Pedestrian Walkway 10 Lo…" at bounding box center [580, 339] width 1160 height 610
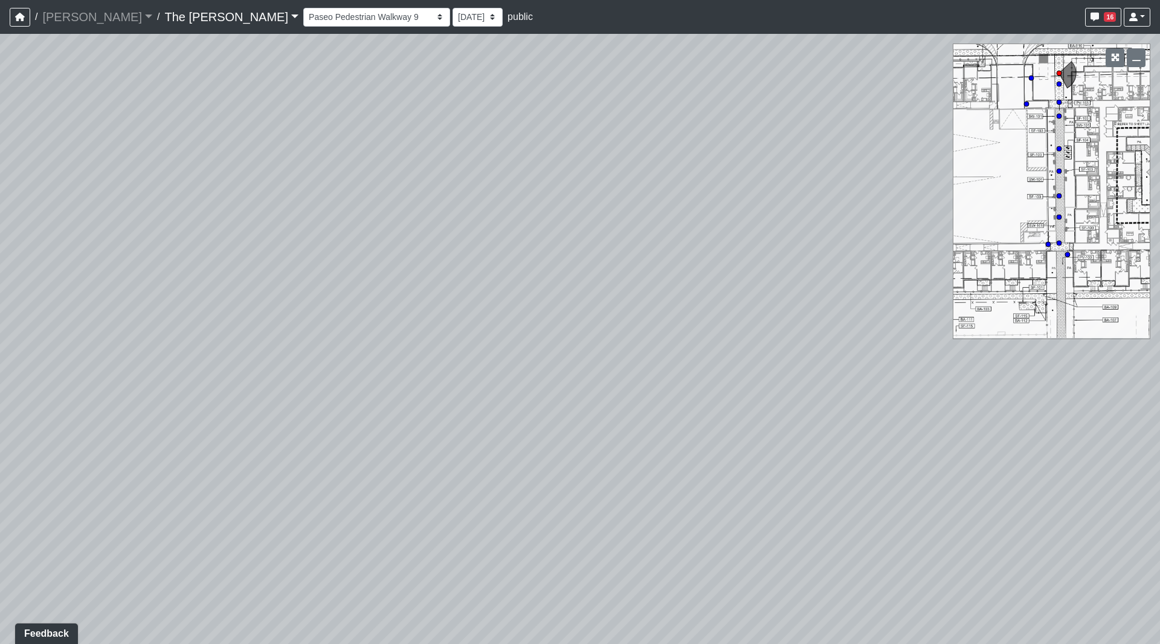
click at [482, 360] on div "Loading... Paseo Pedestrian Walkway 9 Loading... Paseo Pedestrian Walkway 10 Lo…" at bounding box center [580, 339] width 1160 height 610
drag, startPoint x: 567, startPoint y: 265, endPoint x: 167, endPoint y: 255, distance: 400.2
click at [167, 255] on div "Loading... Paseo Pedestrian Walkway 9 Loading... Paseo Pedestrian Walkway 10 Lo…" at bounding box center [580, 339] width 1160 height 610
drag, startPoint x: 624, startPoint y: 282, endPoint x: 464, endPoint y: 326, distance: 166.1
click at [464, 326] on div "Loading... Paseo Pedestrian Walkway 9 Loading... Paseo Pedestrian Walkway 10 Lo…" at bounding box center [580, 339] width 1160 height 610
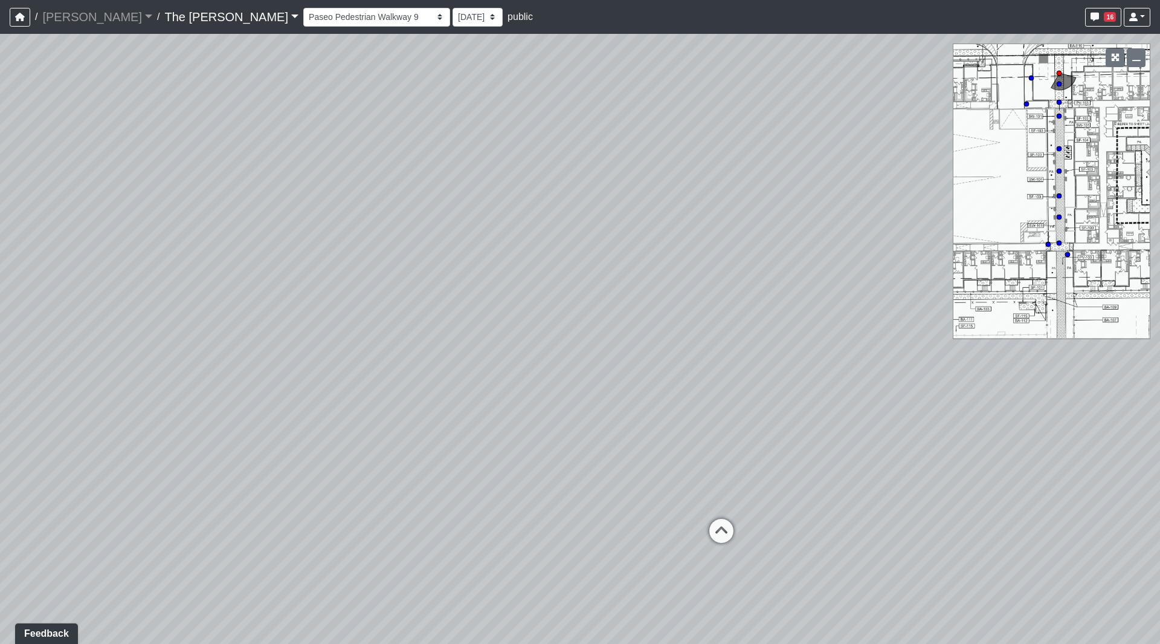
drag, startPoint x: 767, startPoint y: 336, endPoint x: 350, endPoint y: 295, distance: 418.9
click at [348, 294] on div "Loading... Paseo Pedestrian Walkway 9 Loading... Paseo Pedestrian Walkway 10 Lo…" at bounding box center [580, 339] width 1160 height 610
drag, startPoint x: 668, startPoint y: 202, endPoint x: 273, endPoint y: 106, distance: 407.3
click at [286, 101] on div "Loading... Paseo Pedestrian Walkway 9 Loading... Paseo Pedestrian Walkway 10 Lo…" at bounding box center [580, 339] width 1160 height 610
drag, startPoint x: 653, startPoint y: 228, endPoint x: 558, endPoint y: 227, distance: 94.3
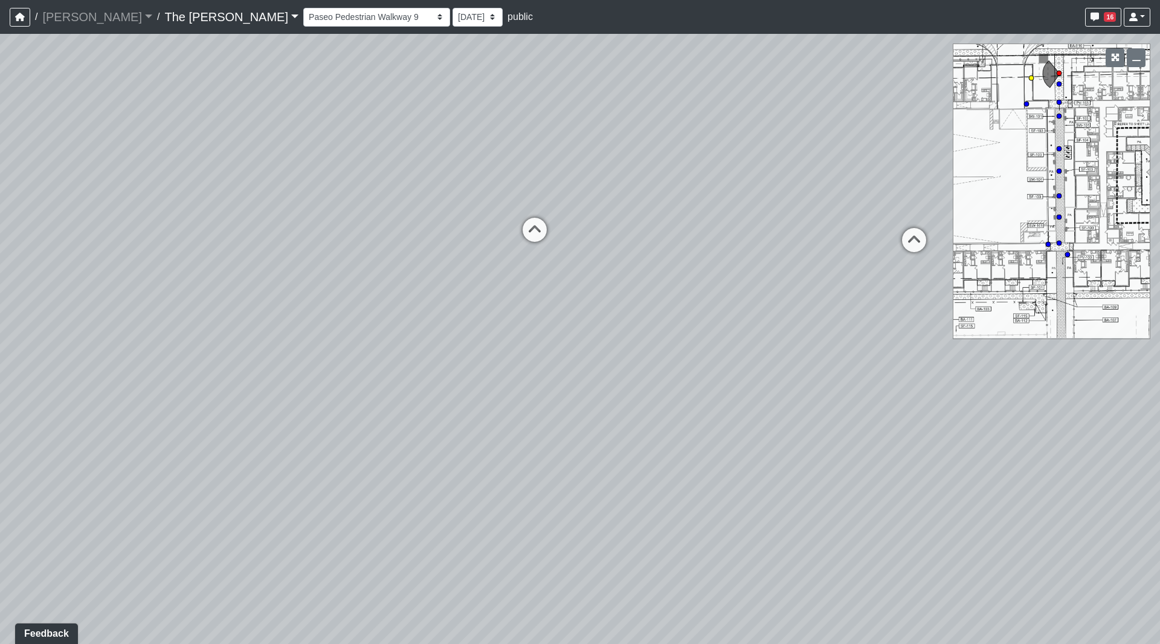
click at [557, 227] on div "Paseo Pedestrian Walkway 10" at bounding box center [621, 230] width 143 height 24
drag, startPoint x: 762, startPoint y: 203, endPoint x: 570, endPoint y: 171, distance: 194.2
click at [570, 171] on div "Loading... Paseo Pedestrian Walkway 9 Loading... Paseo Pedestrian Walkway 10 Lo…" at bounding box center [580, 339] width 1160 height 610
drag, startPoint x: 916, startPoint y: 215, endPoint x: 396, endPoint y: 334, distance: 533.7
click at [318, 338] on div "Loading... Paseo Pedestrian Walkway 9 Loading... Paseo Pedestrian Walkway 10 Lo…" at bounding box center [580, 339] width 1160 height 610
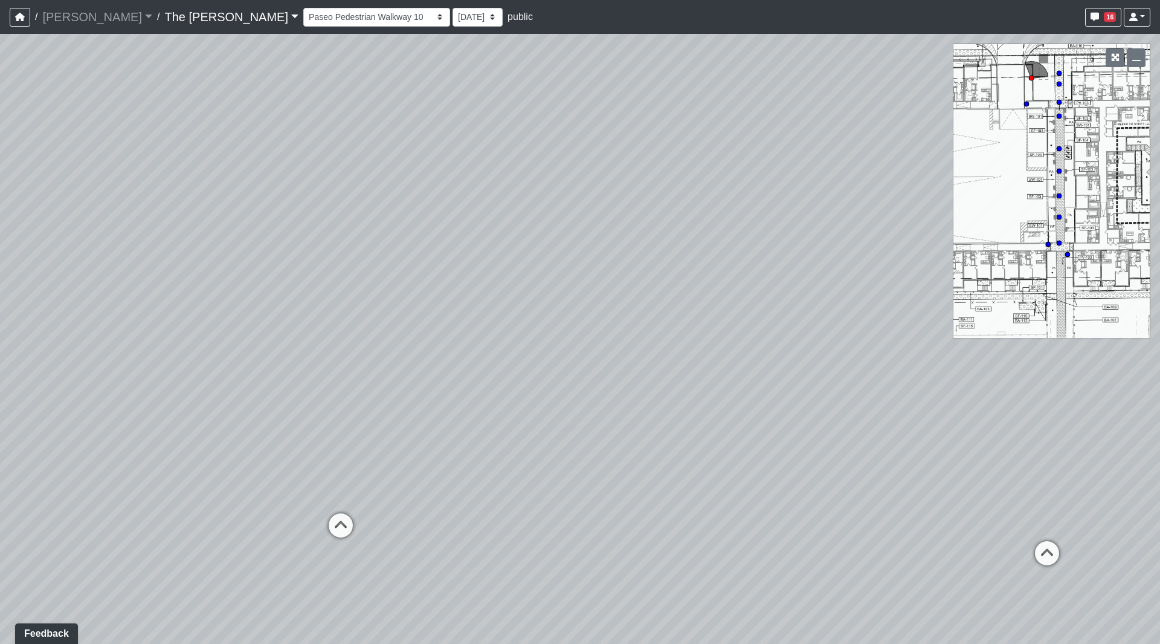
drag, startPoint x: 728, startPoint y: 265, endPoint x: 347, endPoint y: 474, distance: 434.9
click at [339, 485] on div "Loading... Paseo Pedestrian Walkway 9 Loading... Paseo Pedestrian Walkway 10 Lo…" at bounding box center [580, 339] width 1160 height 610
click at [338, 518] on icon at bounding box center [353, 521] width 36 height 36
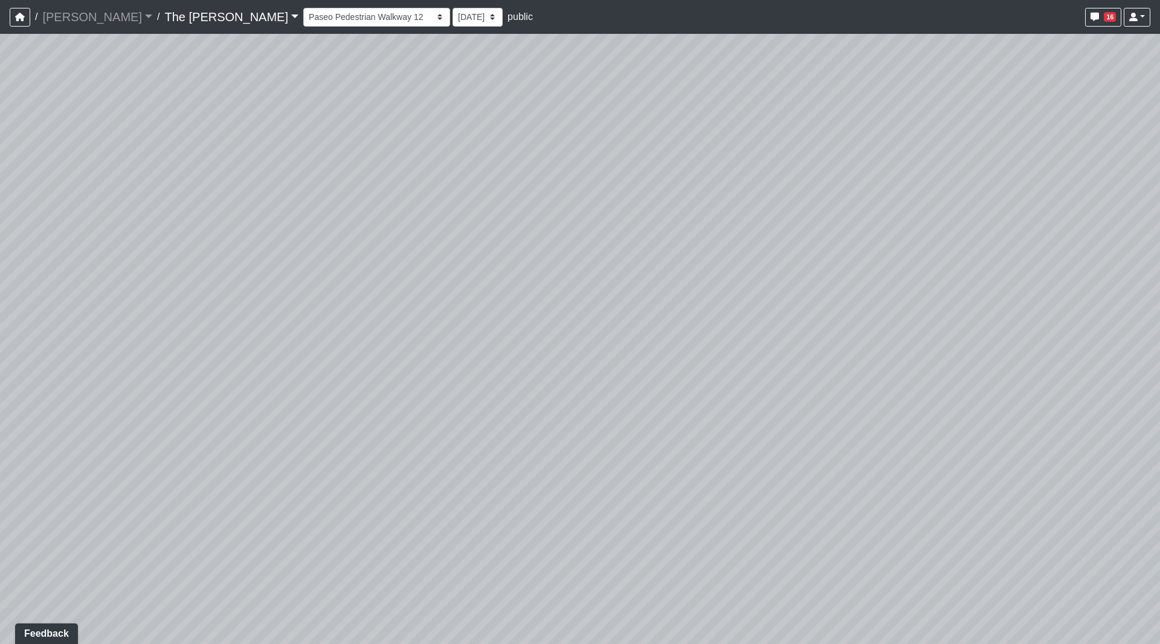
drag, startPoint x: 244, startPoint y: 426, endPoint x: 714, endPoint y: 354, distance: 476.2
click at [877, 356] on div "Loading... Paseo Pedestrian Walkway 9 Loading... Paseo Pedestrian Walkway 10 Lo…" at bounding box center [580, 339] width 1160 height 610
click at [496, 333] on div "Loading... Paseo Pedestrian Walkway 9 Loading... Paseo Pedestrian Walkway 10 Lo…" at bounding box center [580, 339] width 1160 height 610
drag, startPoint x: 474, startPoint y: 329, endPoint x: 604, endPoint y: 340, distance: 130.4
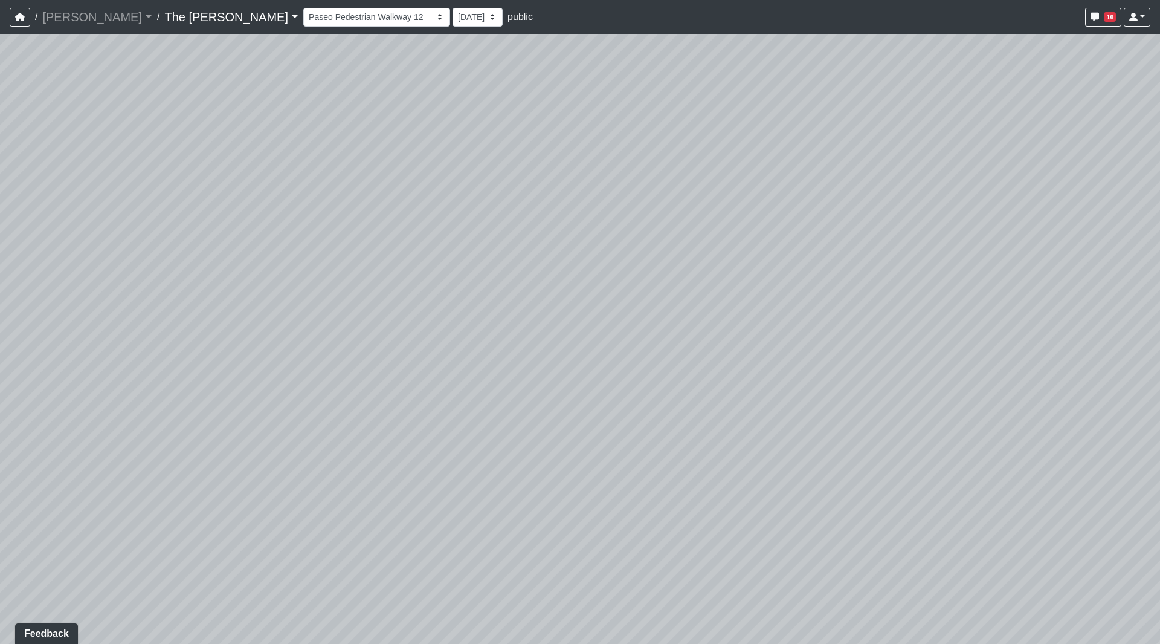
click at [604, 340] on div "Loading... Paseo Pedestrian Walkway 9 Loading... Paseo Pedestrian Walkway 10 Lo…" at bounding box center [580, 339] width 1160 height 610
drag, startPoint x: 744, startPoint y: 259, endPoint x: 981, endPoint y: 254, distance: 236.9
click at [912, 259] on div "Loading... Paseo Pedestrian Walkway 9 Loading... Paseo Pedestrian Walkway 10 Lo…" at bounding box center [580, 339] width 1160 height 610
click at [544, 367] on icon at bounding box center [537, 373] width 36 height 36
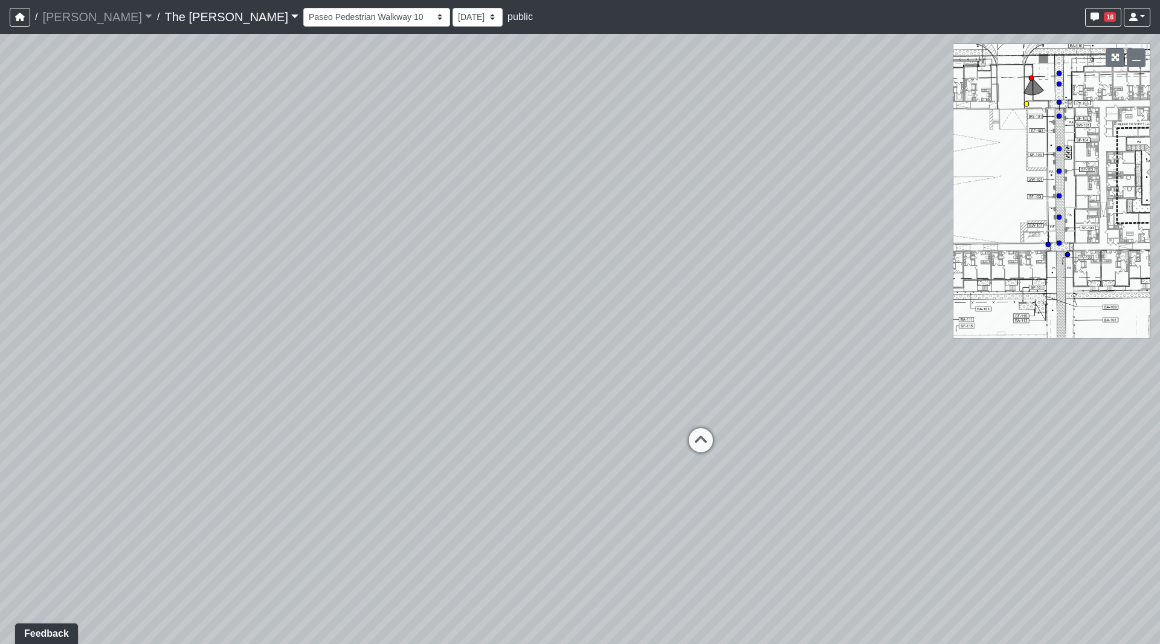
click at [710, 433] on icon at bounding box center [701, 446] width 36 height 36
drag, startPoint x: 754, startPoint y: 348, endPoint x: 222, endPoint y: 333, distance: 531.4
click at [233, 333] on div "Loading... Paseo Pedestrian Walkway 9 Loading... Paseo Pedestrian Walkway 10 Lo…" at bounding box center [580, 339] width 1160 height 610
click at [308, 135] on div "Loading... Leasing - Entry" at bounding box center [290, 132] width 36 height 36
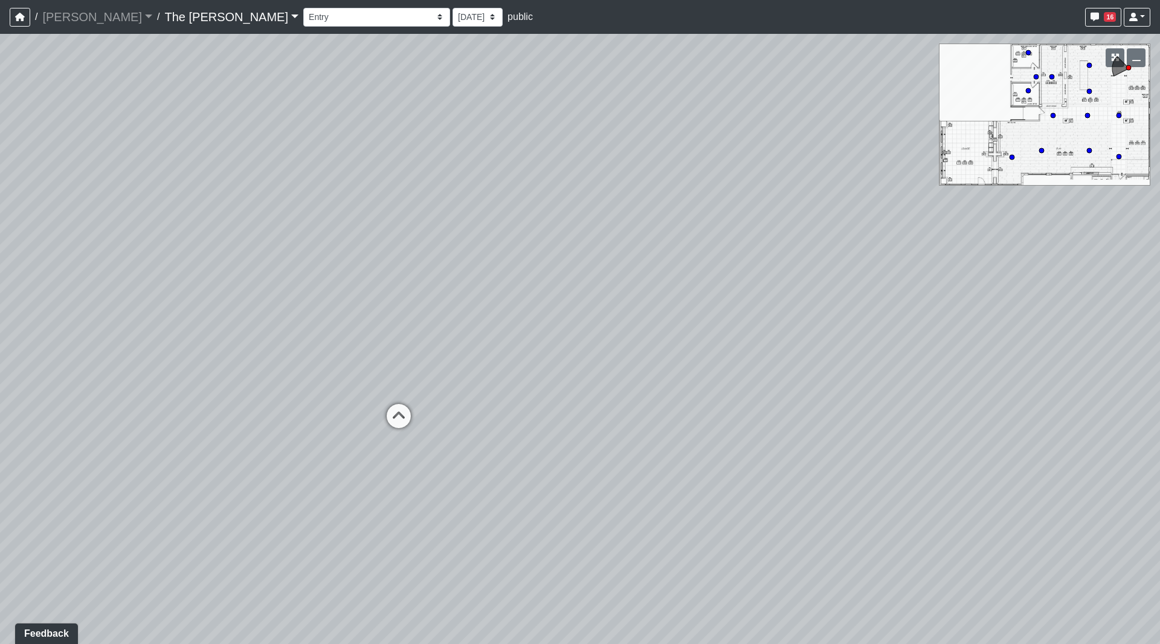
drag, startPoint x: 305, startPoint y: 206, endPoint x: 665, endPoint y: 228, distance: 360.2
click at [669, 228] on div "Loading... Paseo Pedestrian Walkway 9 Loading... Paseo Pedestrian Walkway 10 Lo…" at bounding box center [580, 339] width 1160 height 610
click at [367, 398] on icon at bounding box center [364, 410] width 36 height 36
drag, startPoint x: 477, startPoint y: 358, endPoint x: 730, endPoint y: 334, distance: 253.7
click at [730, 334] on div "Loading... Paseo Pedestrian Walkway 9 Loading... Paseo Pedestrian Walkway 10 Lo…" at bounding box center [580, 339] width 1160 height 610
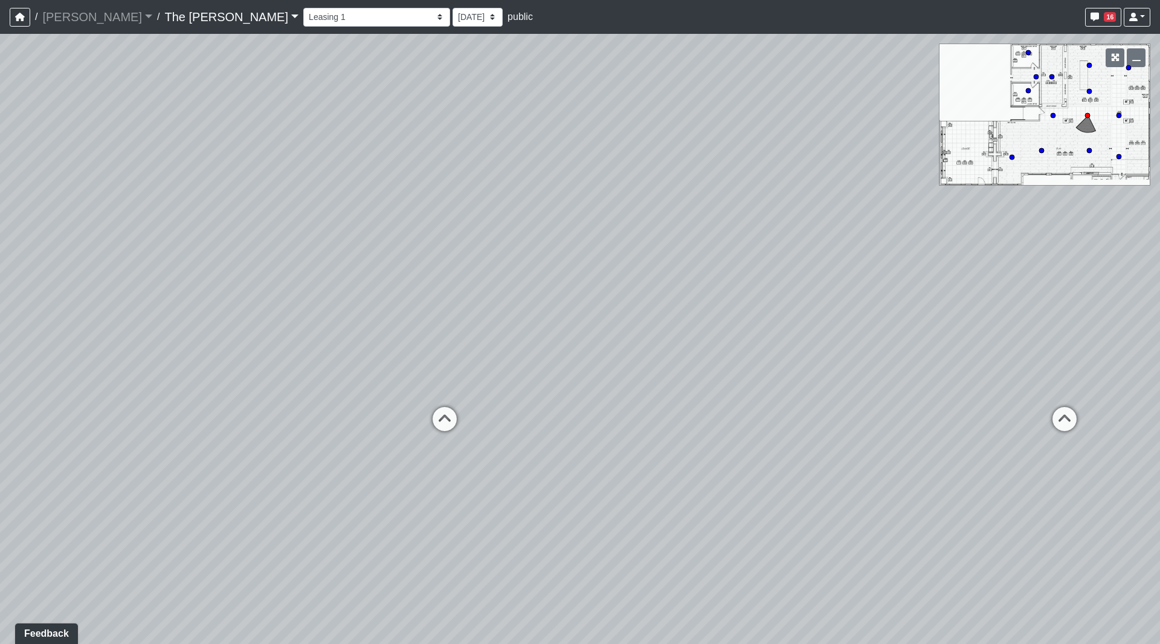
drag, startPoint x: 244, startPoint y: 325, endPoint x: 474, endPoint y: 399, distance: 242.5
click at [538, 325] on div "Loading... Paseo Pedestrian Walkway 9 Loading... Paseo Pedestrian Walkway 10 Lo…" at bounding box center [580, 339] width 1160 height 610
click at [434, 410] on icon at bounding box center [445, 426] width 36 height 36
click at [1011, 158] on circle at bounding box center [1012, 157] width 5 height 5
drag, startPoint x: 920, startPoint y: 248, endPoint x: 44, endPoint y: 241, distance: 876.2
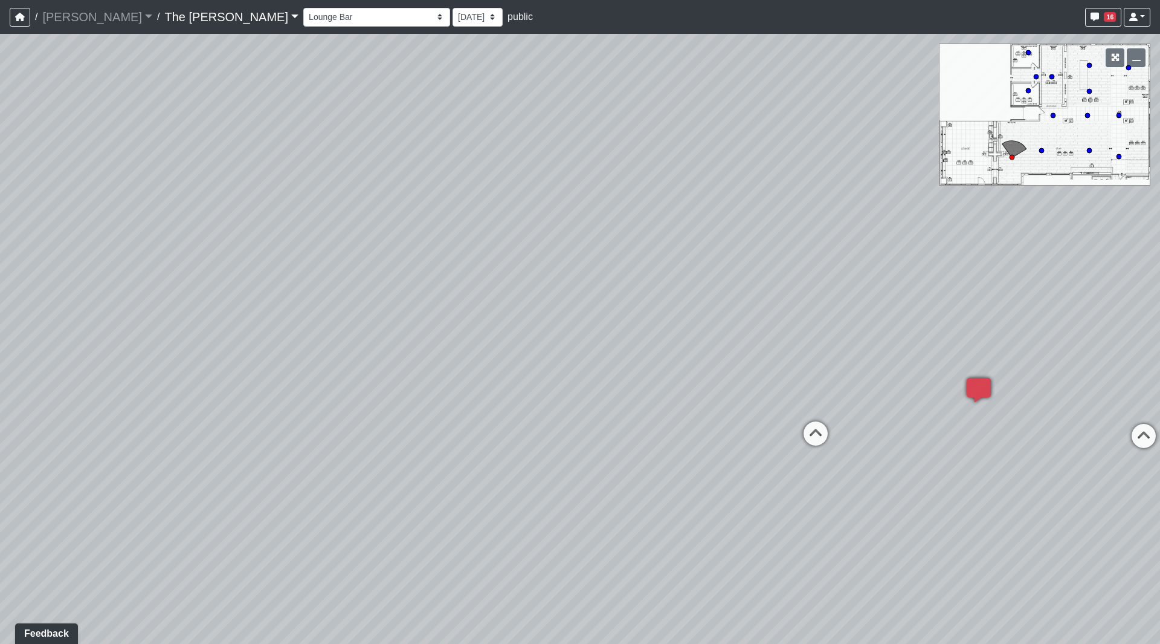
click at [76, 245] on div "Loading... Paseo Pedestrian Walkway 9 Loading... Paseo Pedestrian Walkway 10 Lo…" at bounding box center [580, 339] width 1160 height 610
click at [146, 242] on div "Loading... Paseo Pedestrian Walkway 9 Loading... Paseo Pedestrian Walkway 10 Lo…" at bounding box center [580, 339] width 1160 height 610
drag, startPoint x: 526, startPoint y: 354, endPoint x: 534, endPoint y: 348, distance: 10.4
click at [534, 348] on div "Loading... Paseo Pedestrian Walkway 9 Loading... Paseo Pedestrian Walkway 10 Lo…" at bounding box center [580, 339] width 1160 height 610
drag, startPoint x: 427, startPoint y: 363, endPoint x: 781, endPoint y: 276, distance: 365.1
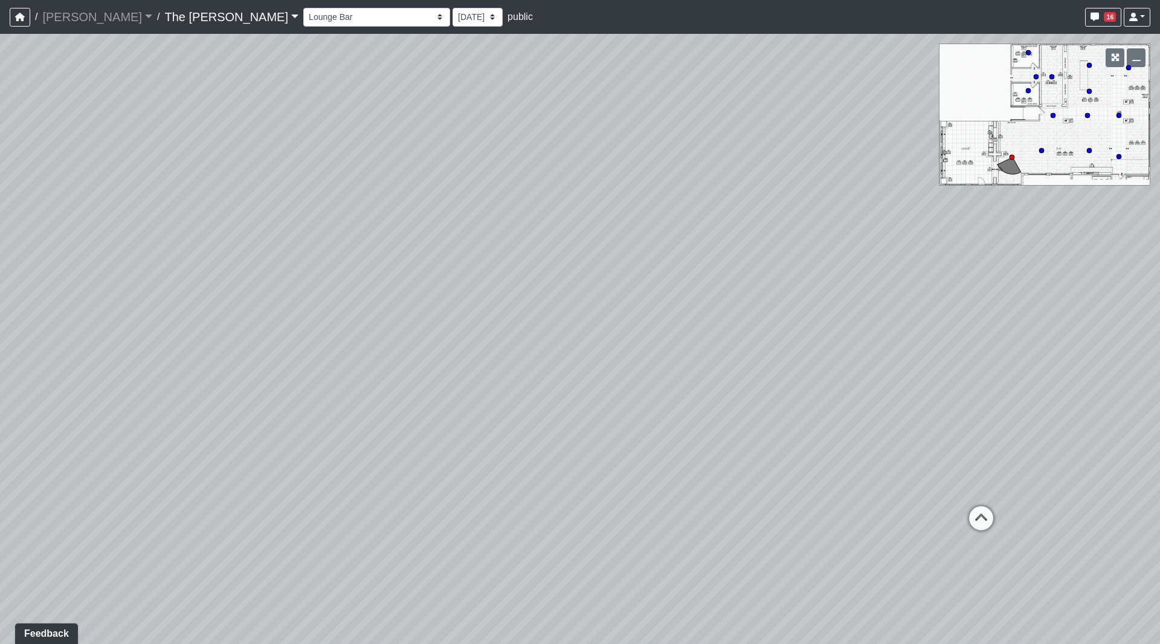
click at [776, 277] on div "Loading... Paseo Pedestrian Walkway 9 Loading... Paseo Pedestrian Walkway 10 Lo…" at bounding box center [580, 339] width 1160 height 610
click at [773, 291] on div "Loading... Paseo Pedestrian Walkway 9 Loading... Paseo Pedestrian Walkway 10 Lo…" at bounding box center [580, 339] width 1160 height 610
drag, startPoint x: 805, startPoint y: 201, endPoint x: 873, endPoint y: 250, distance: 83.7
click at [873, 249] on div "Loading... Paseo Pedestrian Walkway 9 Loading... Paseo Pedestrian Walkway 10 Lo…" at bounding box center [580, 339] width 1160 height 610
click at [428, 420] on div "Loading... Fireplace 3" at bounding box center [420, 434] width 36 height 36
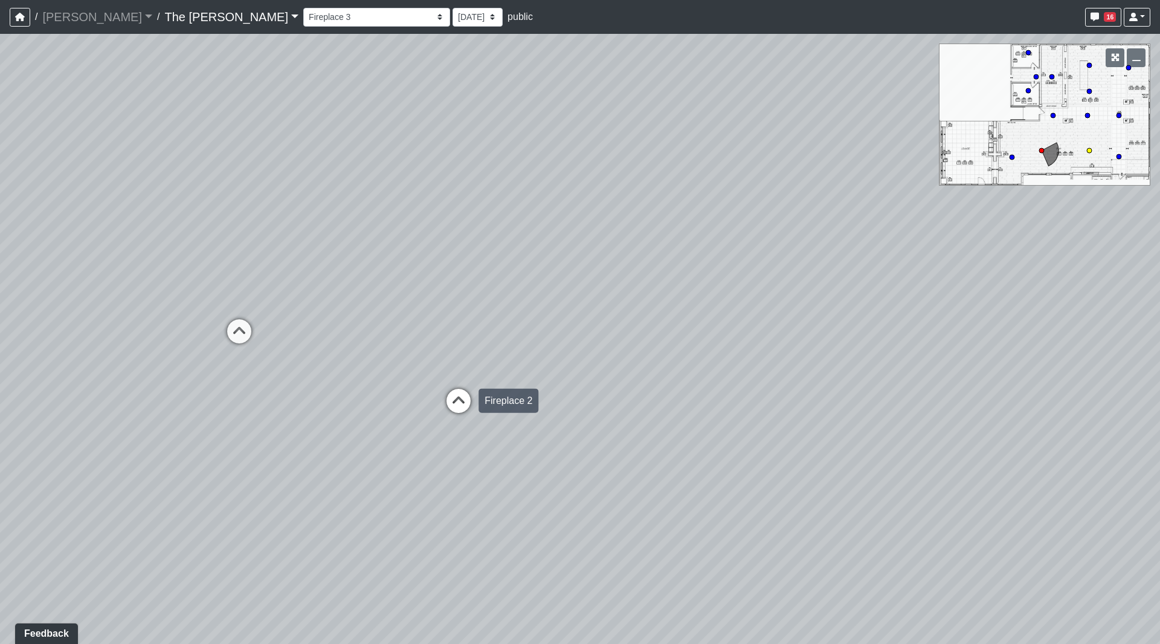
click at [460, 389] on icon at bounding box center [459, 407] width 36 height 36
click at [490, 425] on icon at bounding box center [486, 434] width 36 height 36
drag, startPoint x: 708, startPoint y: 292, endPoint x: 397, endPoint y: 325, distance: 312.4
click at [267, 321] on div "Loading... Paseo Pedestrian Walkway 9 Loading... Paseo Pedestrian Walkway 10 Lo…" at bounding box center [580, 339] width 1160 height 610
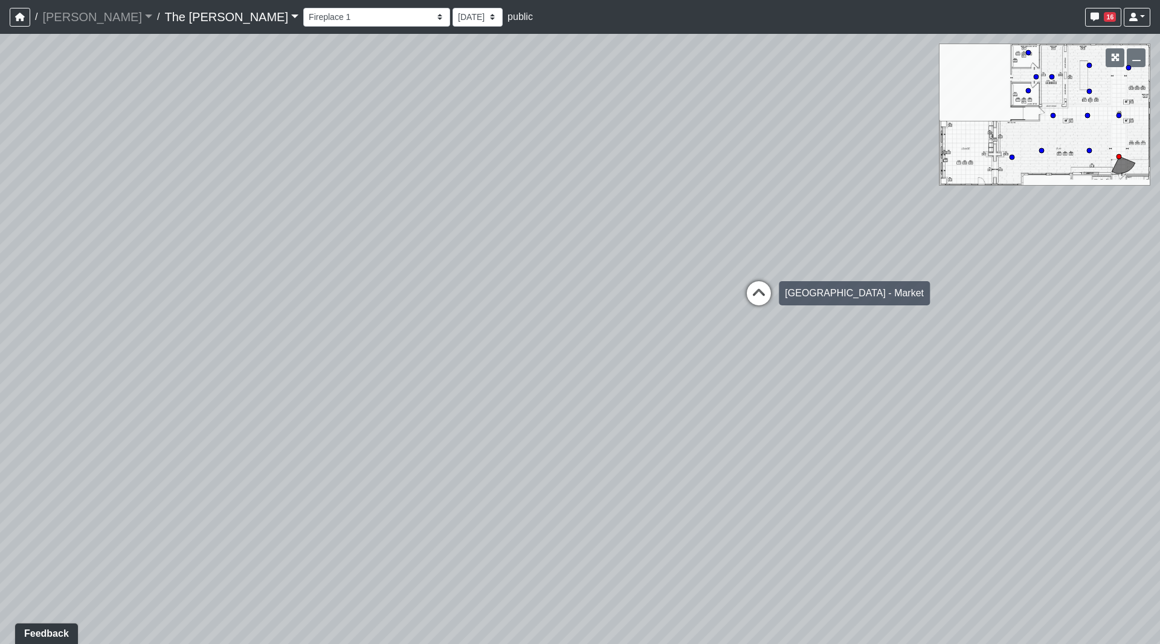
click at [760, 300] on icon at bounding box center [759, 299] width 36 height 36
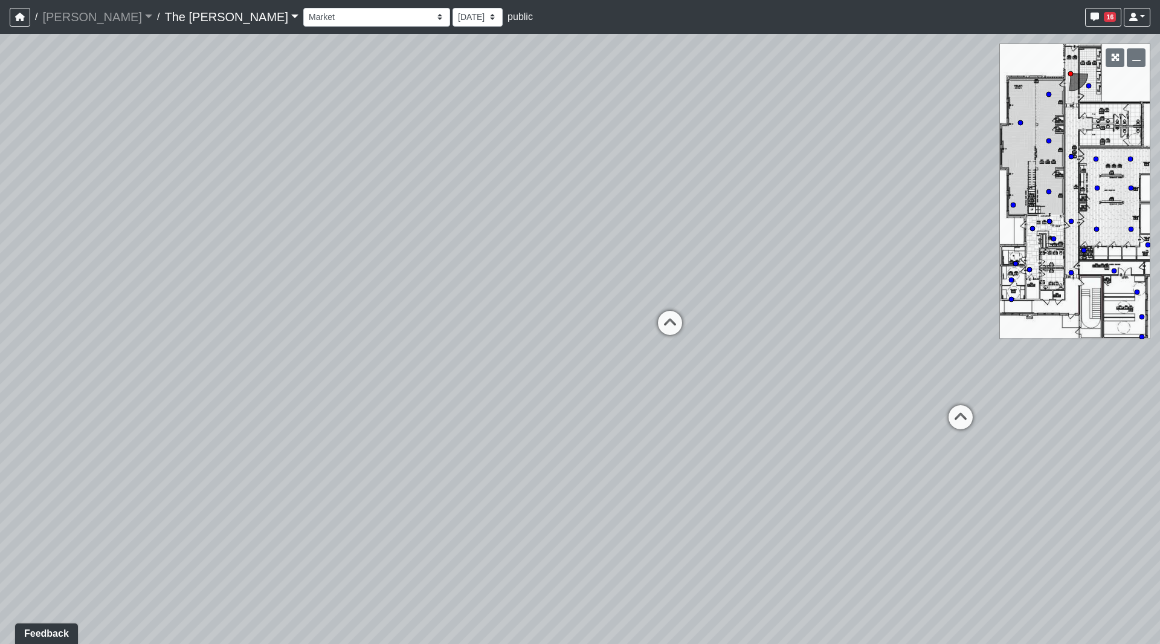
drag, startPoint x: 496, startPoint y: 362, endPoint x: 923, endPoint y: 315, distance: 430.4
click at [923, 315] on div "Loading... Paseo Pedestrian Walkway 9 Loading... Paseo Pedestrian Walkway 10 Lo…" at bounding box center [580, 339] width 1160 height 610
drag, startPoint x: 1000, startPoint y: 323, endPoint x: 732, endPoint y: 325, distance: 268.3
click at [732, 324] on div "Loading... Paseo Pedestrian Walkway 9 Loading... Paseo Pedestrian Walkway 10 Lo…" at bounding box center [580, 339] width 1160 height 610
click at [861, 393] on icon at bounding box center [870, 392] width 36 height 36
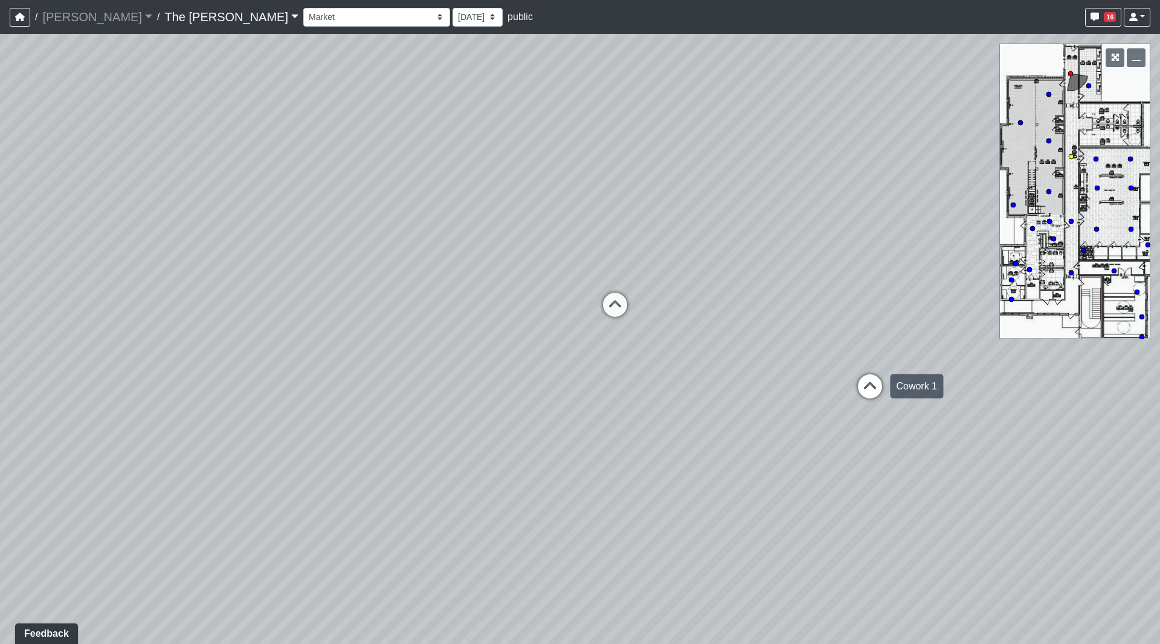
select select "cd3TMC22S9vGJfbSZTLjnq"
drag, startPoint x: 462, startPoint y: 337, endPoint x: 902, endPoint y: 331, distance: 440.0
click at [877, 335] on div "Loading... Paseo Pedestrian Walkway 9 Loading... Paseo Pedestrian Walkway 10 Lo…" at bounding box center [580, 339] width 1160 height 610
drag, startPoint x: 837, startPoint y: 342, endPoint x: 523, endPoint y: 326, distance: 314.6
click at [292, 310] on div "Loading... Paseo Pedestrian Walkway 9 Loading... Paseo Pedestrian Walkway 10 Lo…" at bounding box center [580, 339] width 1160 height 610
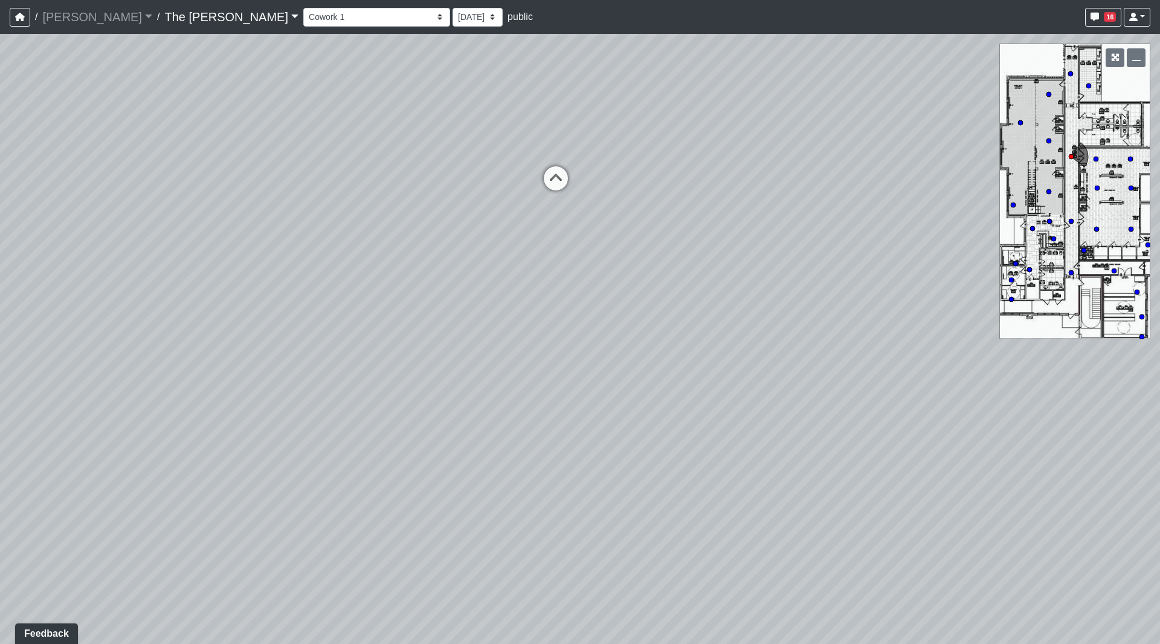
drag, startPoint x: 618, startPoint y: 298, endPoint x: 0, endPoint y: 226, distance: 621.8
click at [11, 230] on div "Loading... Paseo Pedestrian Walkway 9 Loading... Paseo Pedestrian Walkway 10 Lo…" at bounding box center [580, 339] width 1160 height 610
drag, startPoint x: 491, startPoint y: 248, endPoint x: 715, endPoint y: 250, distance: 224.8
click at [709, 250] on div "Loading... Paseo Pedestrian Walkway 9 Loading... Paseo Pedestrian Walkway 10 Lo…" at bounding box center [580, 339] width 1160 height 610
